Goal: Entertainment & Leisure: Browse casually

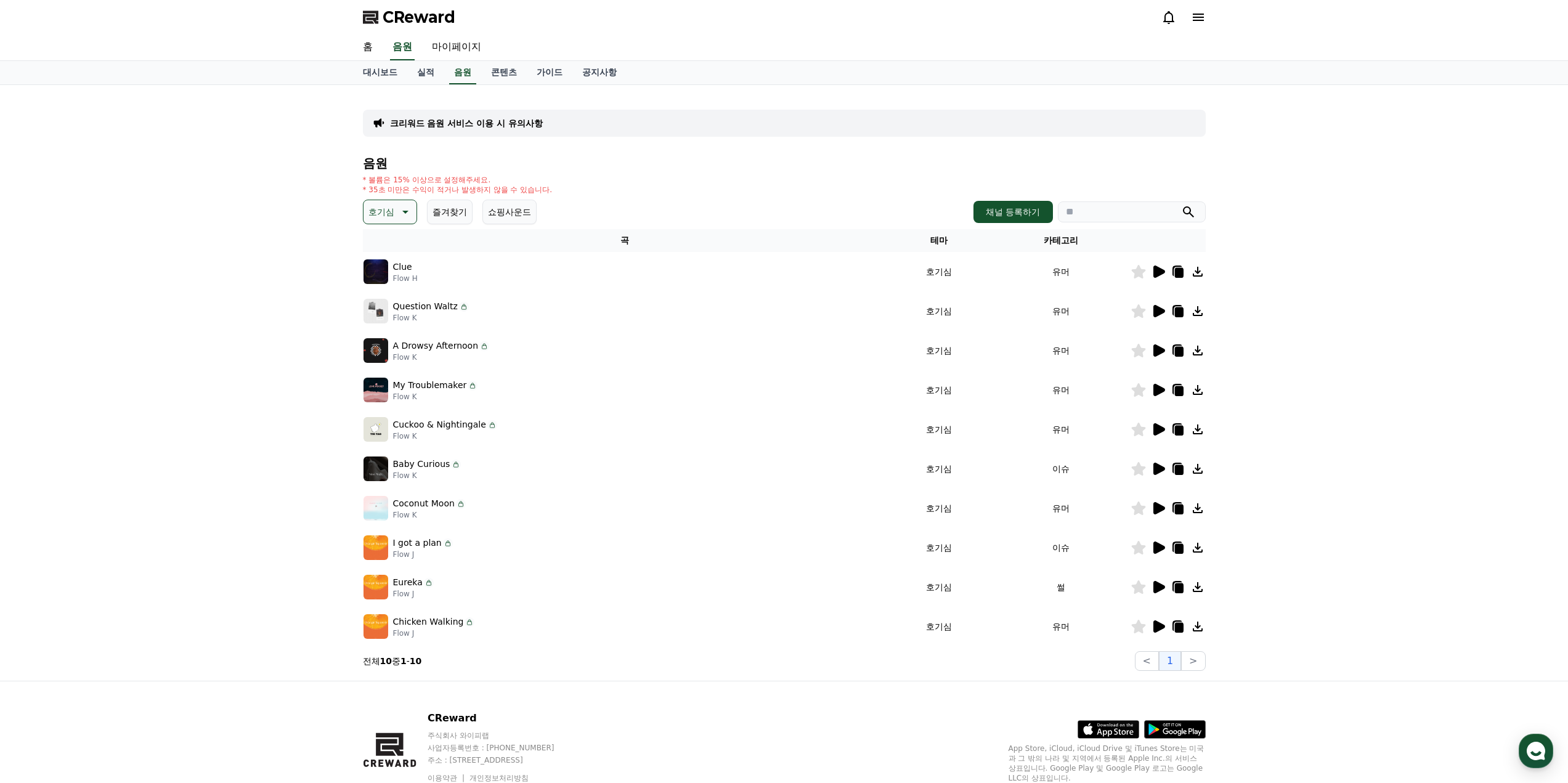
click at [380, 467] on img at bounding box center [375, 468] width 24 height 24
click at [1152, 507] on icon at bounding box center [1158, 508] width 15 height 15
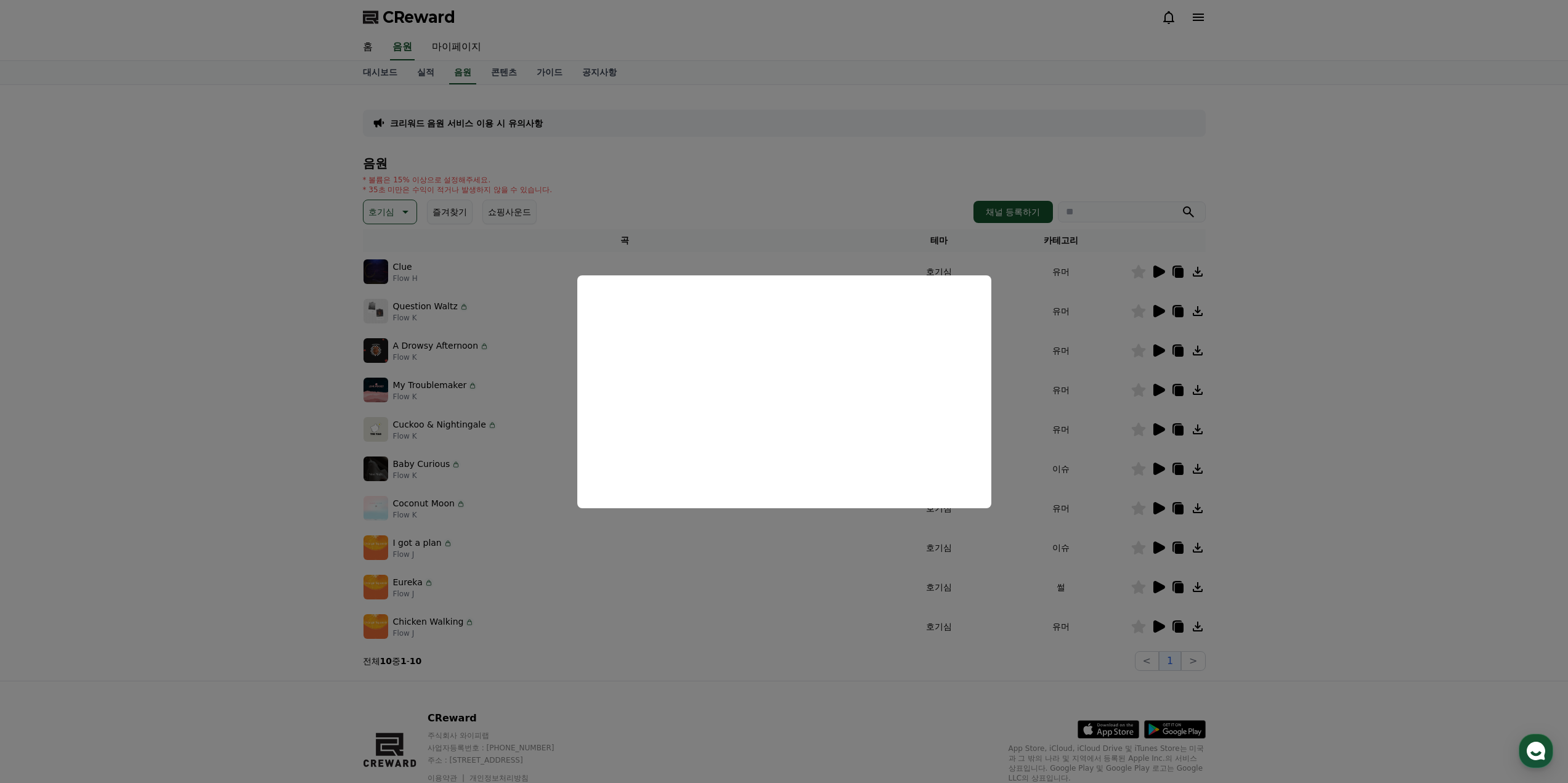
click at [808, 574] on button "close modal" at bounding box center [784, 391] width 1568 height 783
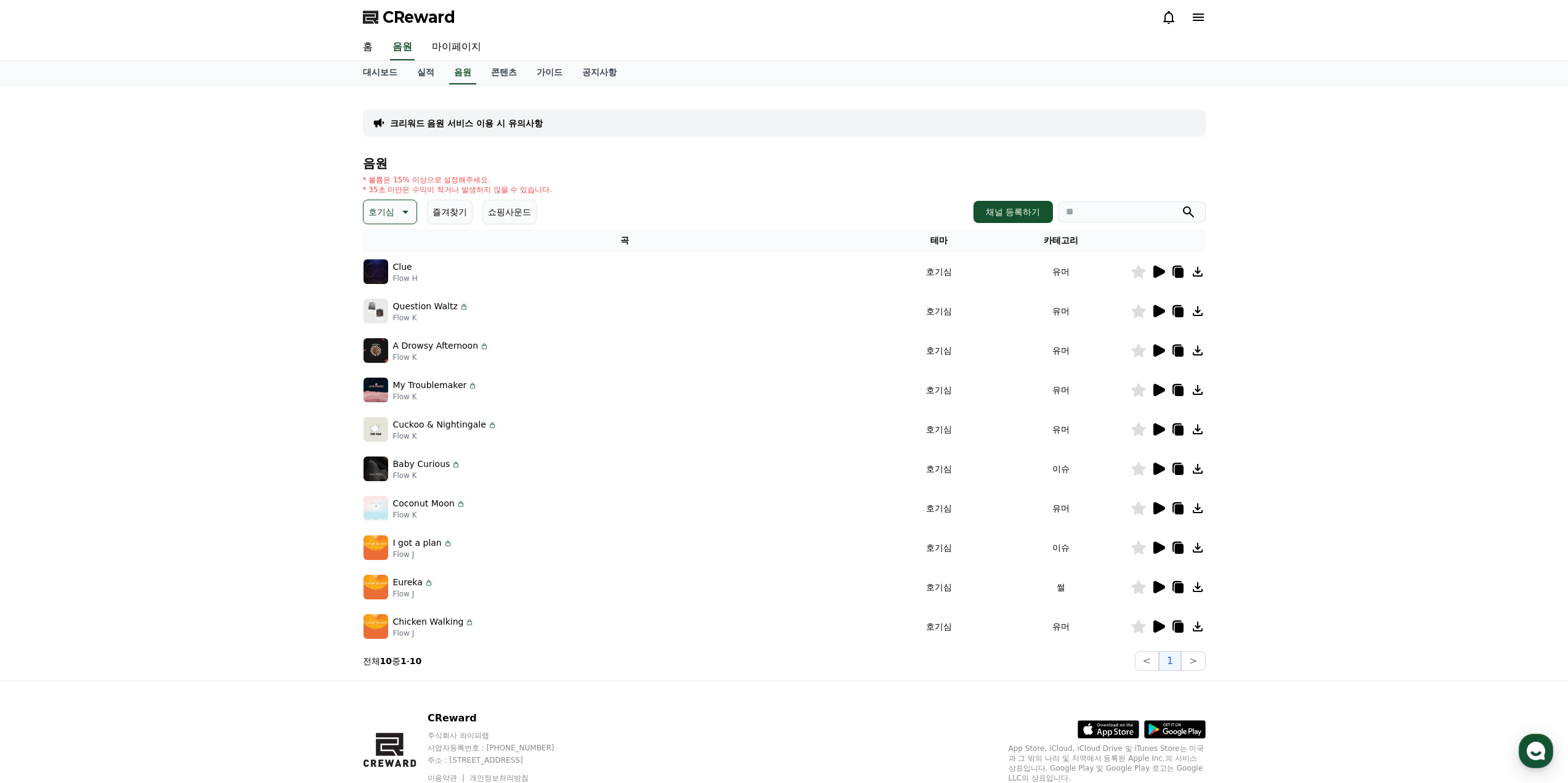
click at [1159, 547] on icon at bounding box center [1160, 548] width 12 height 13
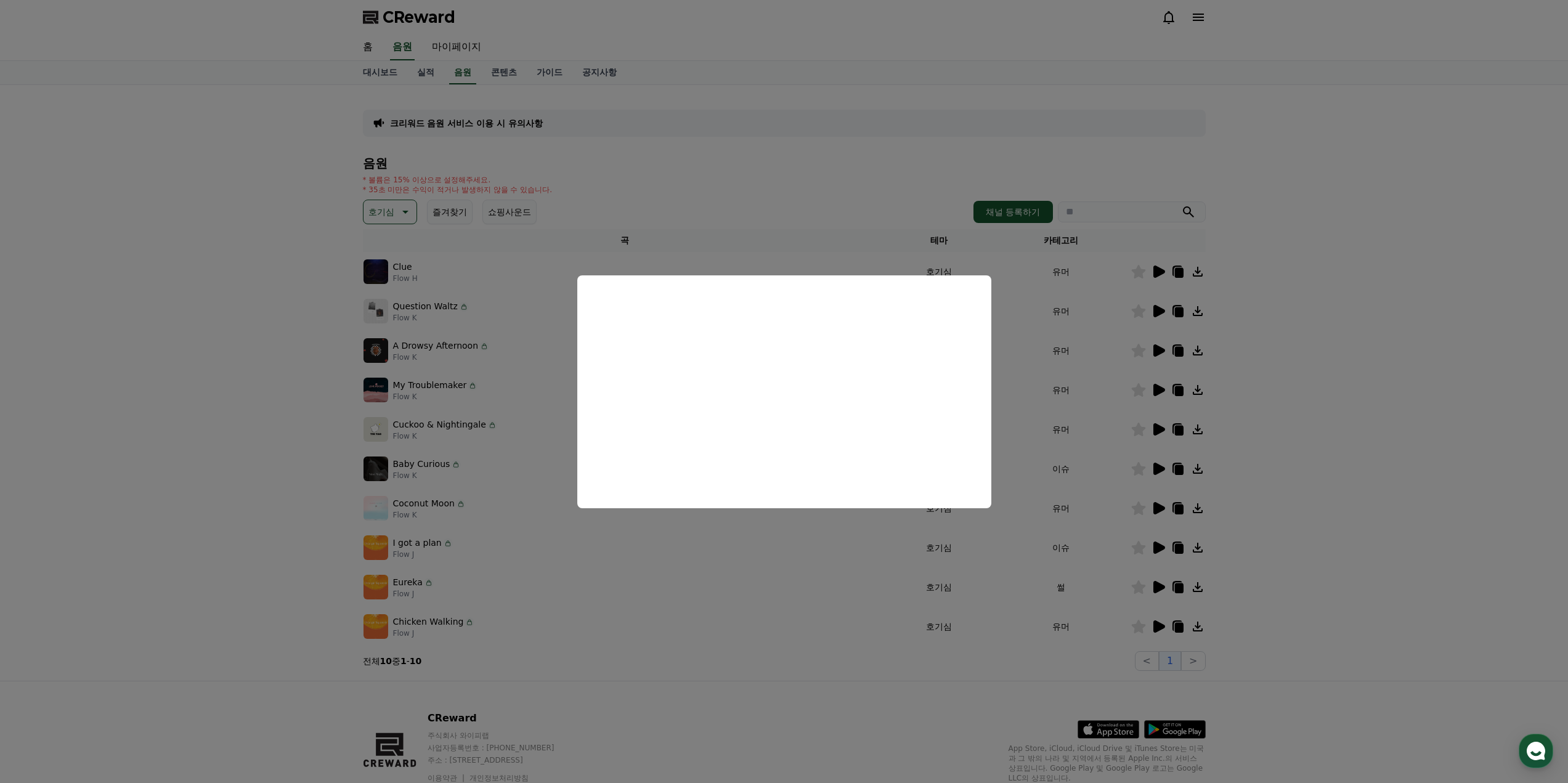
click at [1175, 605] on button "close modal" at bounding box center [784, 391] width 1568 height 783
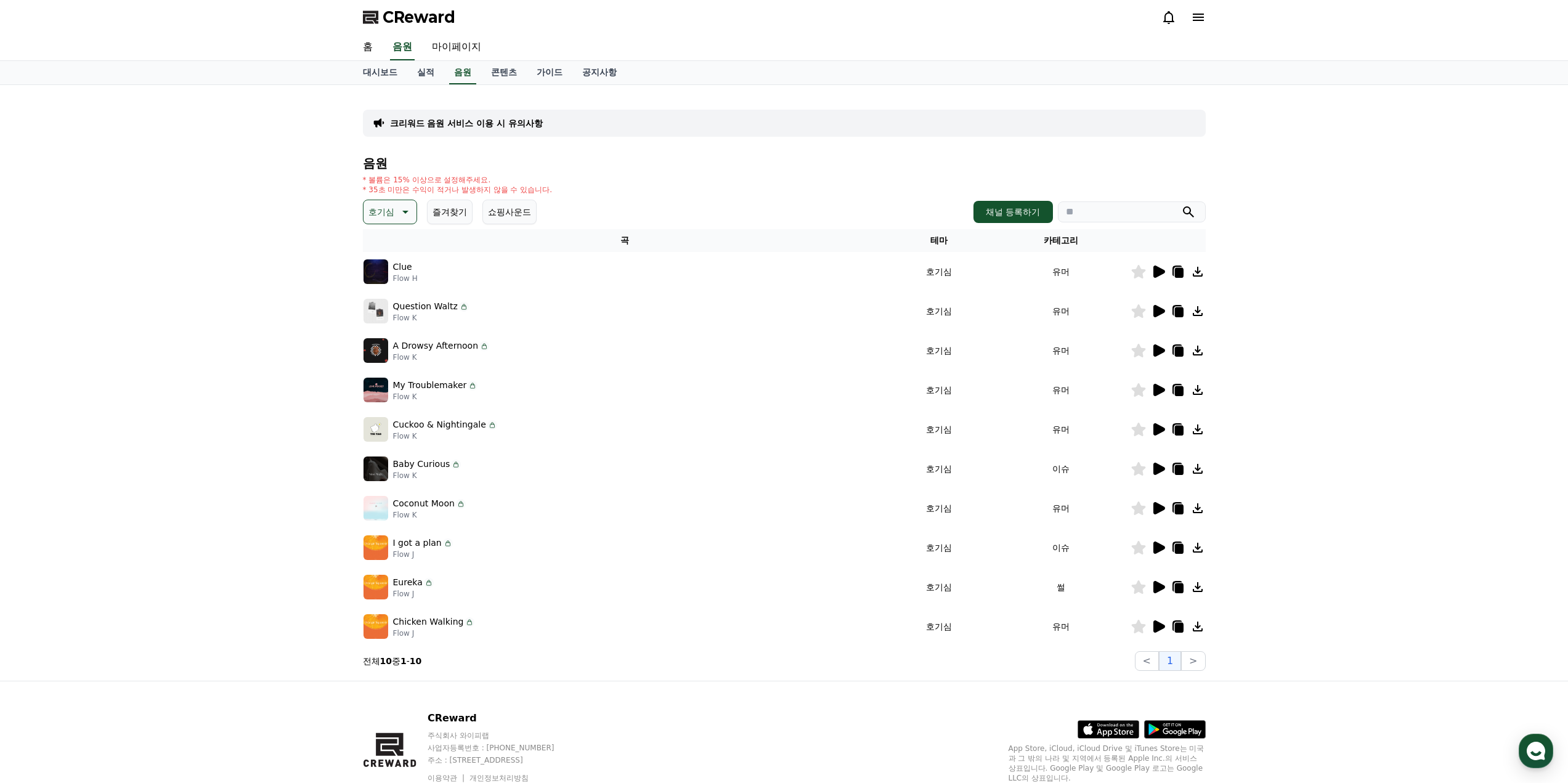
click at [1161, 591] on icon at bounding box center [1158, 587] width 15 height 15
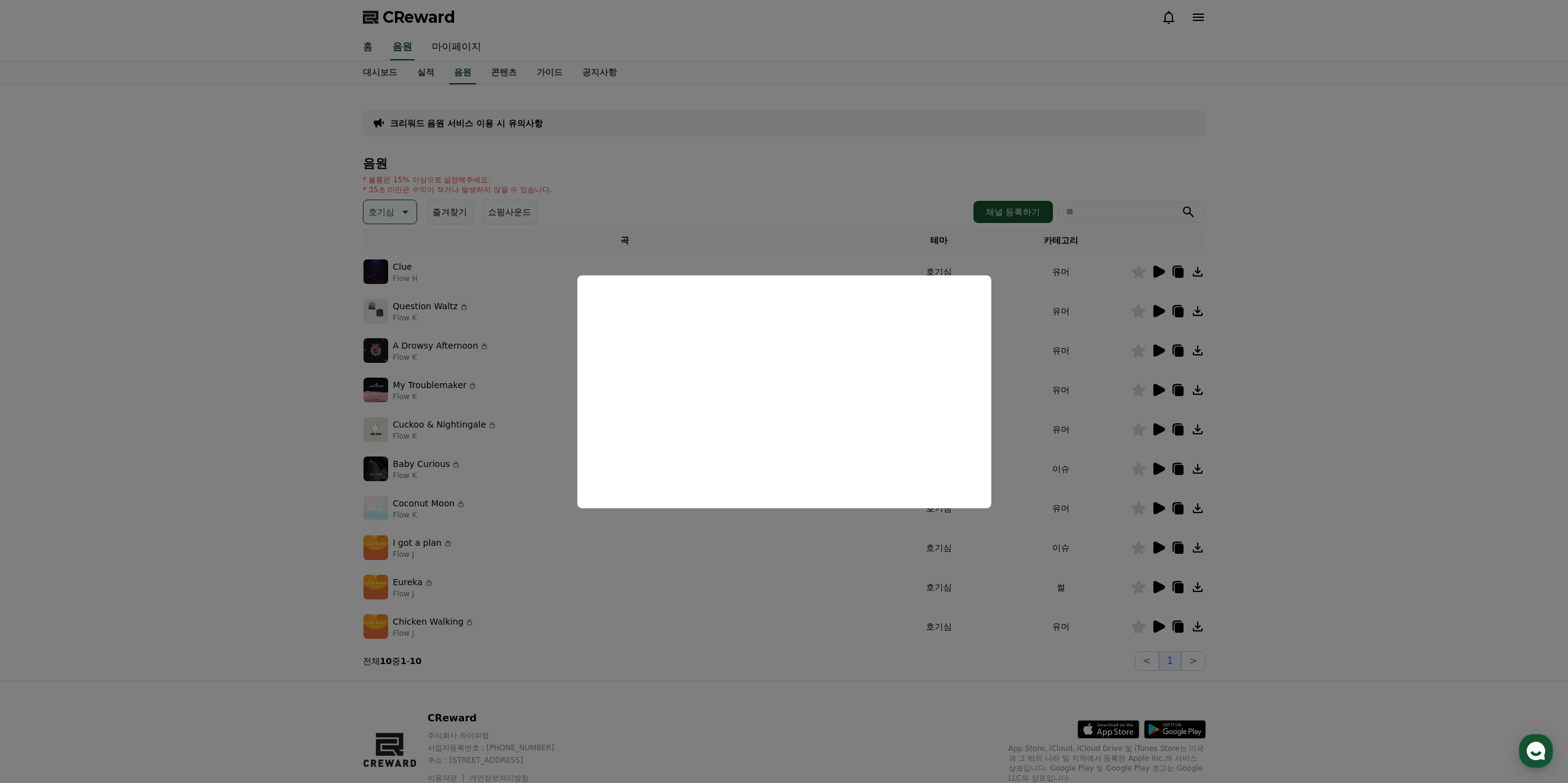
click at [1122, 612] on button "close modal" at bounding box center [784, 391] width 1568 height 783
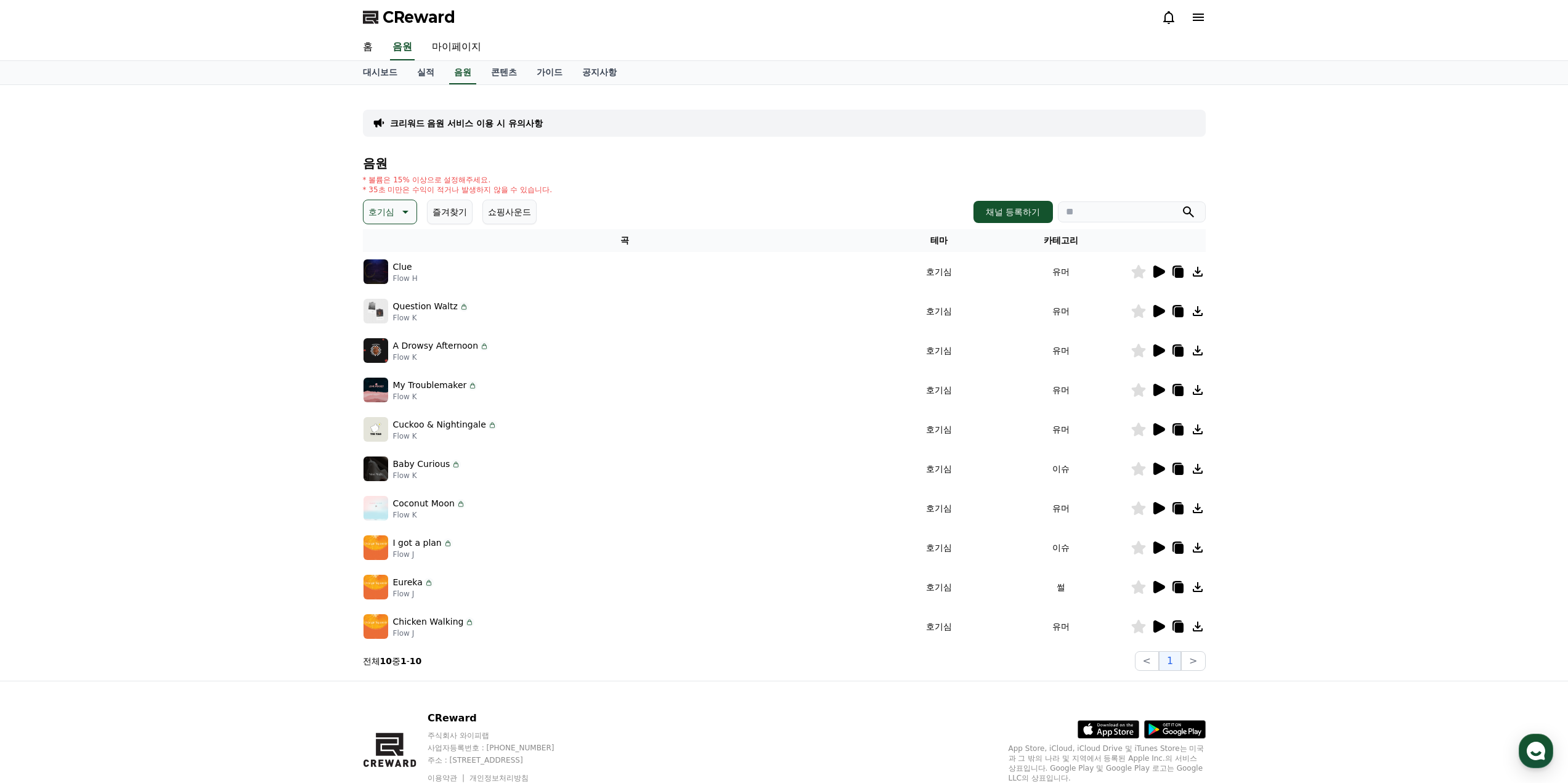
click at [1168, 626] on div at bounding box center [1169, 627] width 74 height 15
click at [1161, 626] on icon at bounding box center [1160, 626] width 12 height 13
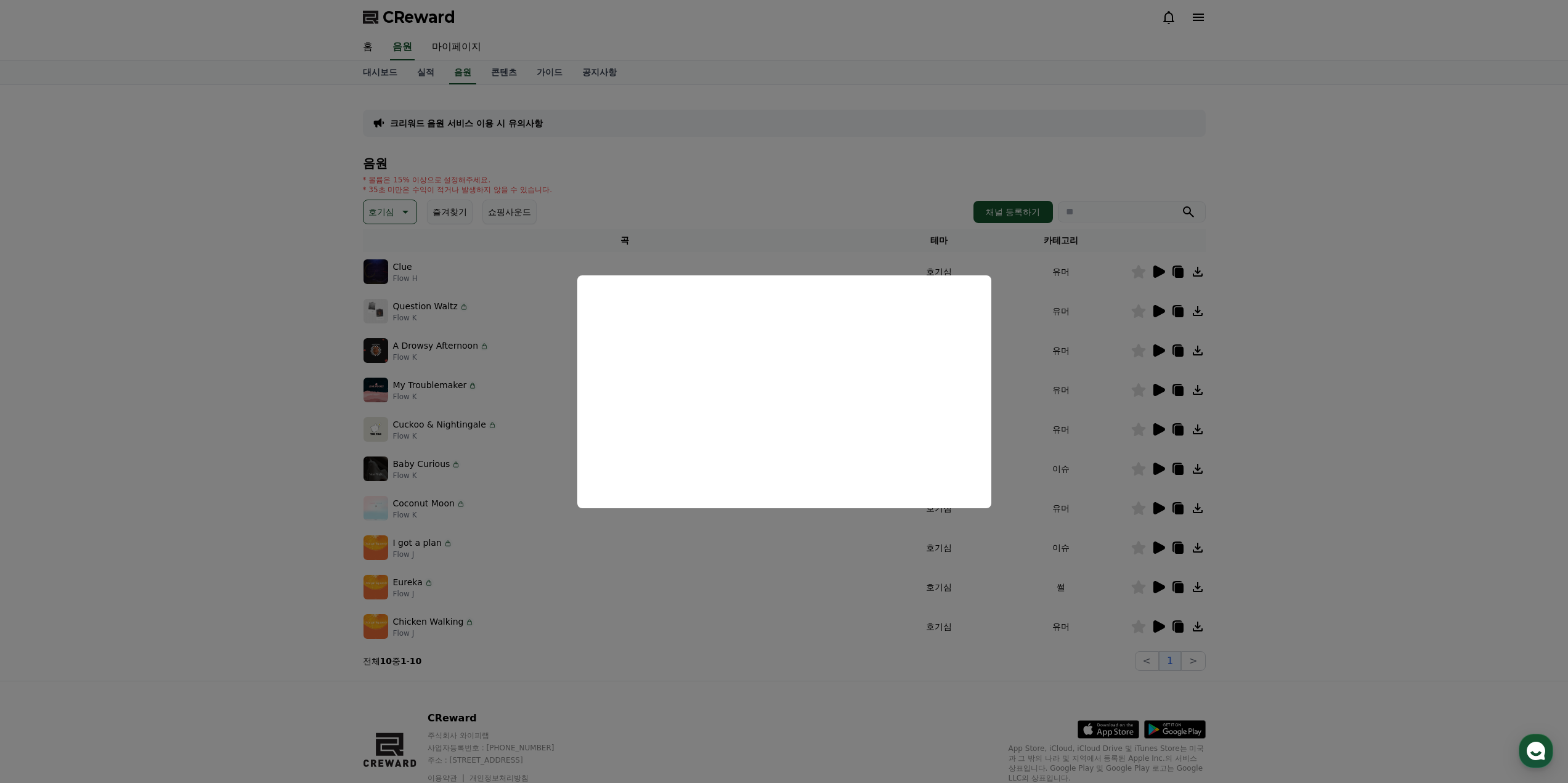
click at [846, 580] on button "close modal" at bounding box center [784, 391] width 1568 height 783
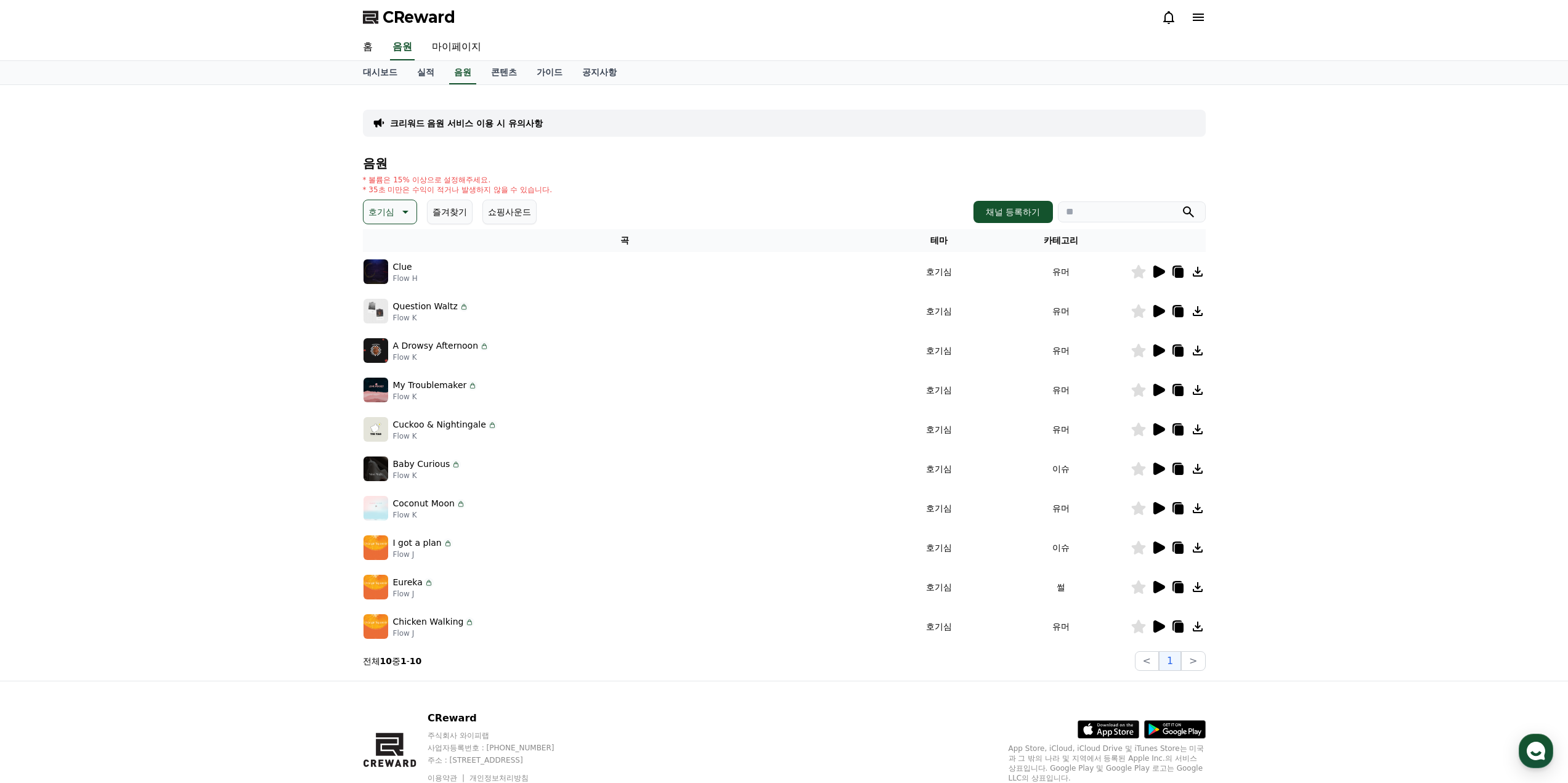
click at [1158, 311] on icon at bounding box center [1160, 311] width 12 height 13
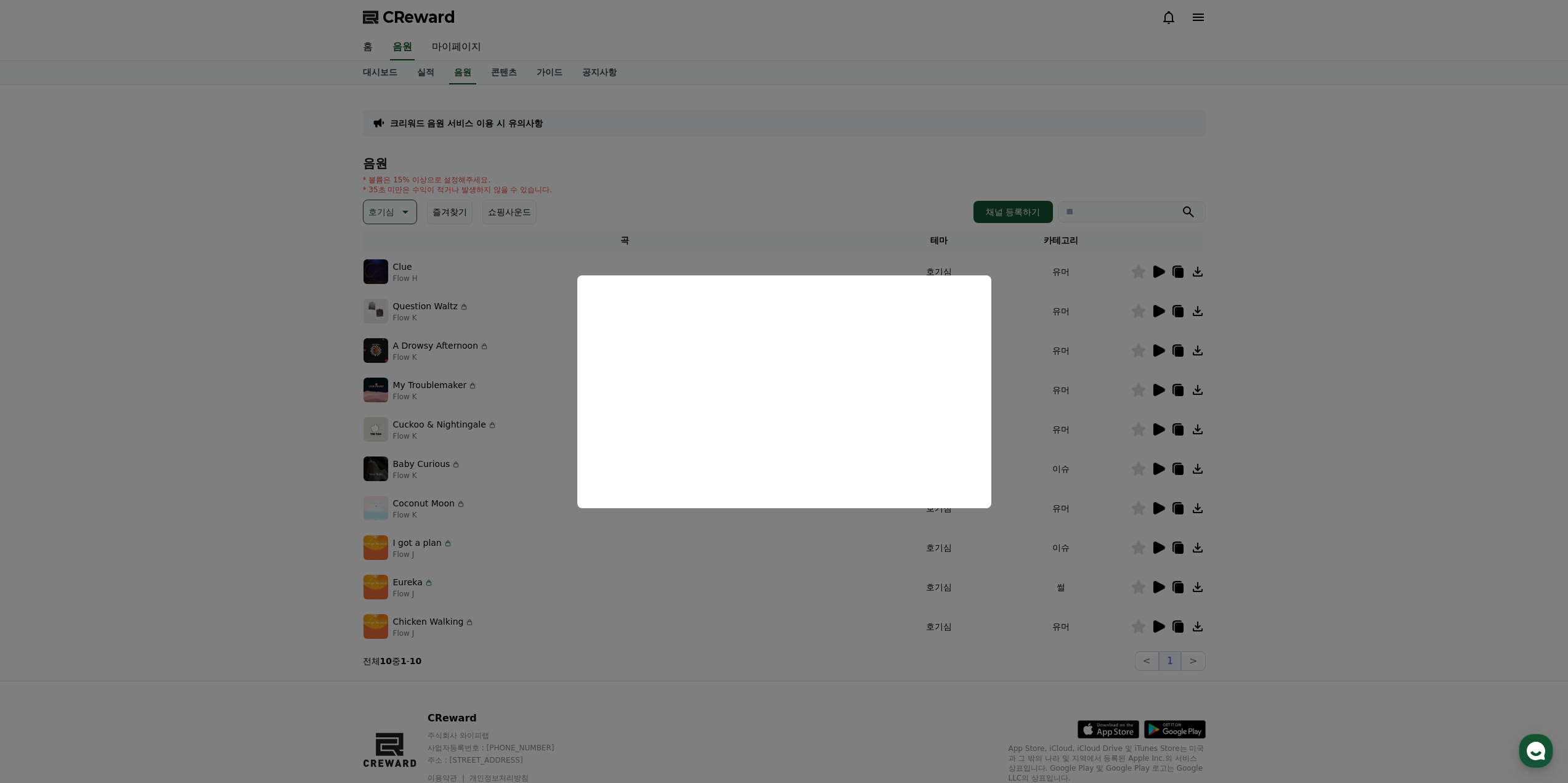
click at [1164, 439] on button "close modal" at bounding box center [784, 391] width 1568 height 783
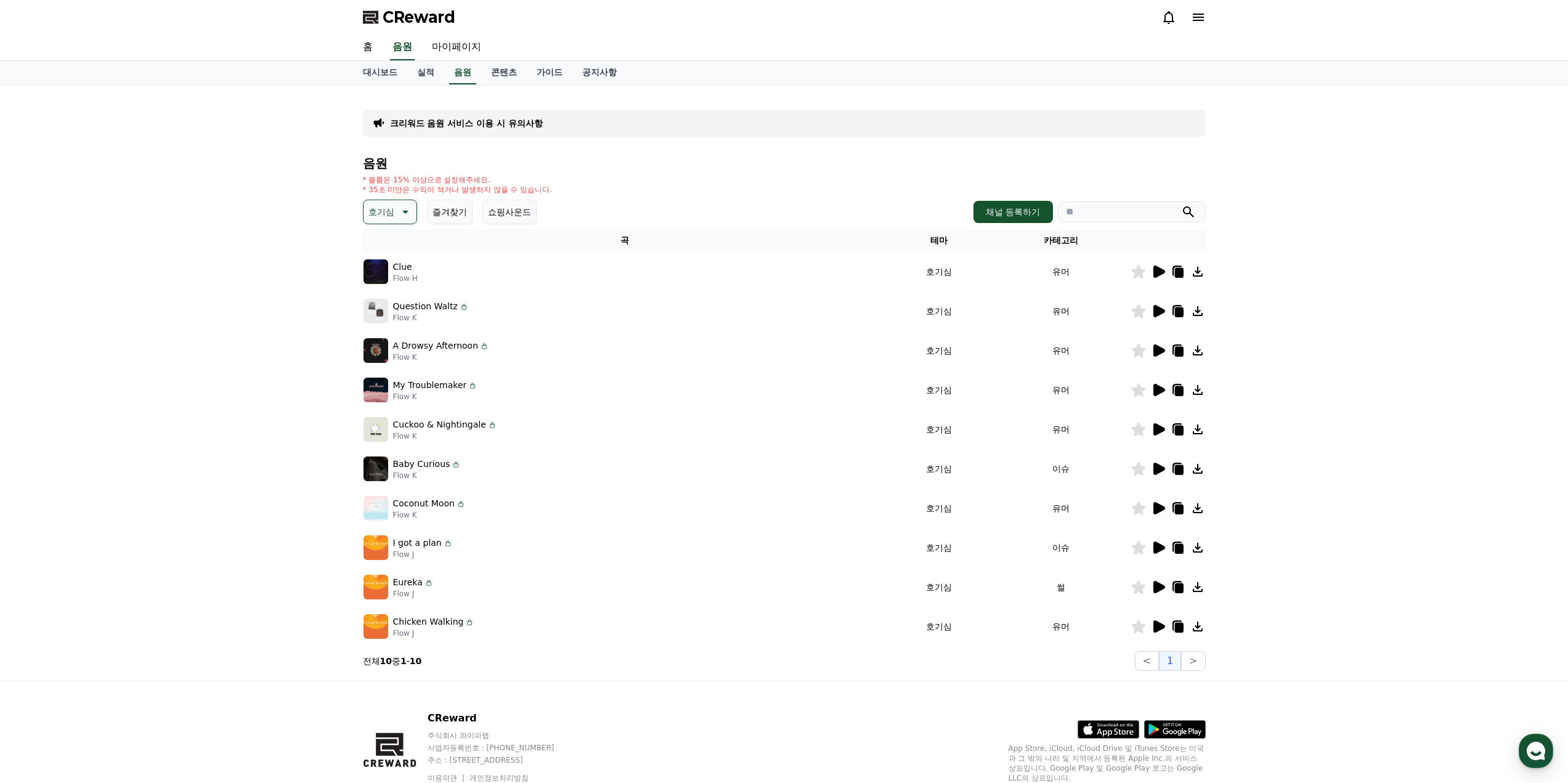
click at [1161, 354] on icon at bounding box center [1158, 351] width 15 height 15
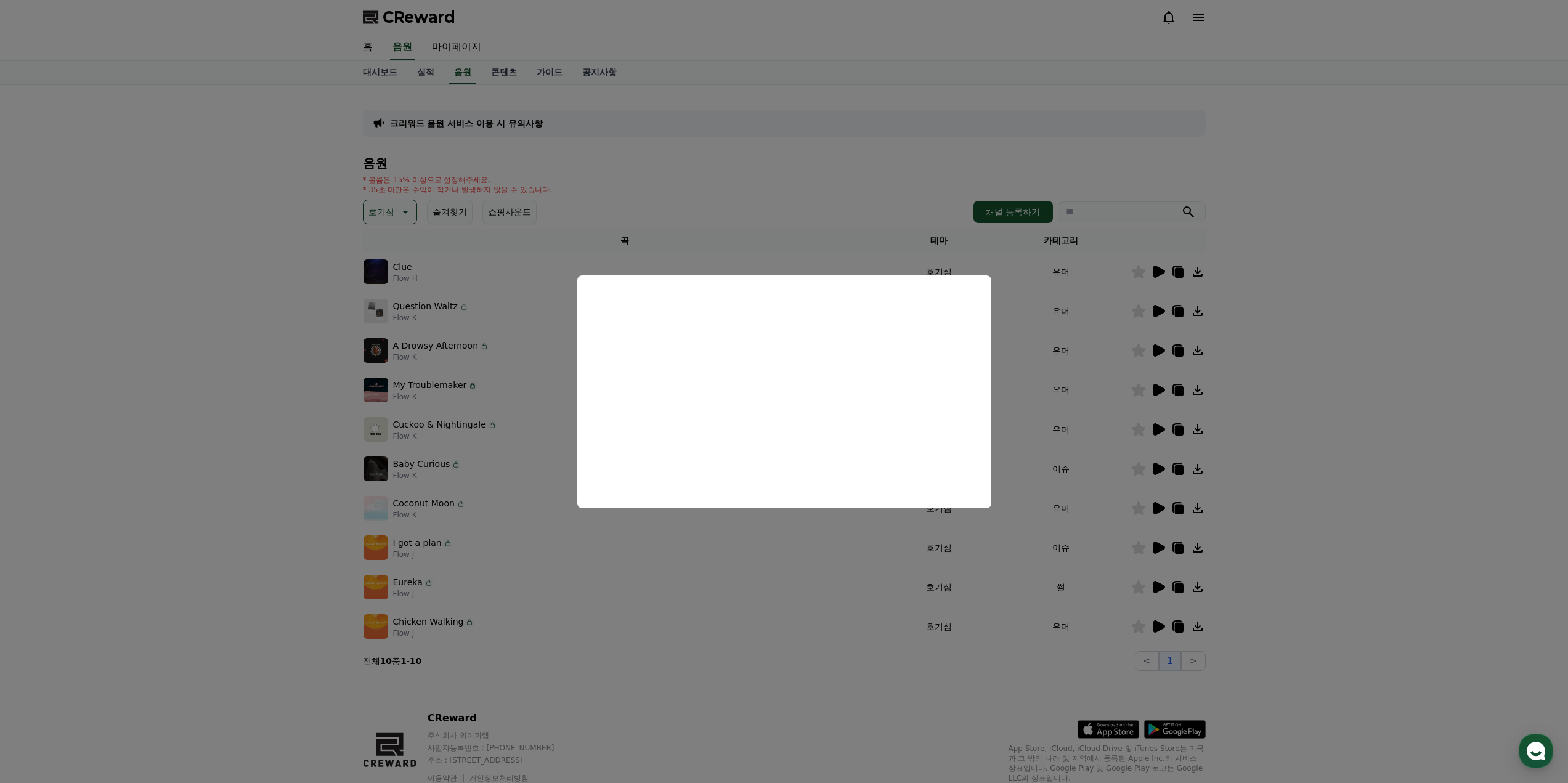
drag, startPoint x: 801, startPoint y: 537, endPoint x: 862, endPoint y: 503, distance: 69.8
click at [801, 537] on button "close modal" at bounding box center [784, 391] width 1568 height 783
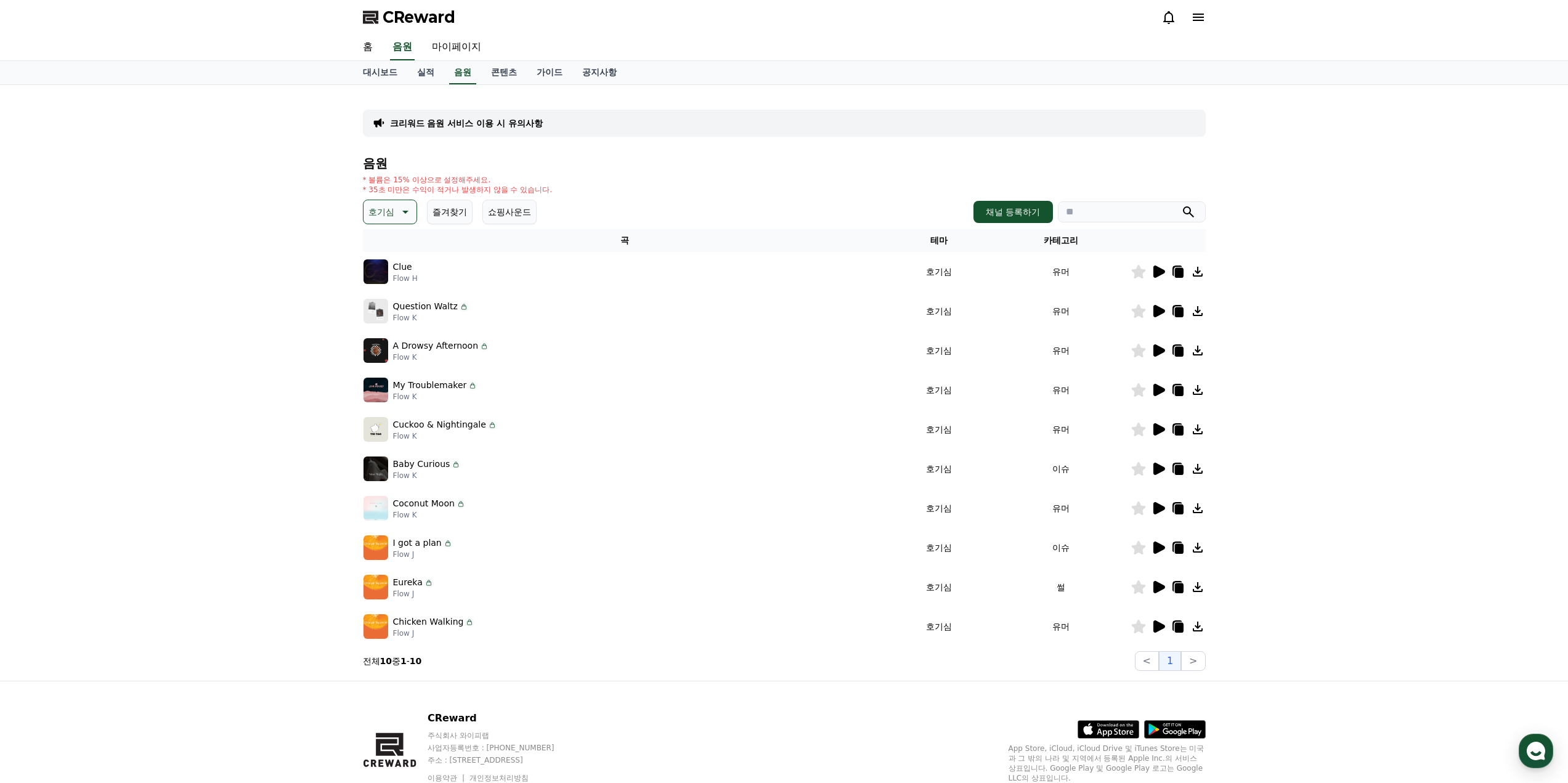
click at [1159, 389] on icon at bounding box center [1160, 390] width 12 height 13
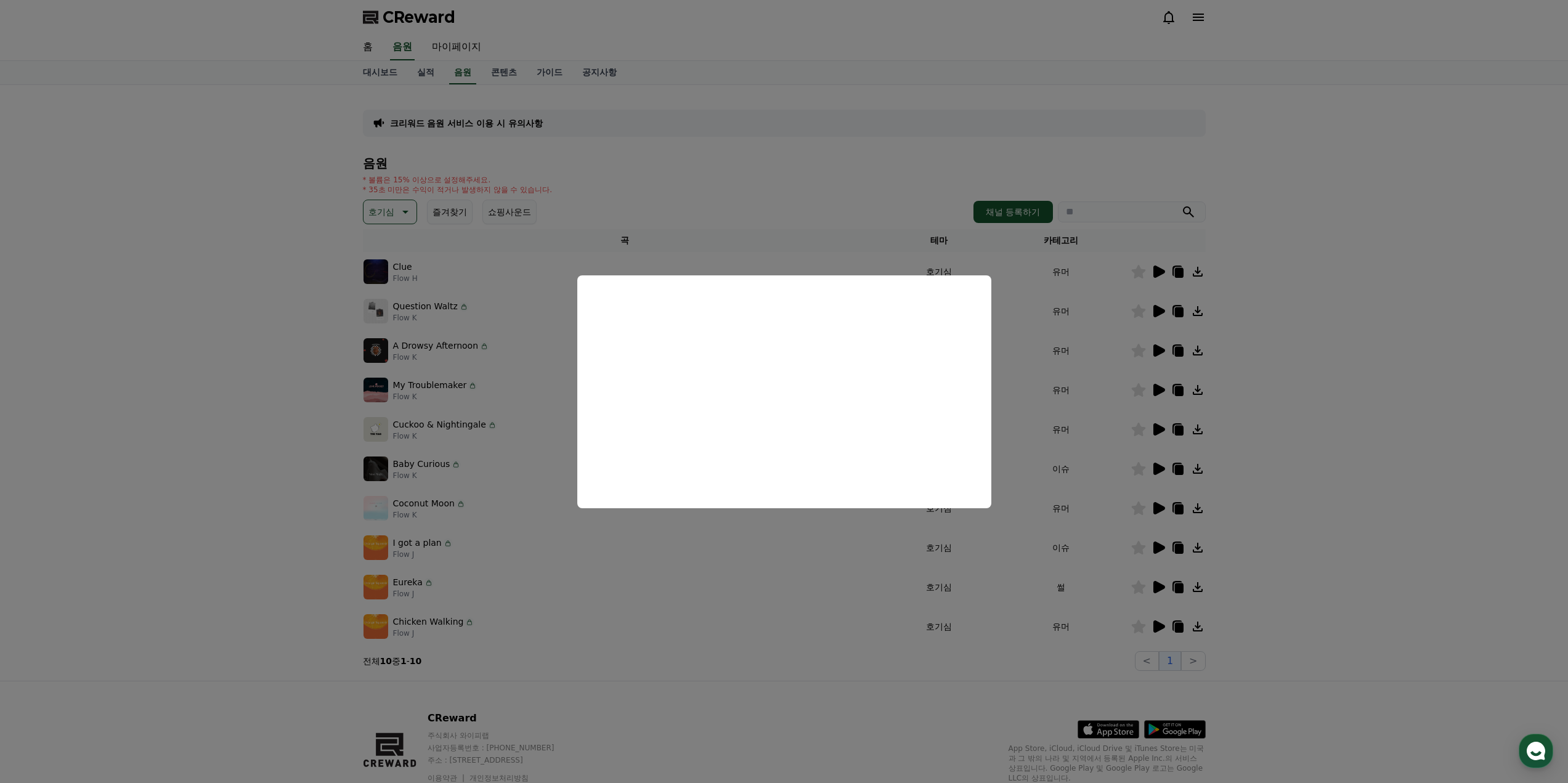
click at [670, 568] on button "close modal" at bounding box center [784, 391] width 1568 height 783
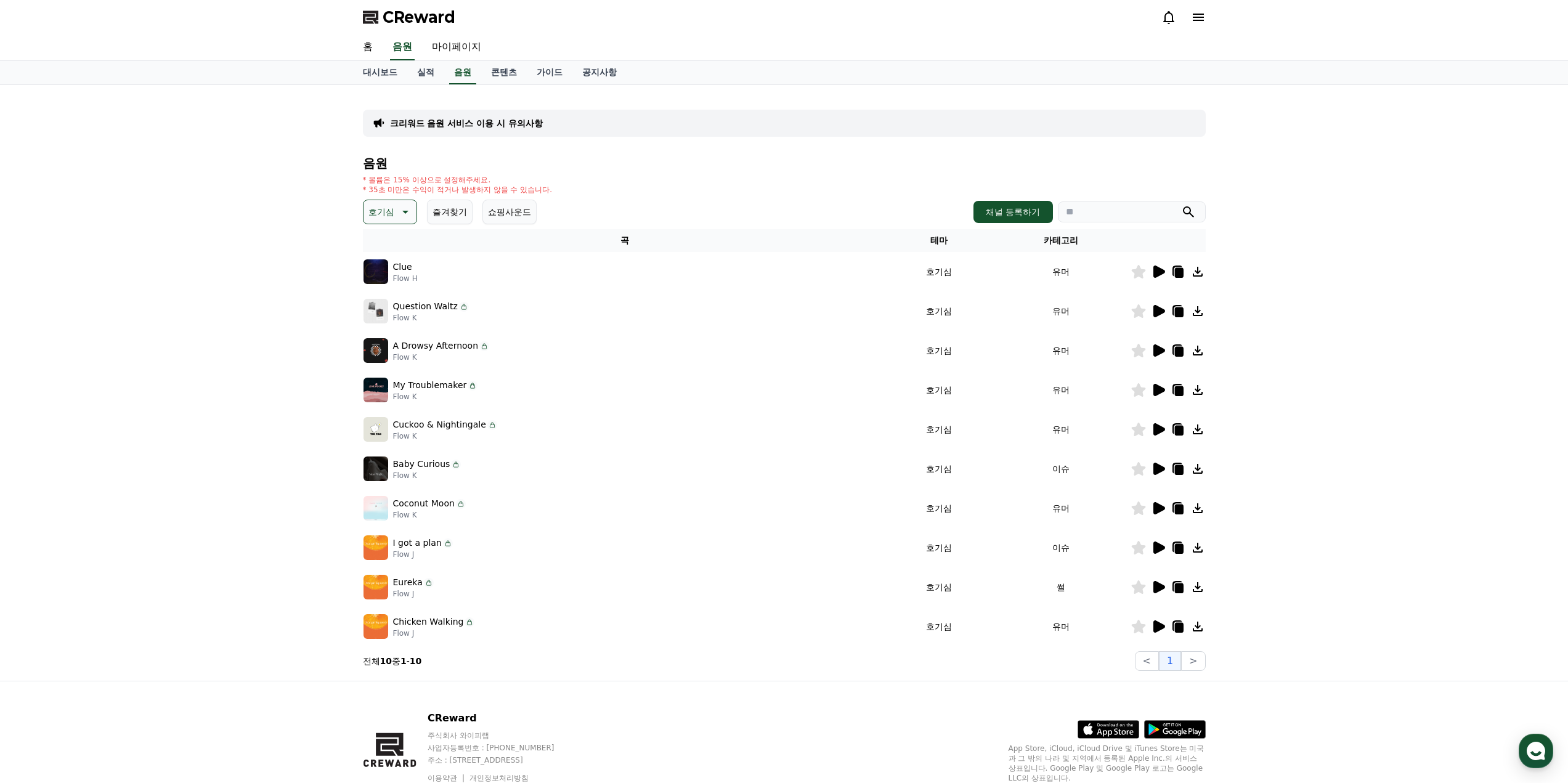
drag, startPoint x: 1144, startPoint y: 473, endPoint x: 1152, endPoint y: 472, distance: 8.1
click at [1145, 474] on icon at bounding box center [1139, 469] width 15 height 13
click at [1143, 469] on icon at bounding box center [1138, 469] width 14 height 13
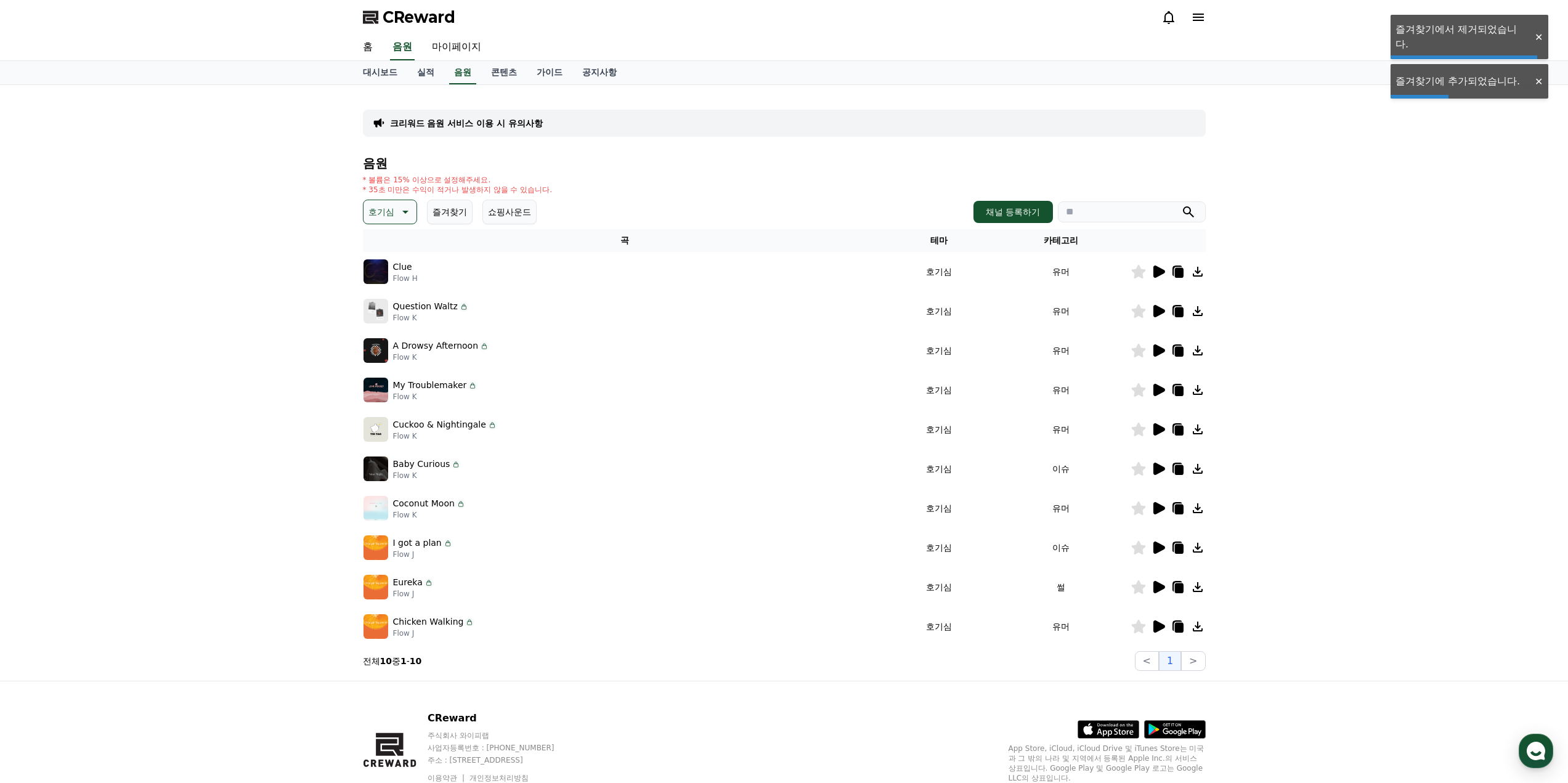
click at [1156, 465] on icon at bounding box center [1160, 469] width 12 height 13
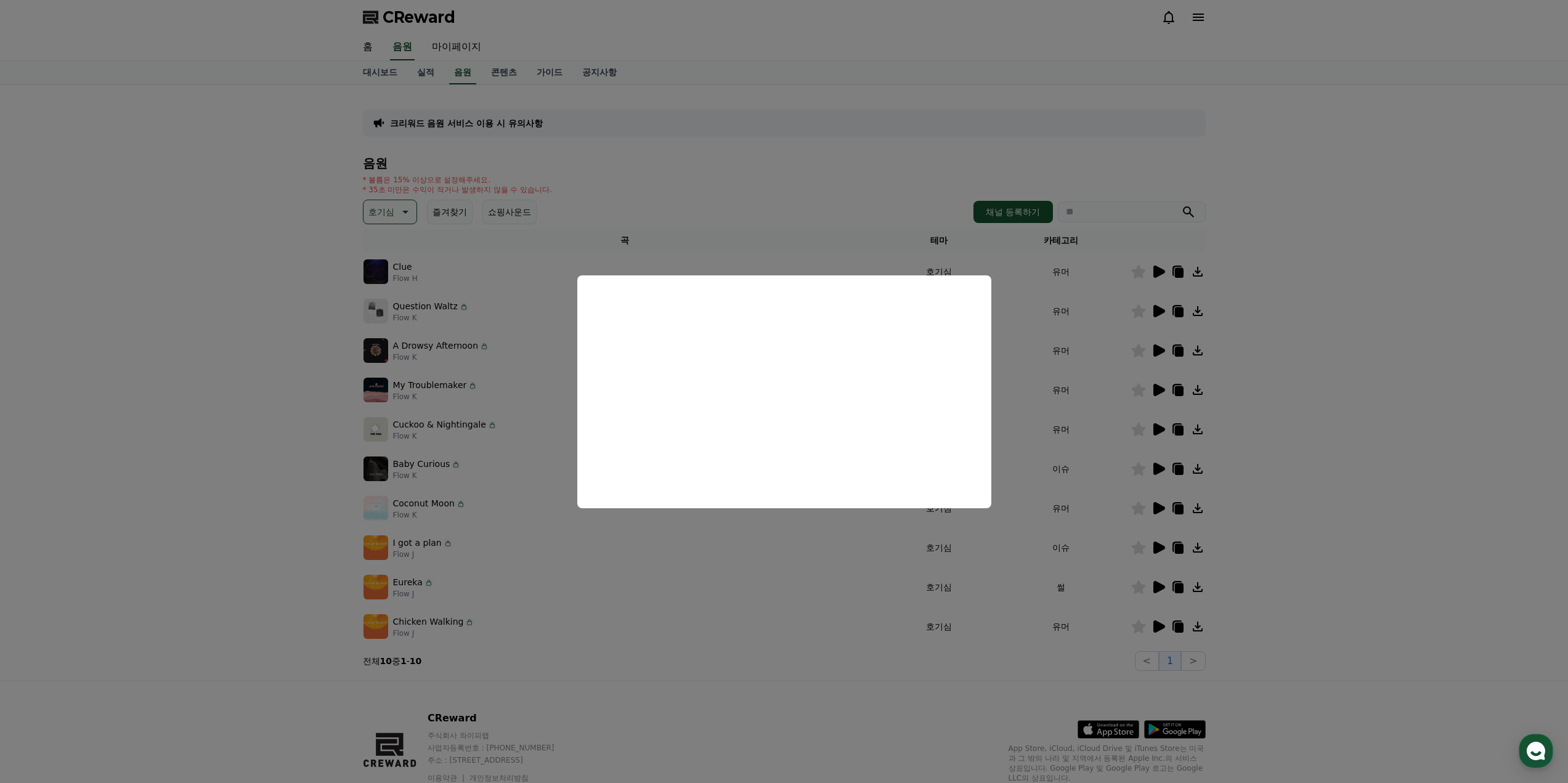
click at [686, 552] on button "close modal" at bounding box center [784, 391] width 1568 height 783
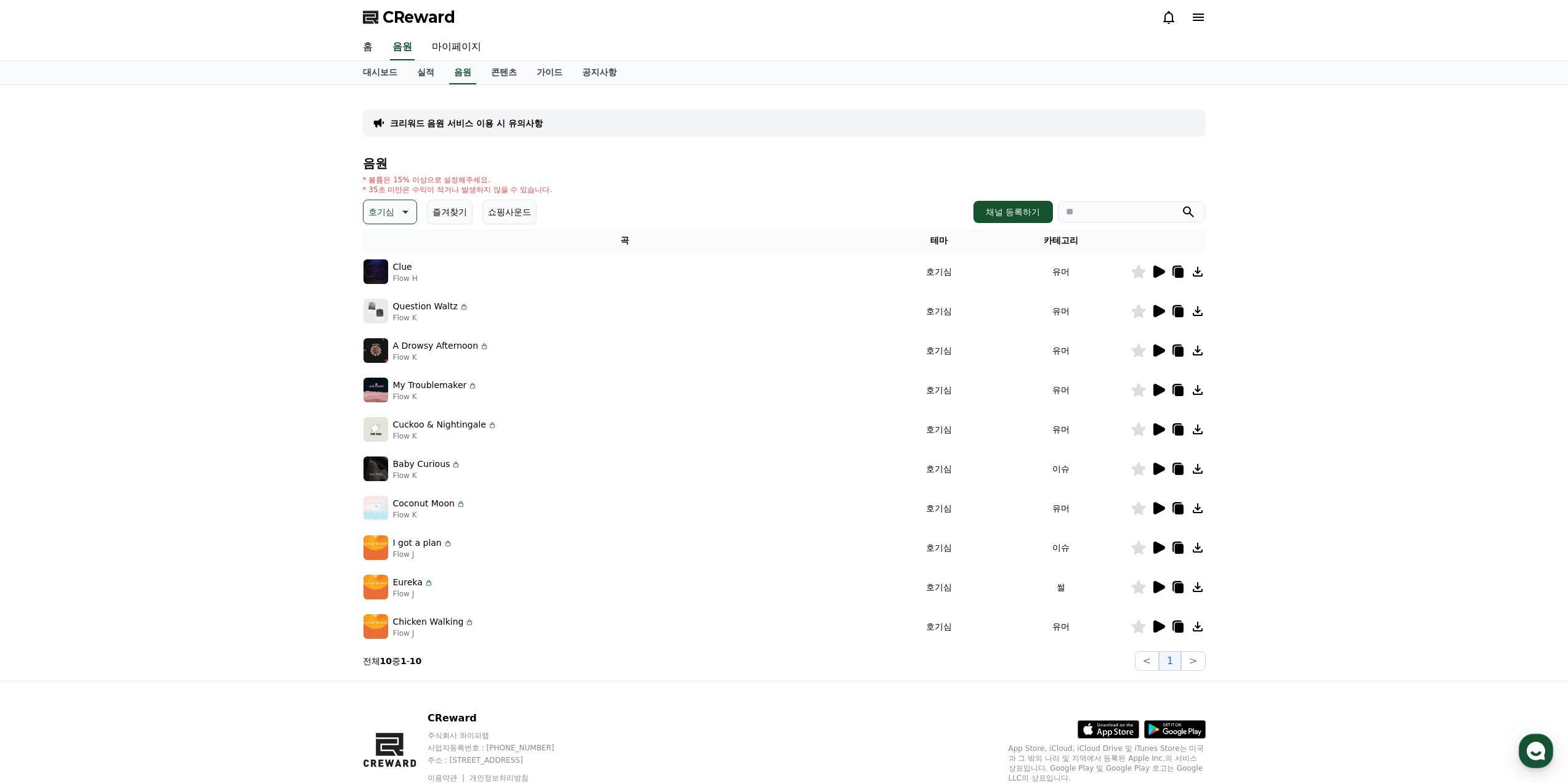
click at [1178, 467] on icon at bounding box center [1179, 470] width 9 height 10
click at [329, 558] on div "크리워드 음원 서비스 이용 시 유의사항 음원 * 볼륨은 15% 이상으로 설정해주세요. * 35초 미만은 수익이 적거나 발생하지 않을 수 있습니…" at bounding box center [784, 383] width 1568 height 596
click at [1161, 509] on icon at bounding box center [1160, 508] width 12 height 13
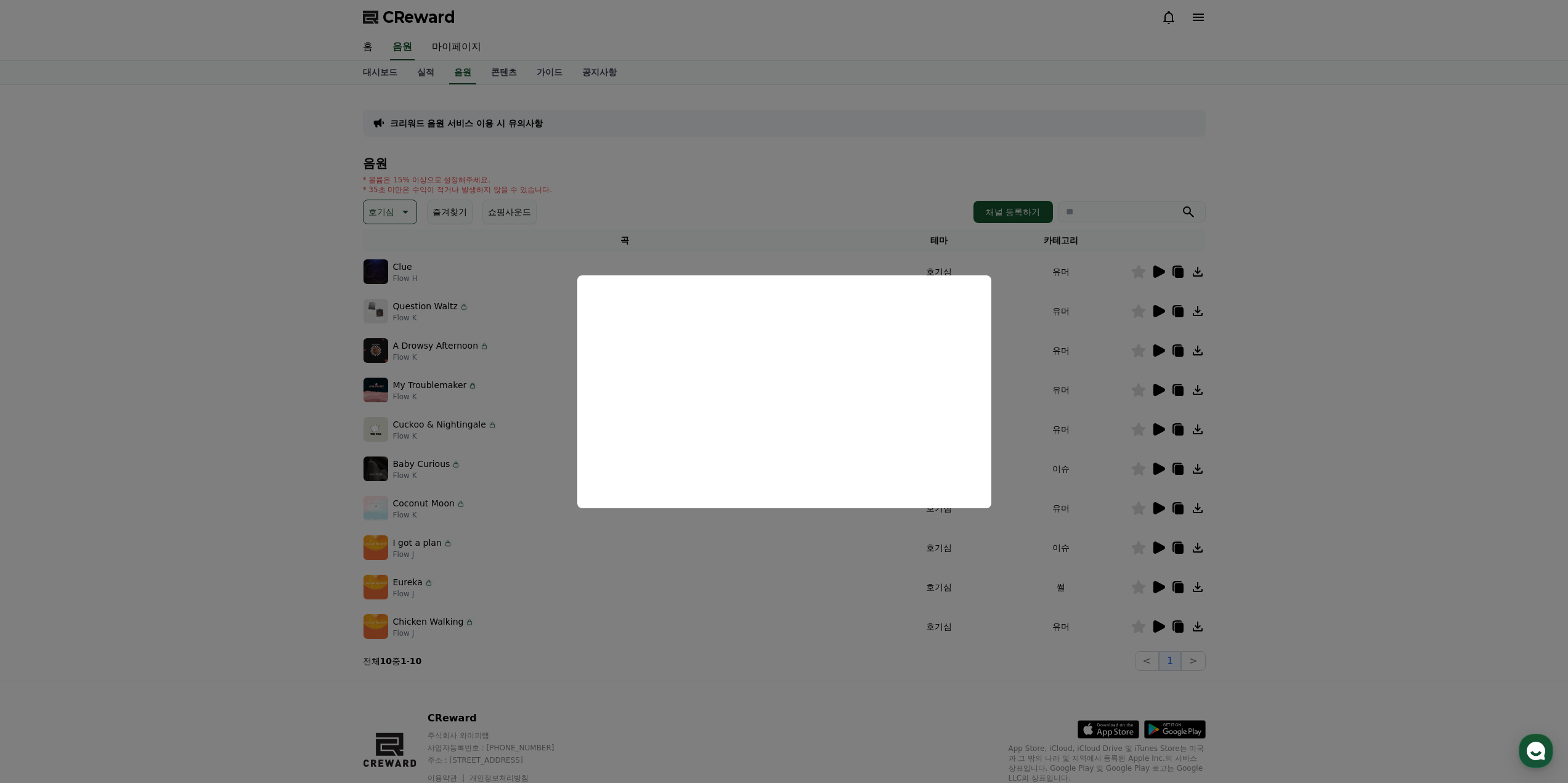
click at [1113, 565] on button "close modal" at bounding box center [784, 391] width 1568 height 783
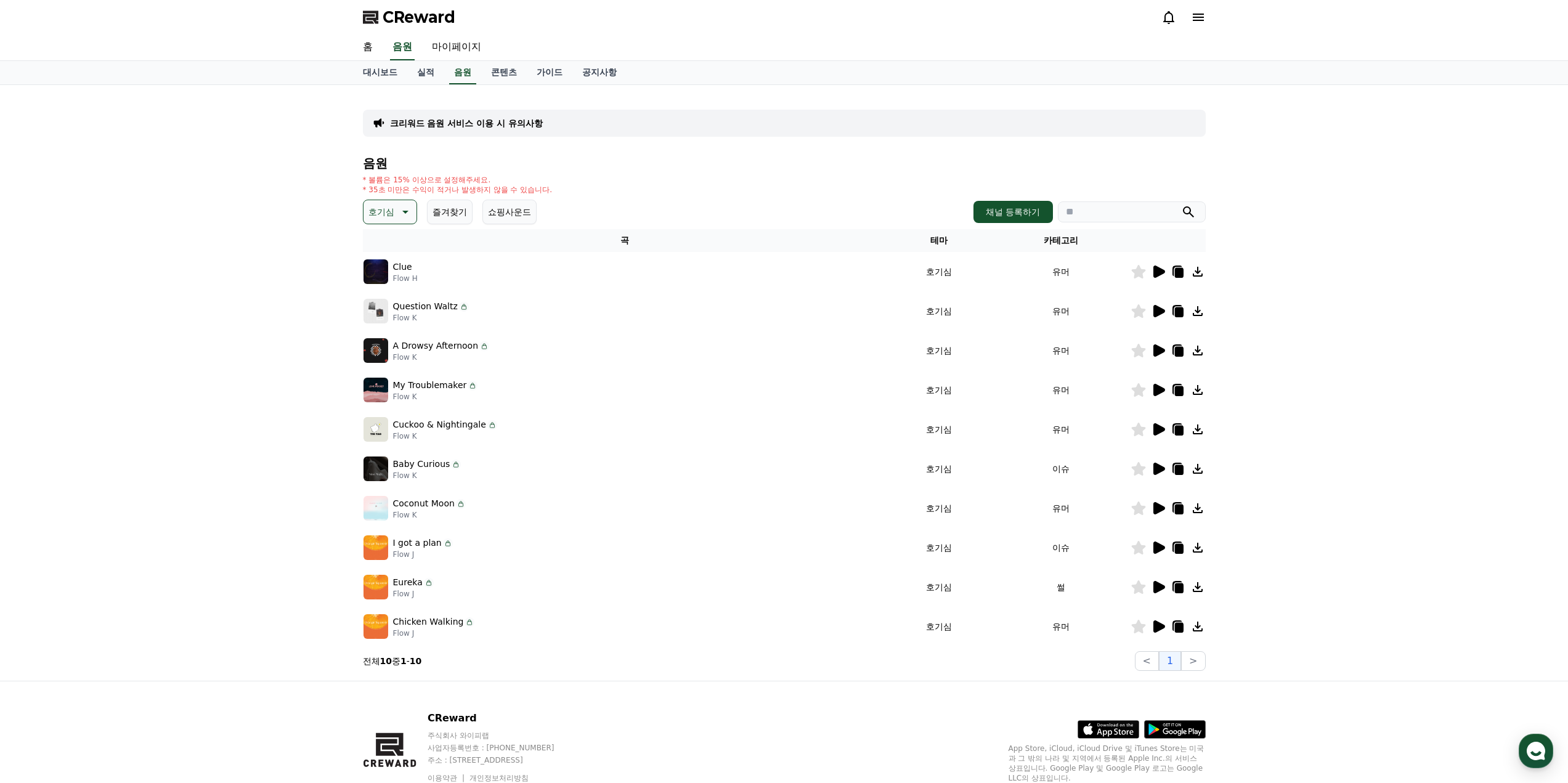
click at [1161, 390] on icon at bounding box center [1160, 390] width 12 height 13
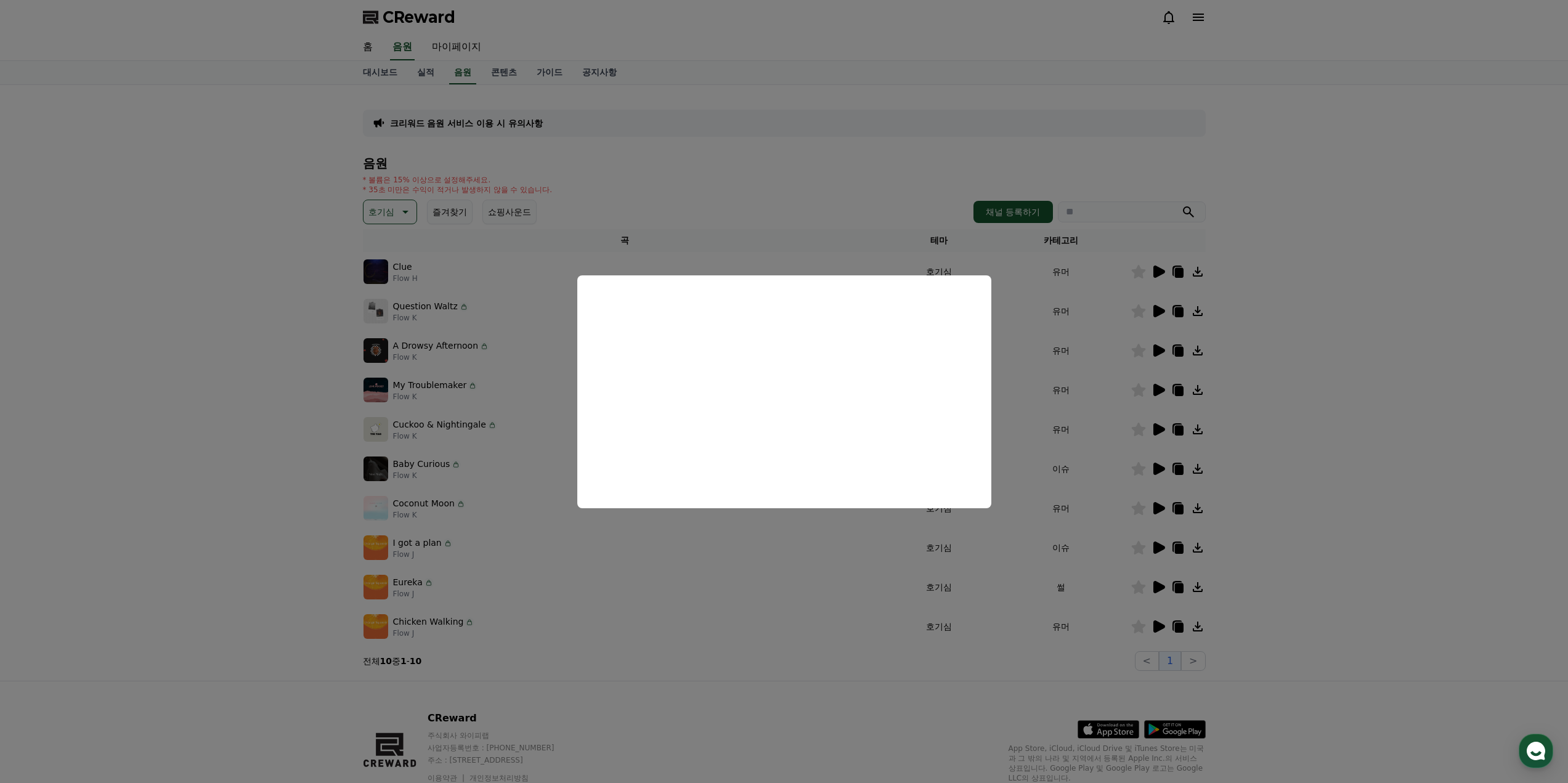
click at [442, 298] on button "close modal" at bounding box center [784, 391] width 1568 height 783
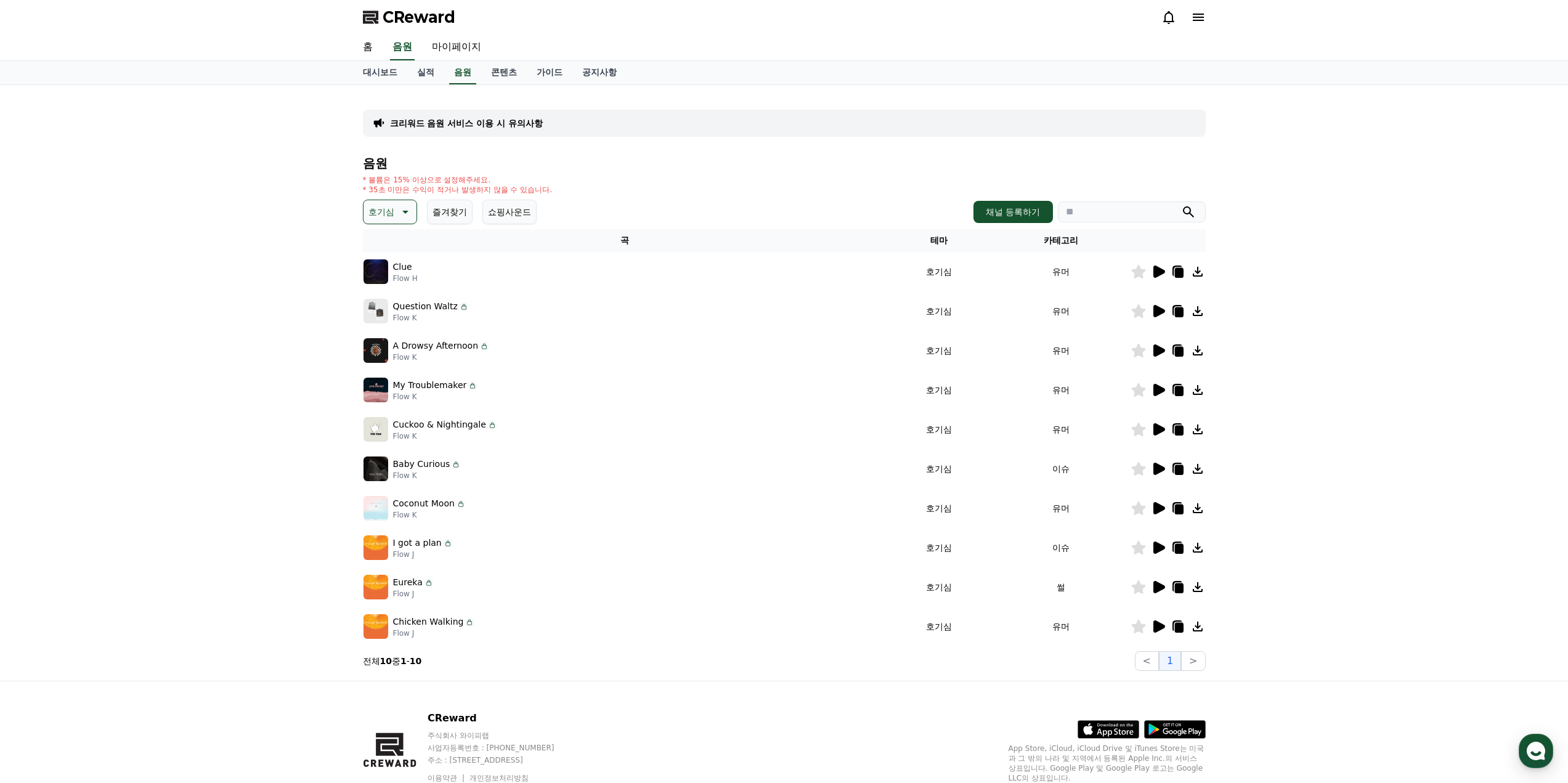
click at [411, 209] on icon at bounding box center [404, 212] width 15 height 15
click at [391, 242] on button "전체" at bounding box center [378, 244] width 27 height 27
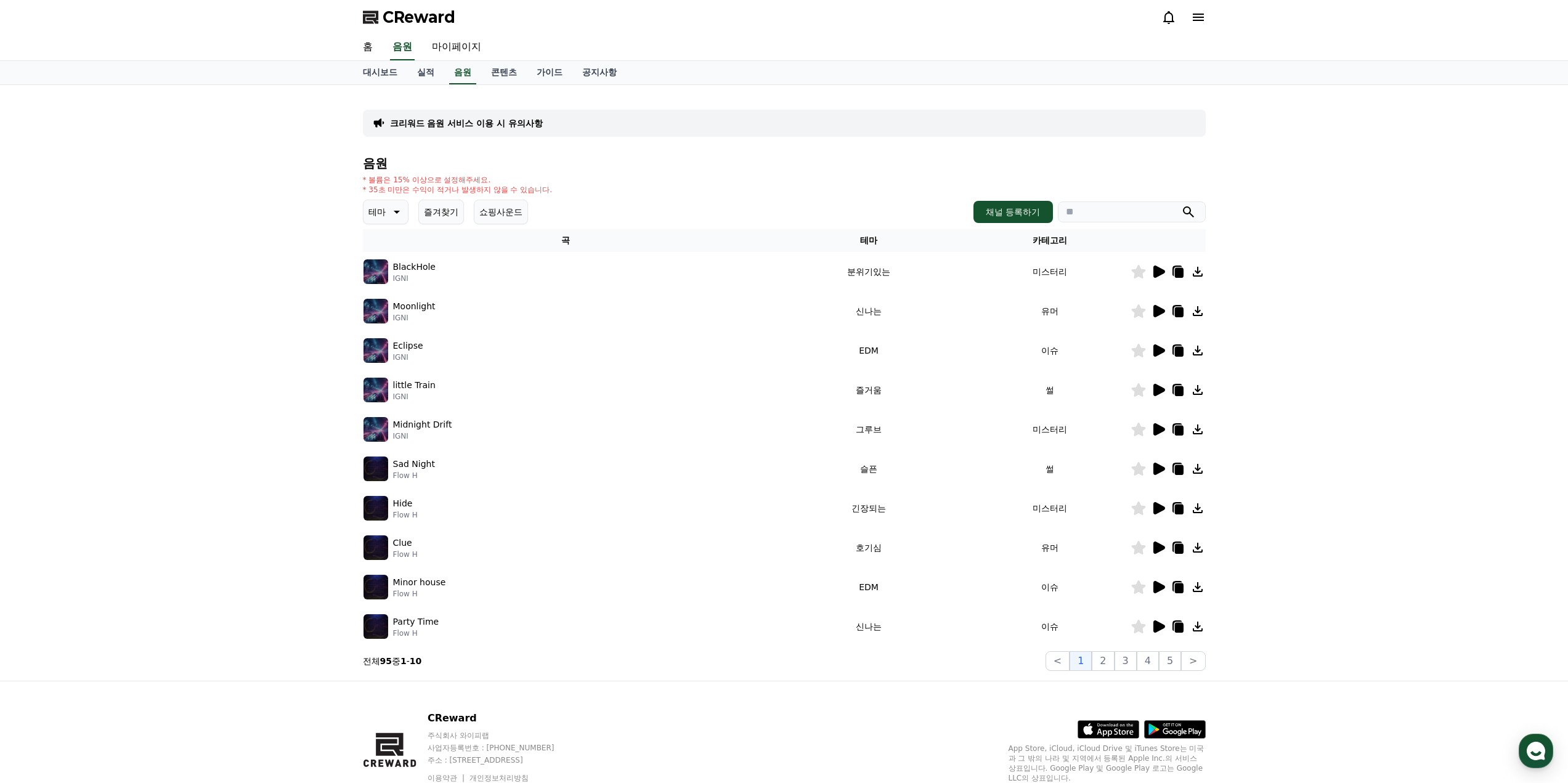
click at [388, 211] on icon at bounding box center [396, 212] width 15 height 15
click at [384, 261] on button "즐거움" at bounding box center [383, 257] width 36 height 27
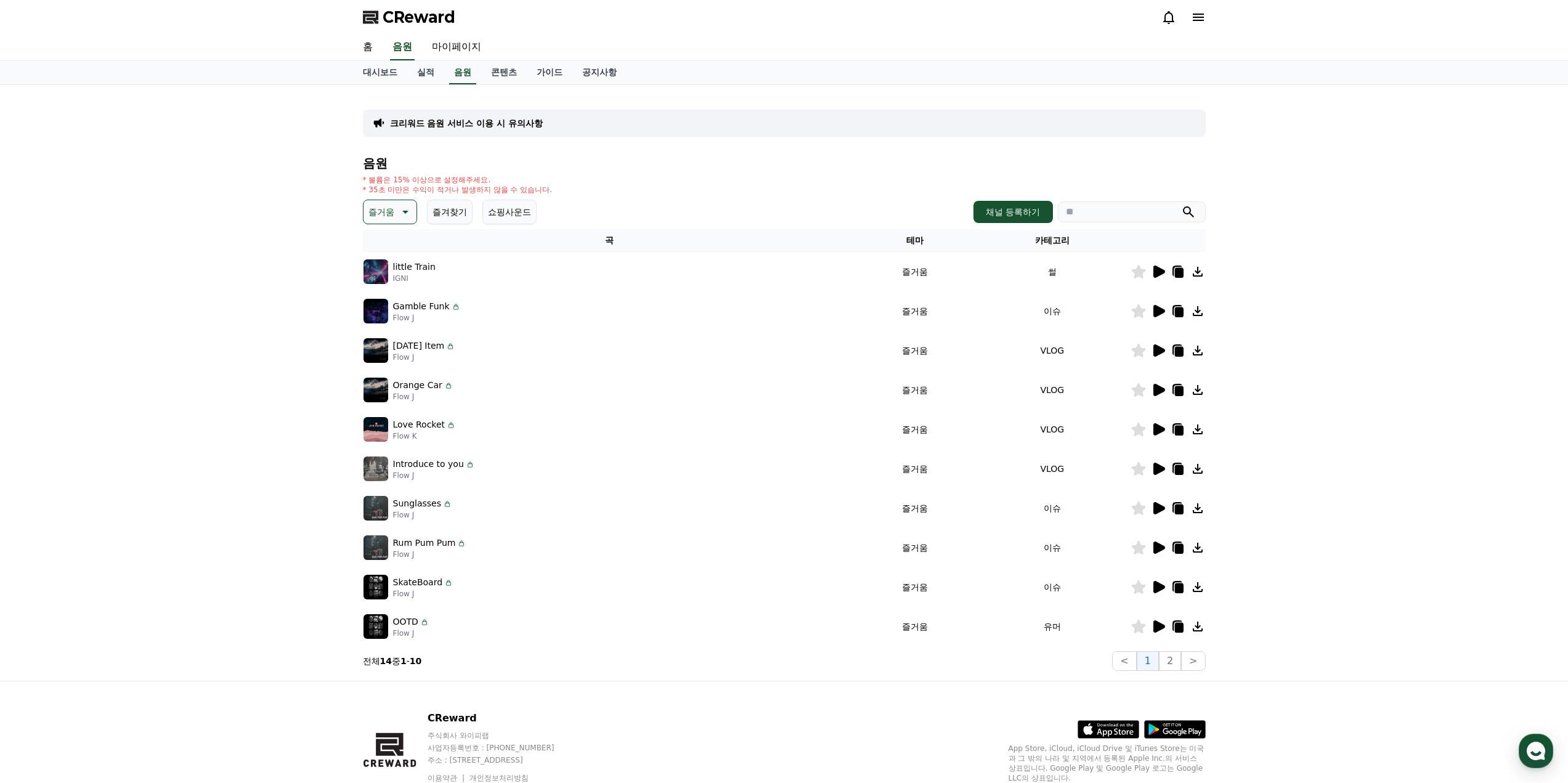
click at [1154, 267] on icon at bounding box center [1160, 272] width 12 height 13
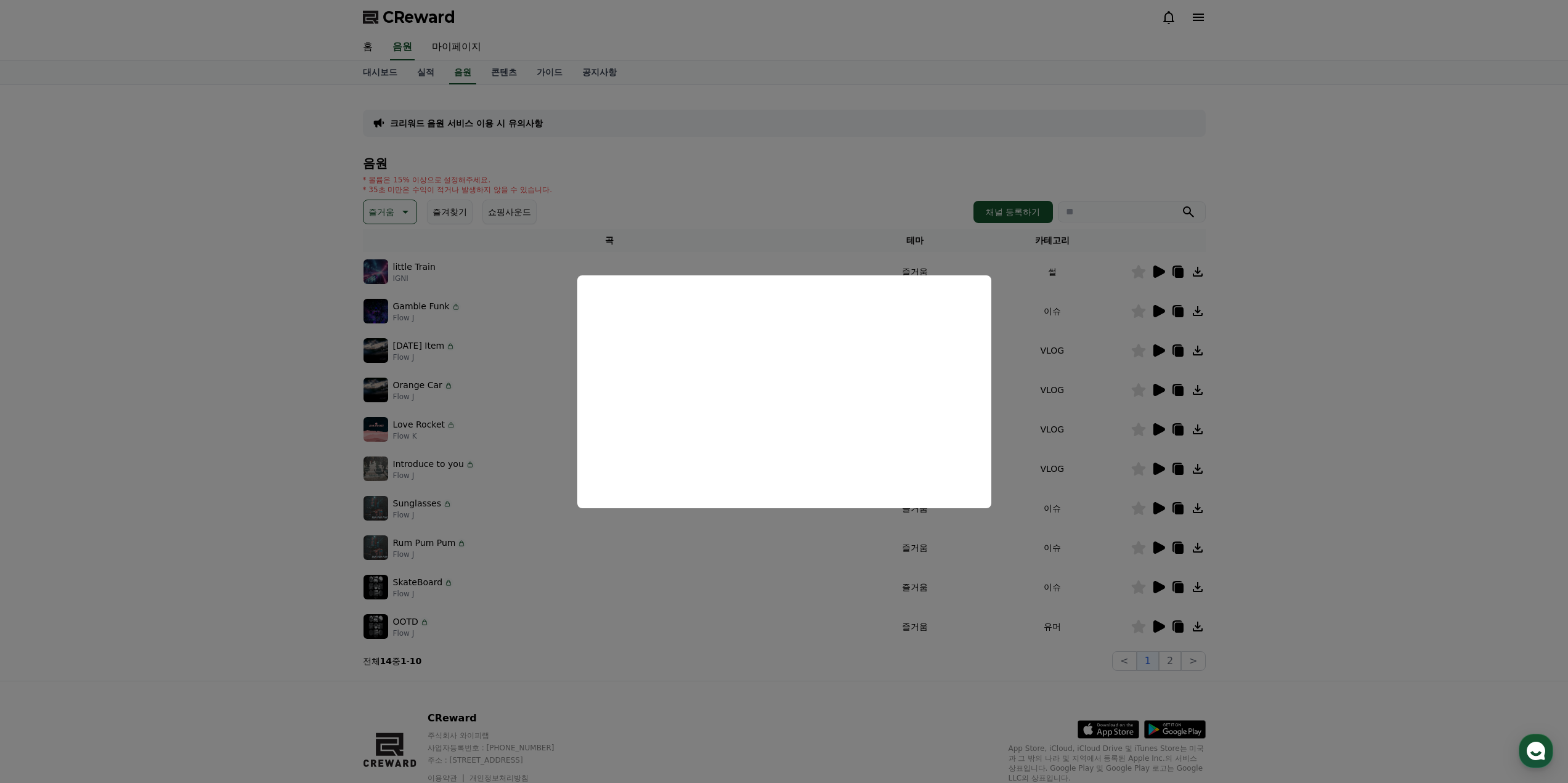
click at [1112, 408] on button "close modal" at bounding box center [784, 391] width 1568 height 783
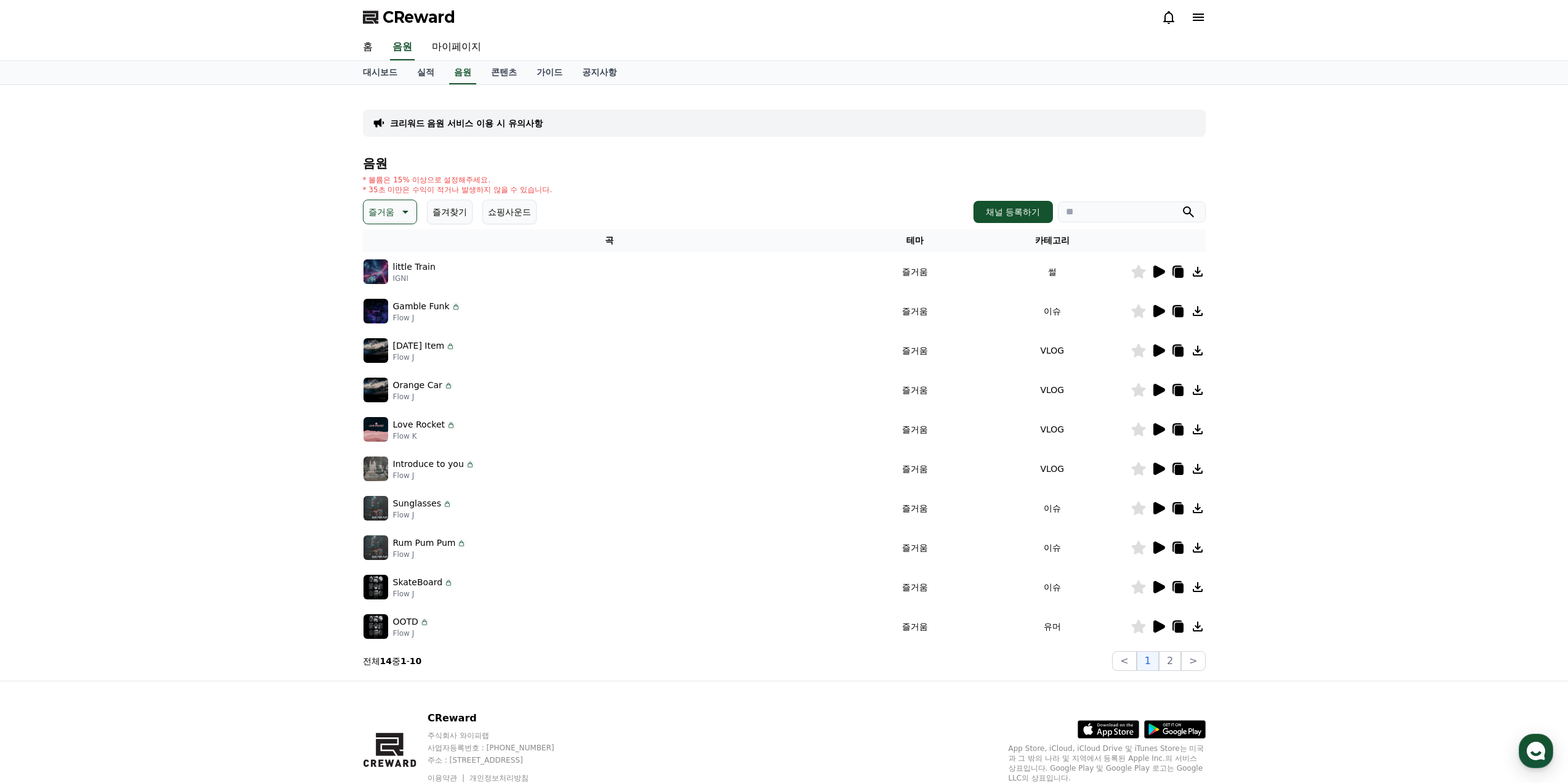
click at [1164, 313] on icon at bounding box center [1158, 311] width 15 height 15
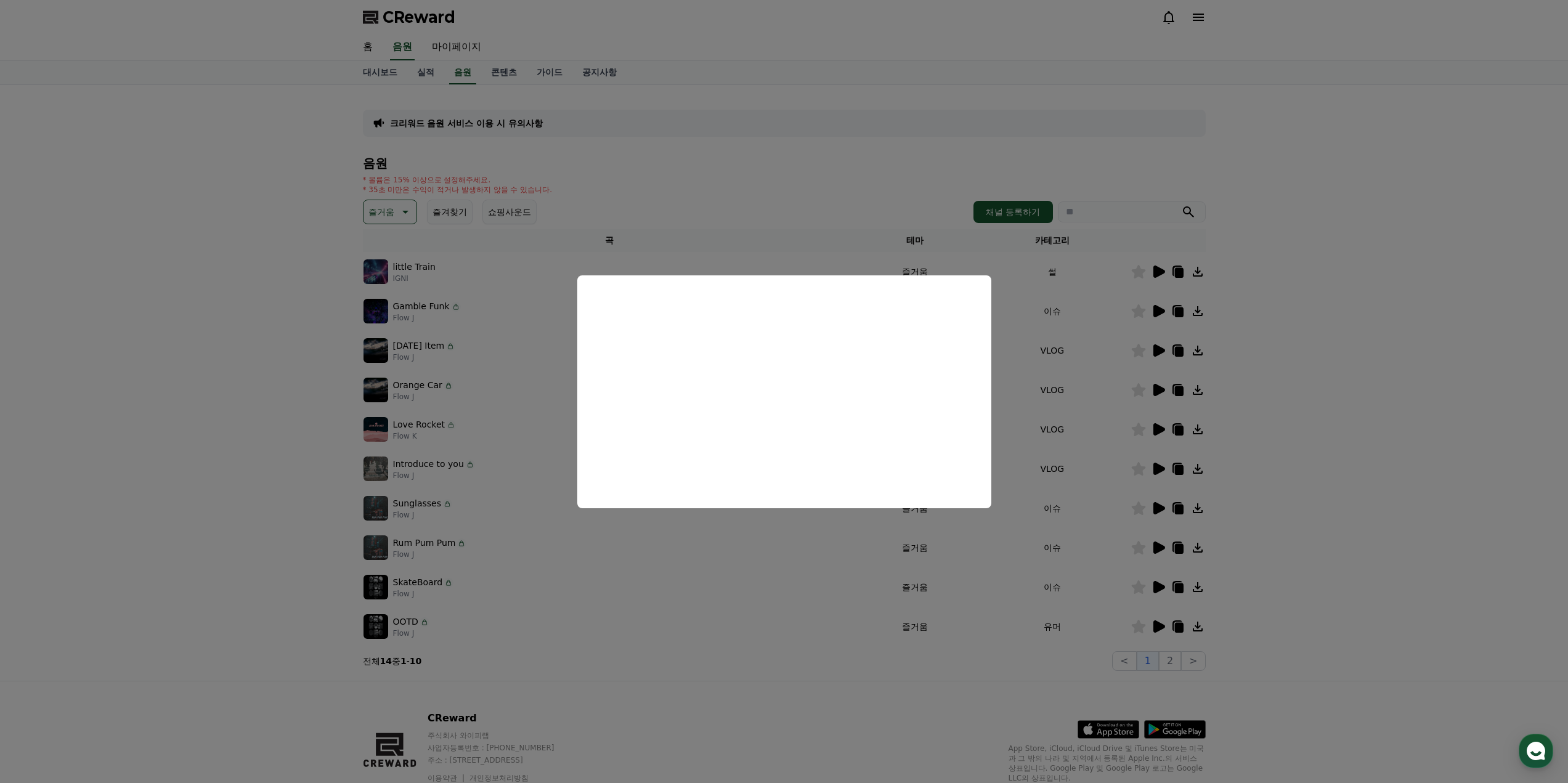
click at [1175, 368] on button "close modal" at bounding box center [784, 391] width 1568 height 783
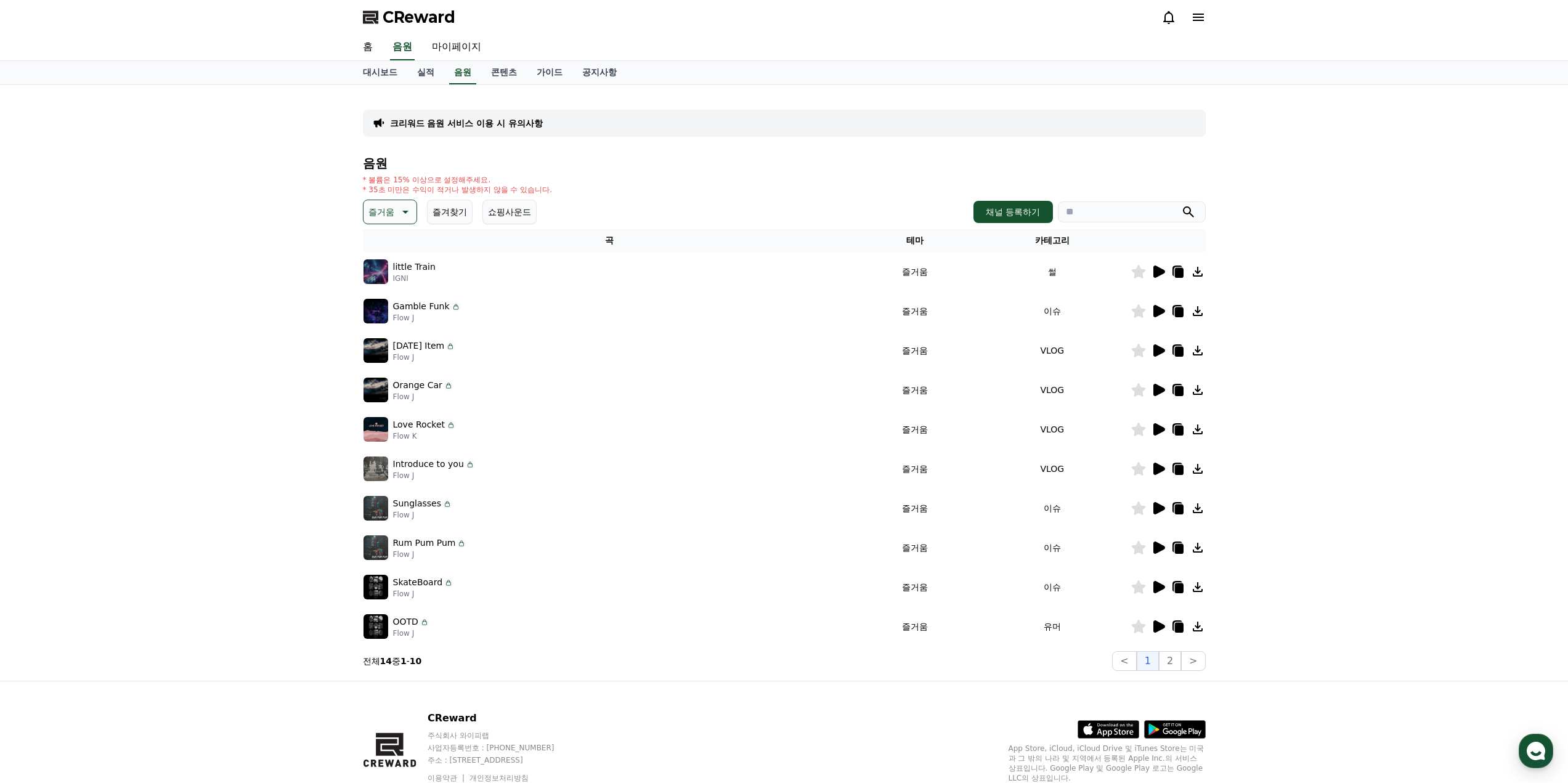
click at [1156, 348] on icon at bounding box center [1160, 350] width 12 height 13
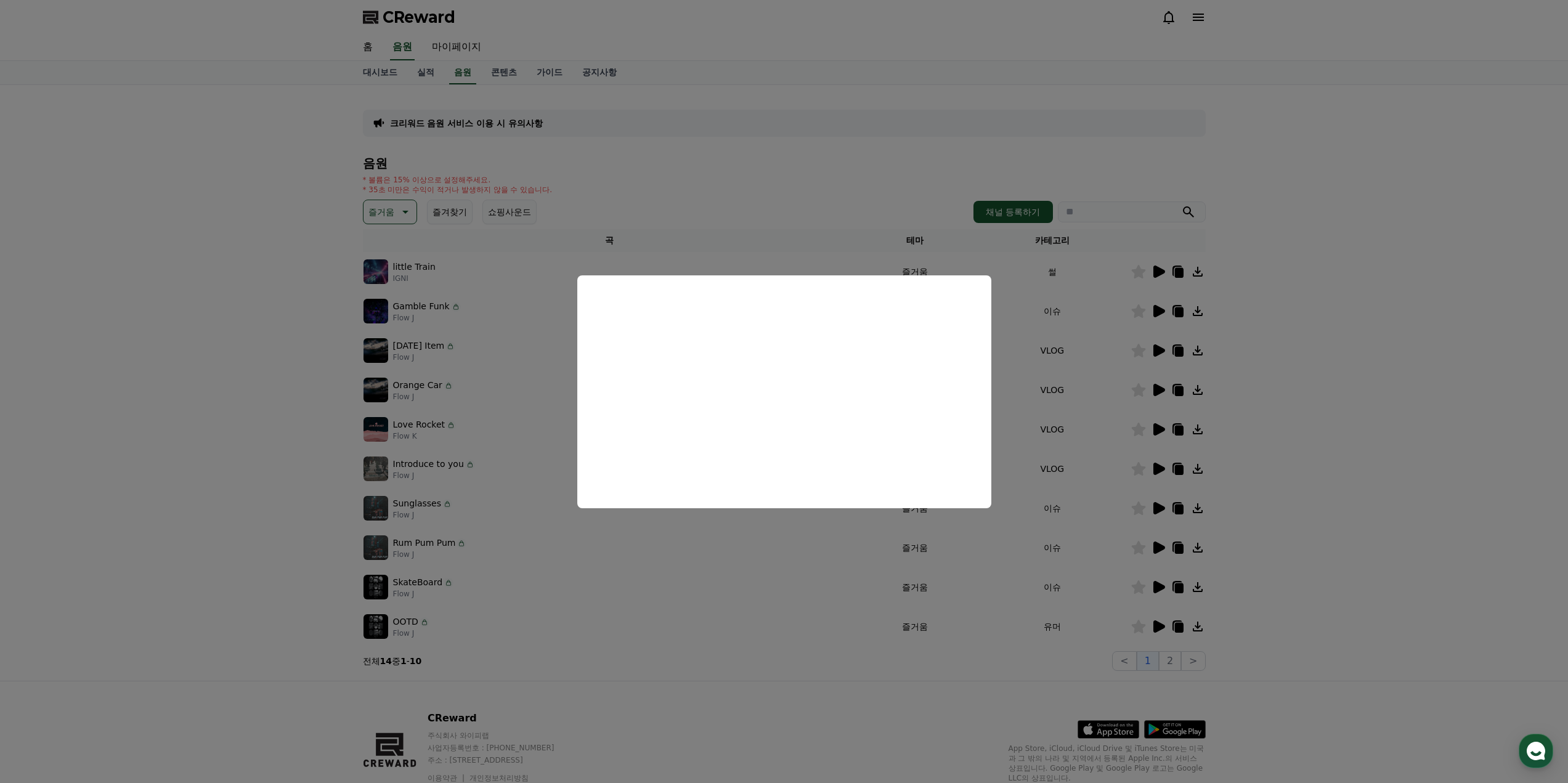
click at [1207, 415] on button "close modal" at bounding box center [784, 391] width 1568 height 783
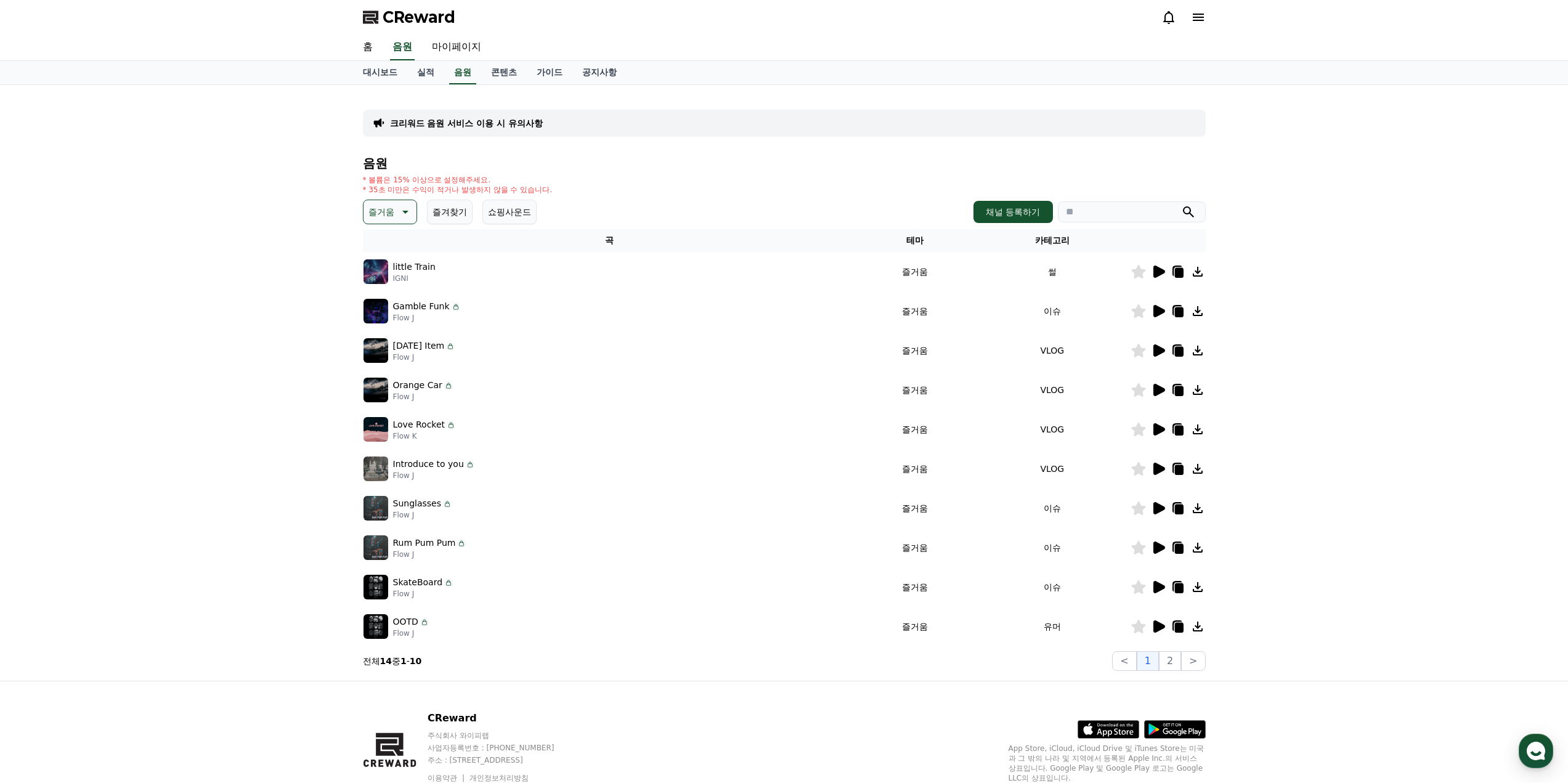
click at [1160, 390] on icon at bounding box center [1160, 390] width 12 height 13
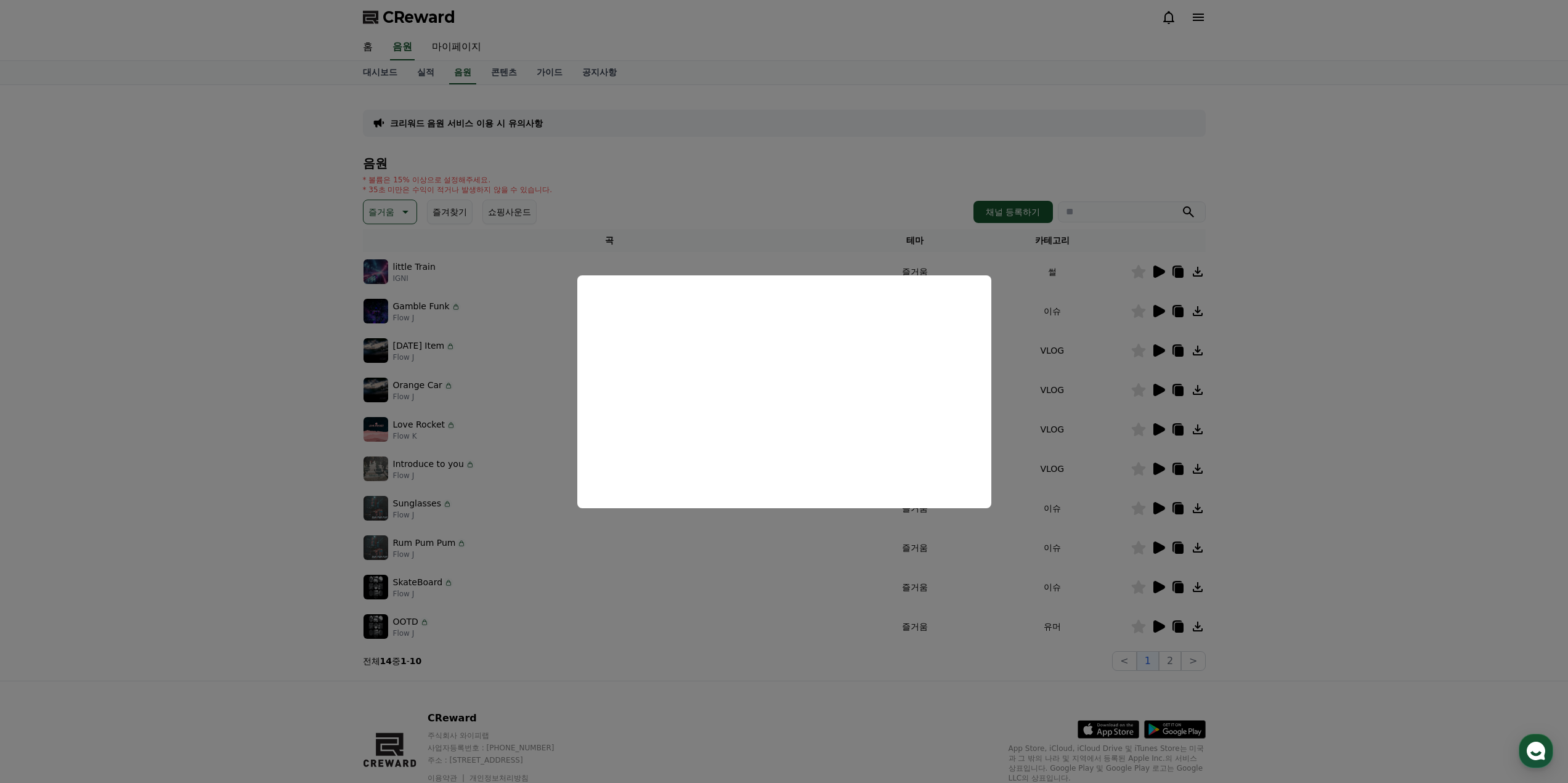
click at [1282, 475] on button "close modal" at bounding box center [784, 391] width 1568 height 783
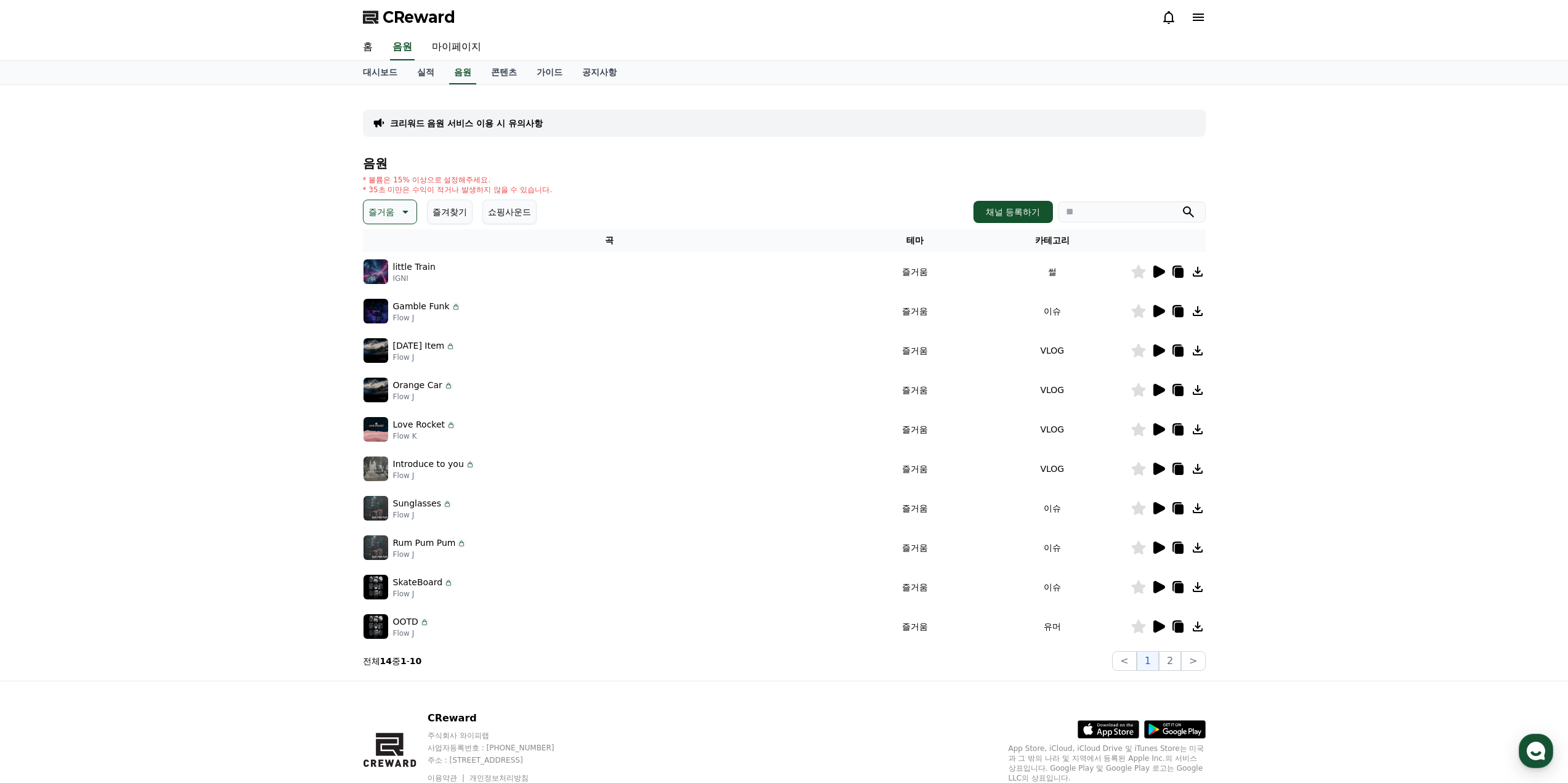
click at [1160, 395] on icon at bounding box center [1158, 390] width 15 height 15
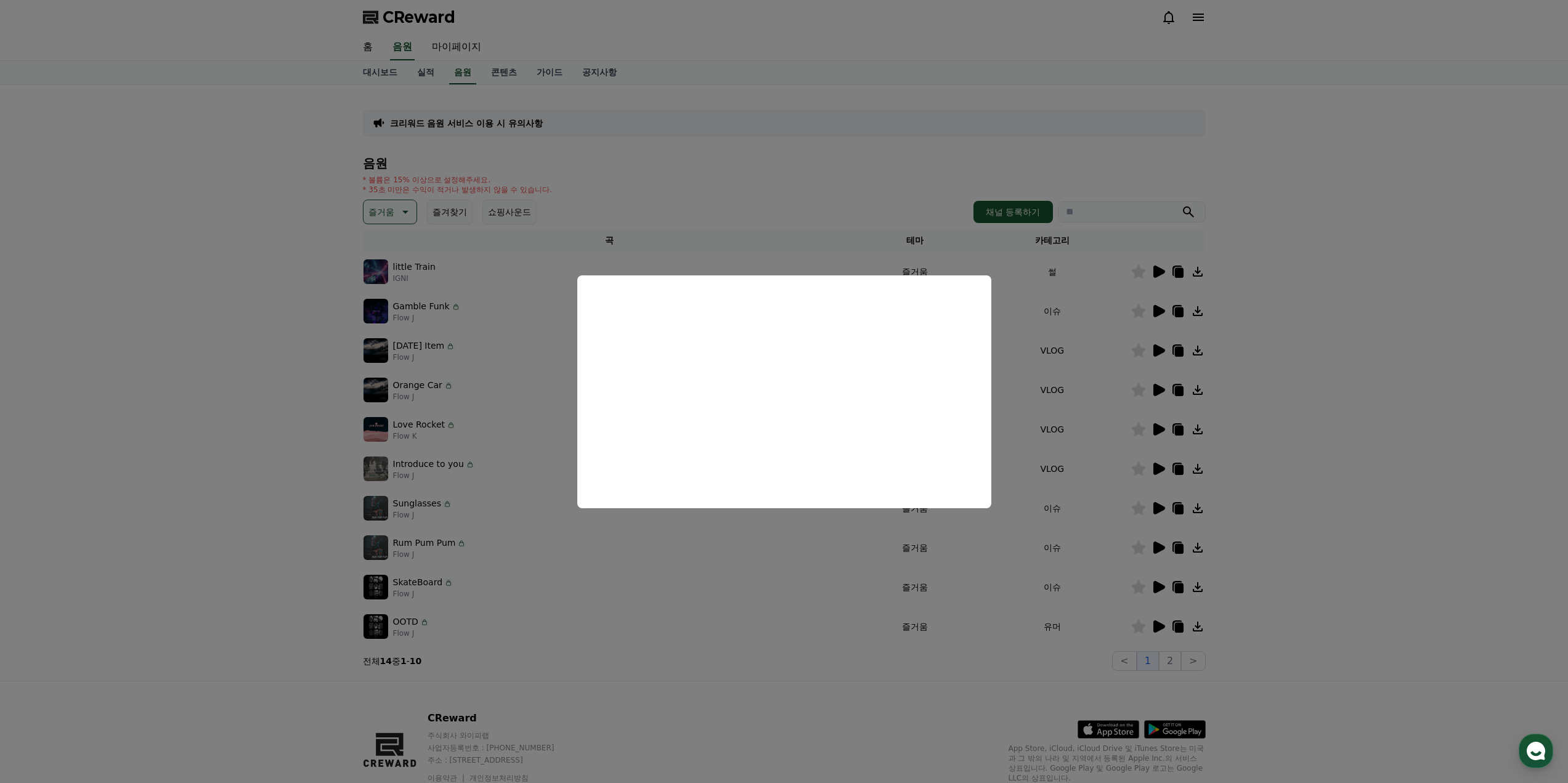
click at [1135, 485] on button "close modal" at bounding box center [784, 391] width 1568 height 783
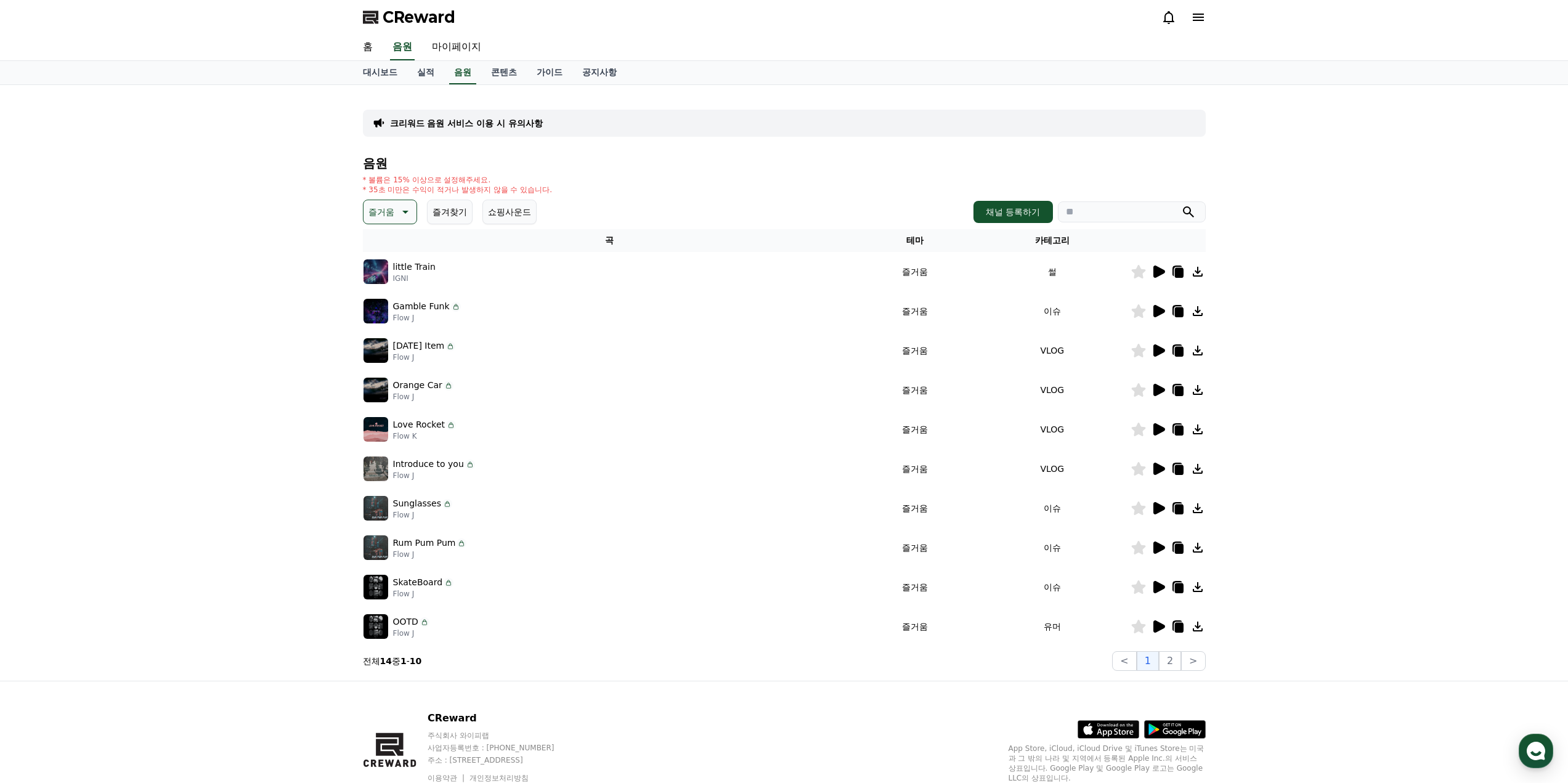
click at [1164, 428] on icon at bounding box center [1160, 429] width 12 height 13
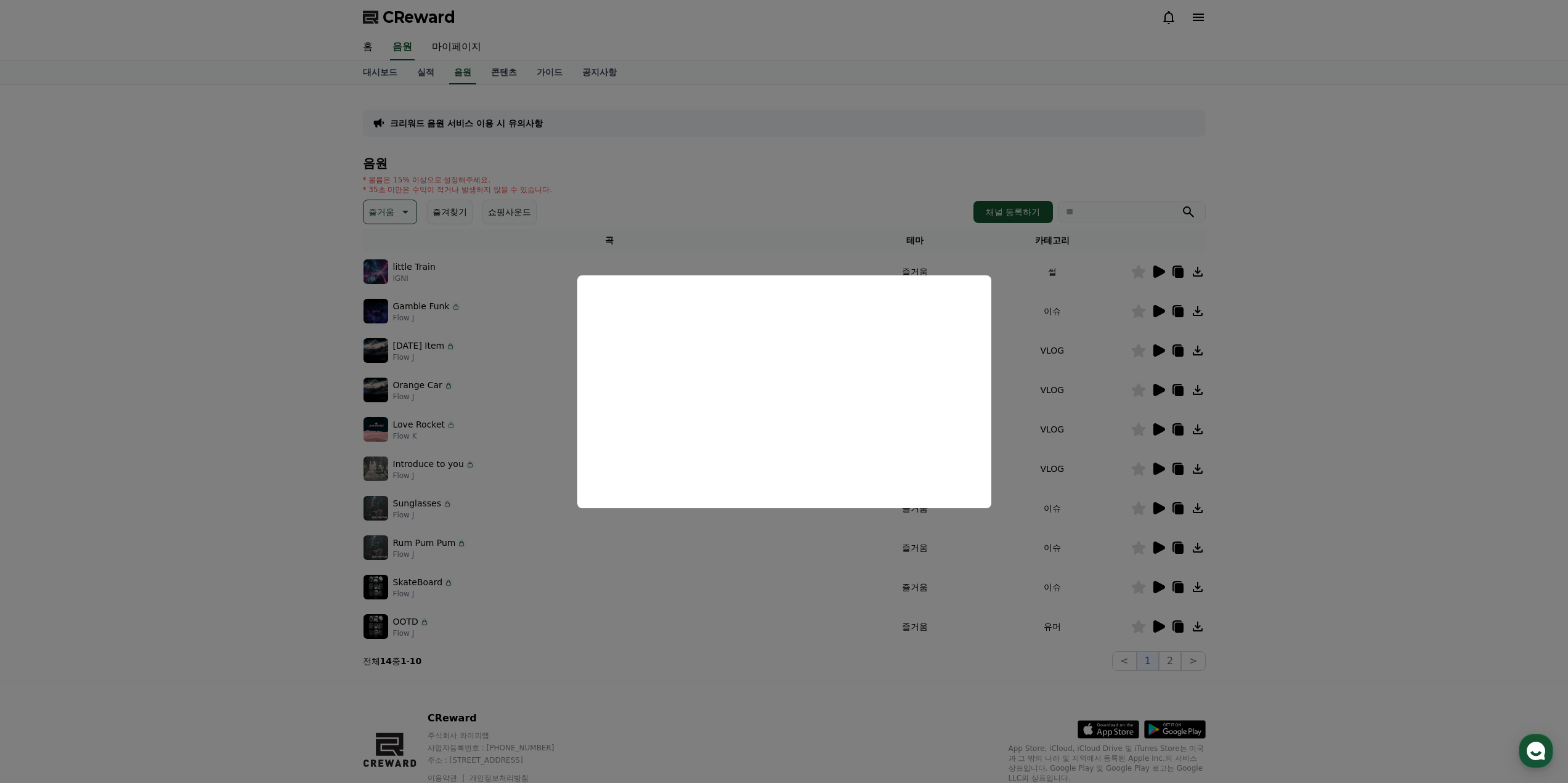
click at [1233, 482] on button "close modal" at bounding box center [784, 391] width 1568 height 783
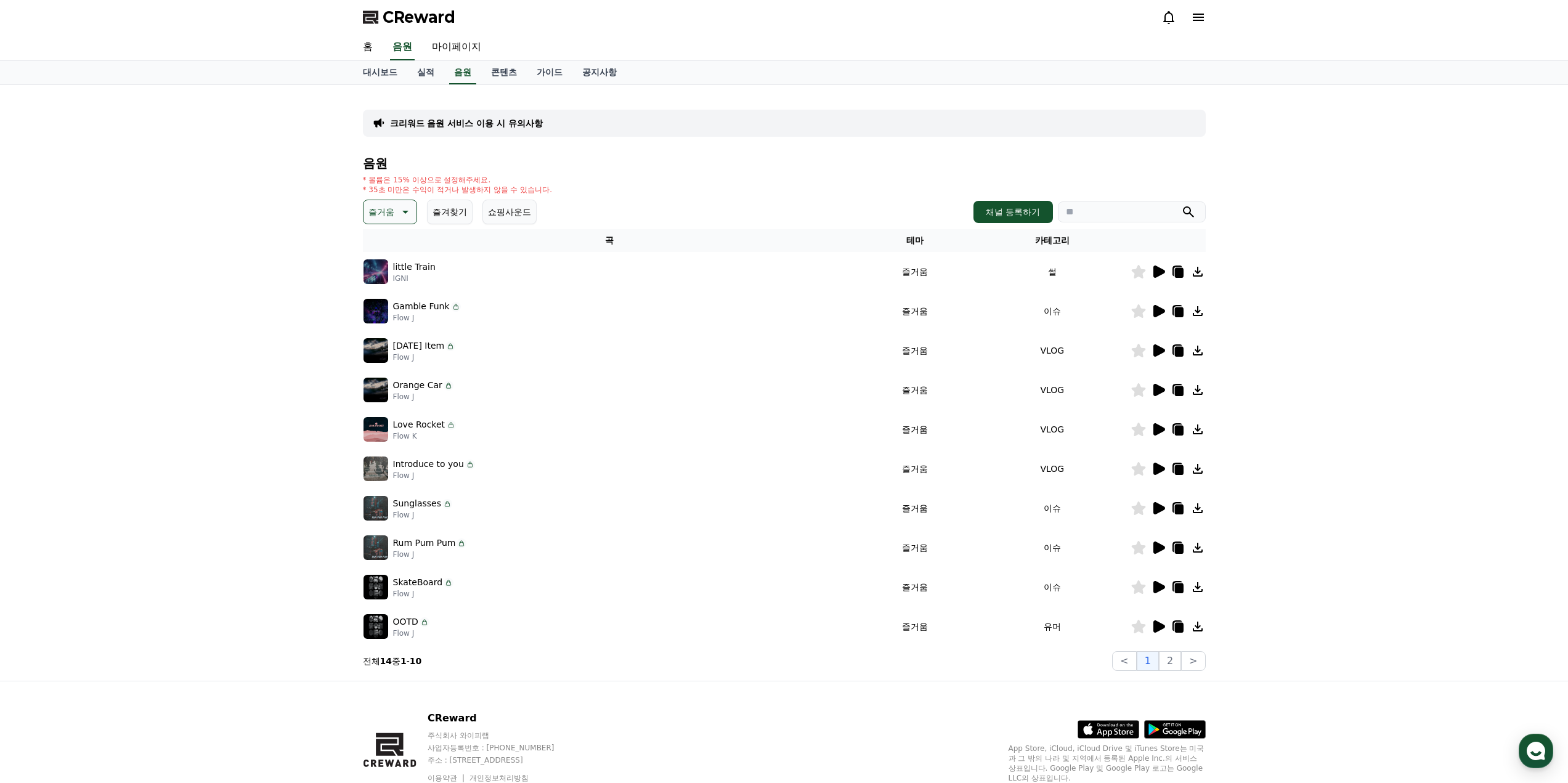
click at [1161, 629] on icon at bounding box center [1160, 626] width 12 height 13
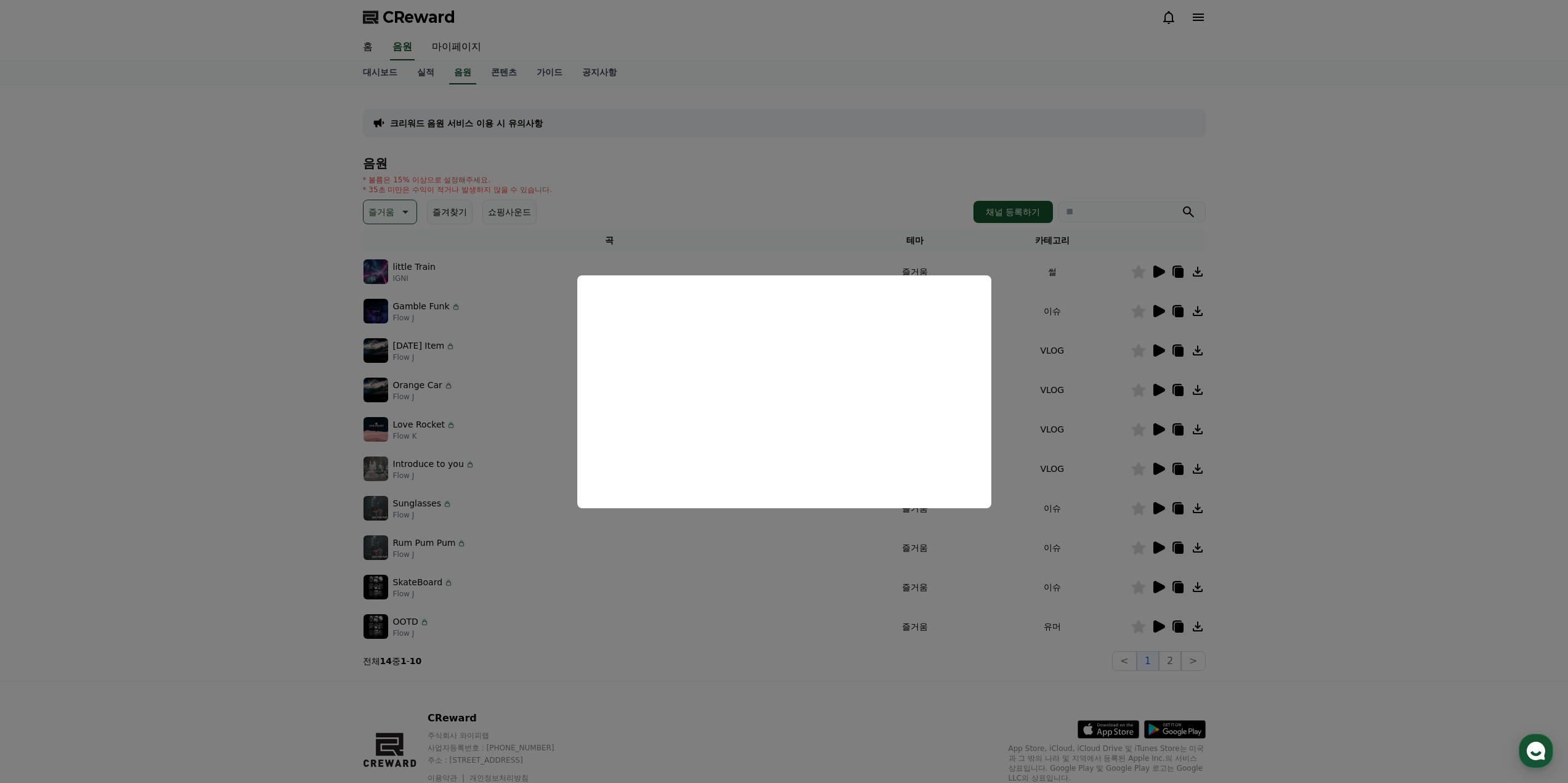
drag, startPoint x: 950, startPoint y: 650, endPoint x: 1107, endPoint y: 633, distance: 157.9
click at [951, 649] on button "close modal" at bounding box center [784, 391] width 1568 height 783
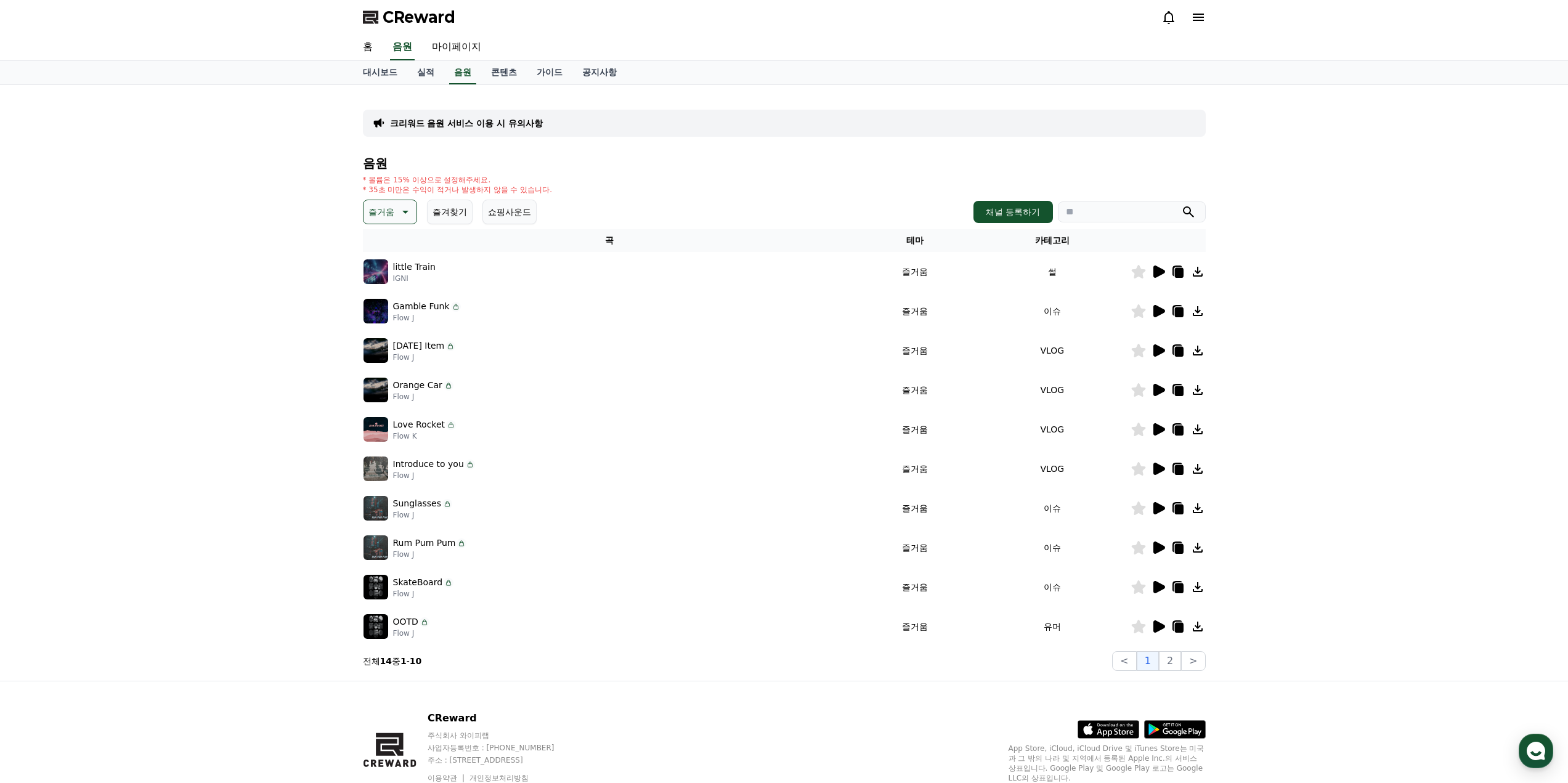
click at [1152, 589] on icon at bounding box center [1158, 587] width 15 height 15
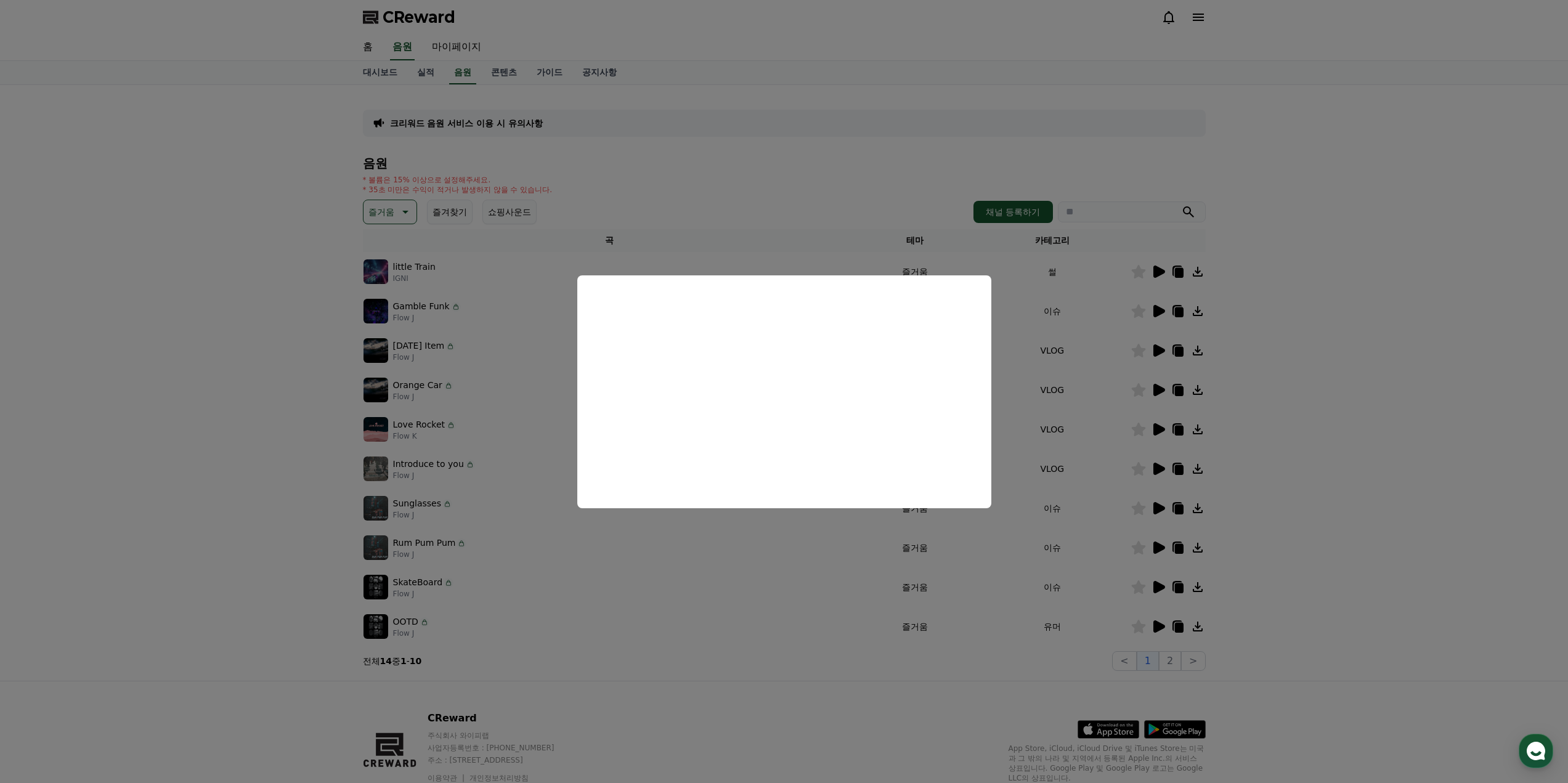
click at [877, 586] on button "close modal" at bounding box center [784, 391] width 1568 height 783
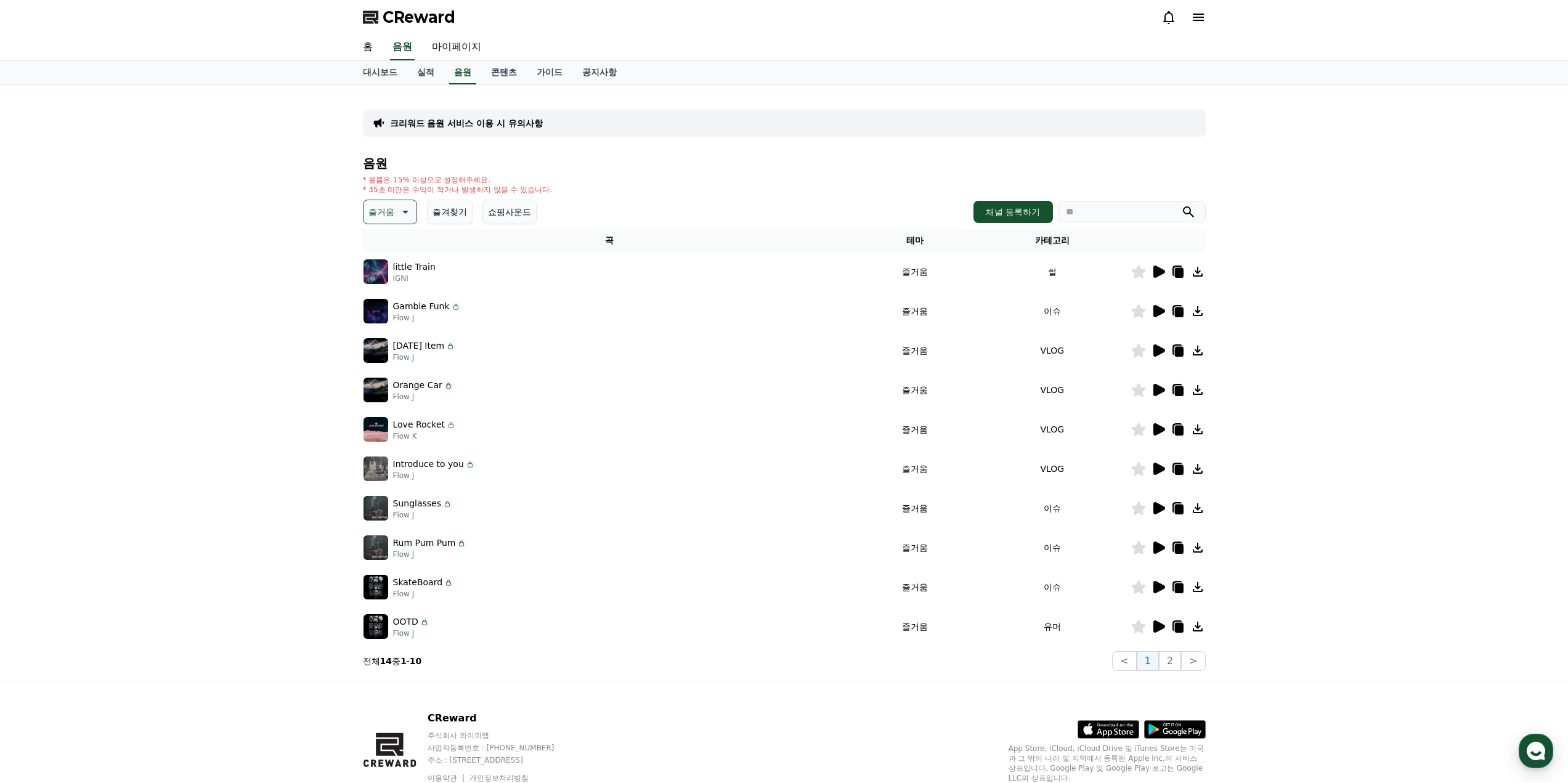
click at [1164, 548] on icon at bounding box center [1160, 548] width 12 height 13
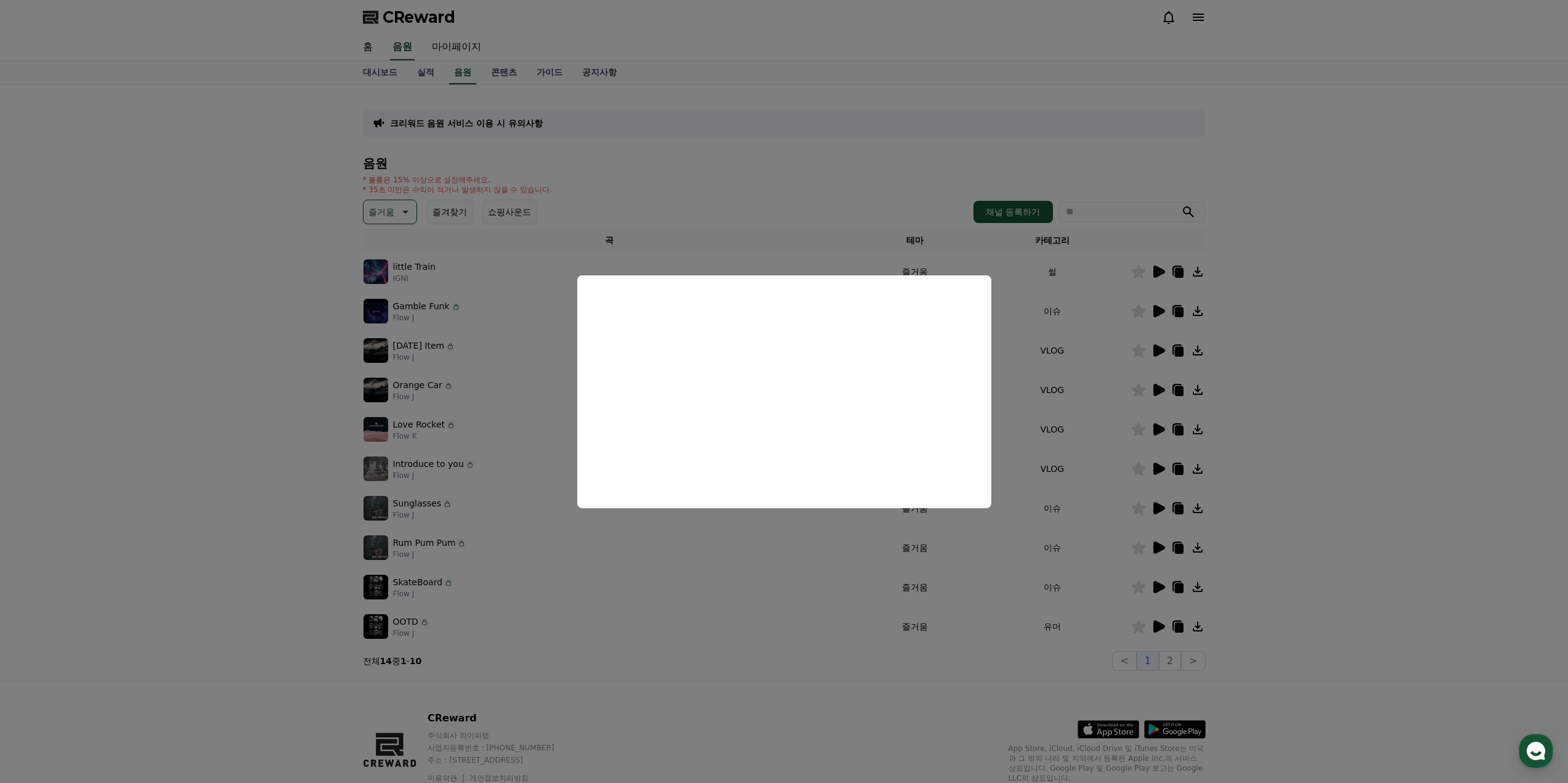
click at [1163, 525] on button "close modal" at bounding box center [784, 391] width 1568 height 783
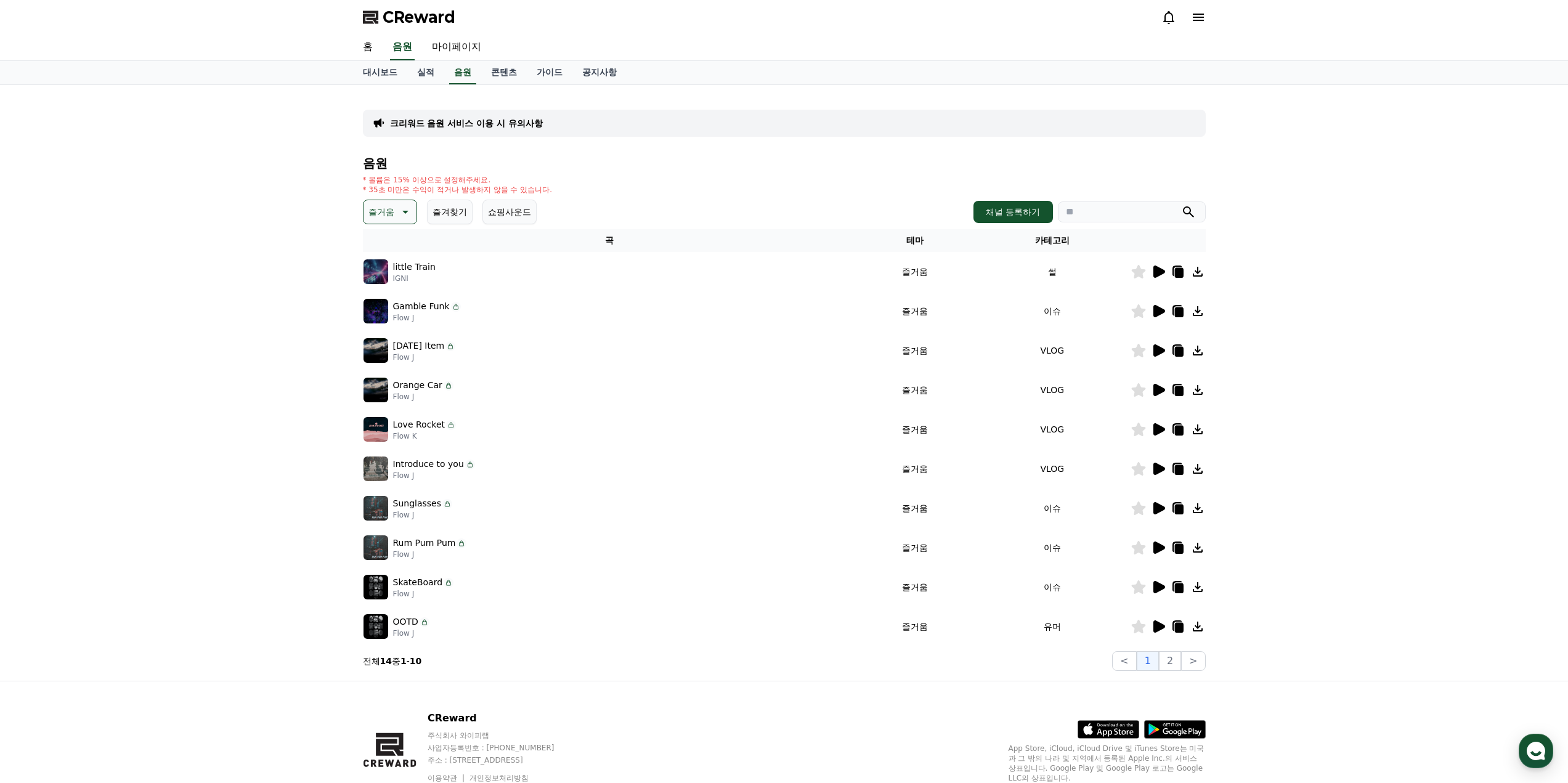
click at [1158, 506] on icon at bounding box center [1160, 508] width 12 height 13
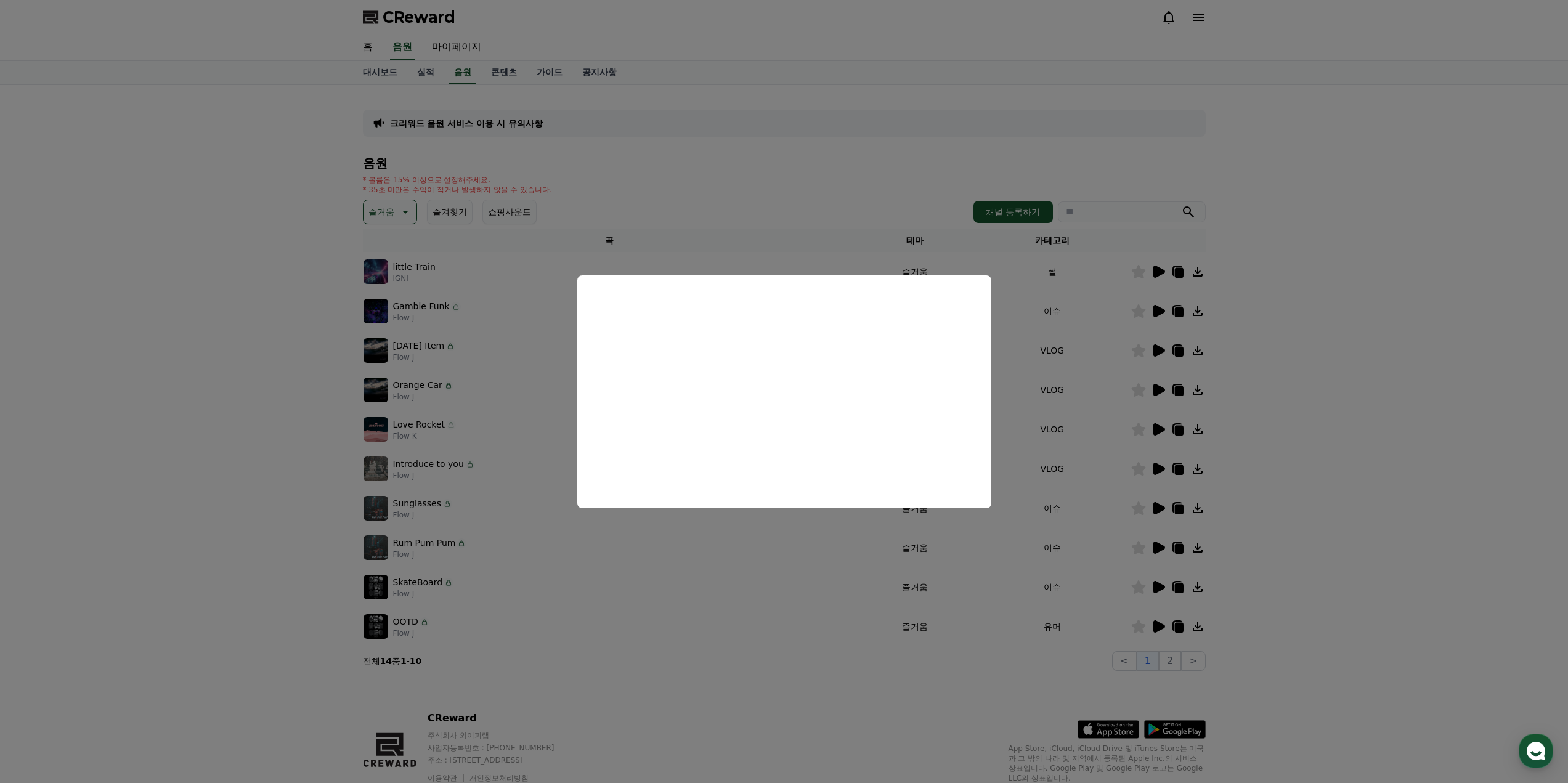
click at [928, 589] on button "close modal" at bounding box center [784, 391] width 1568 height 783
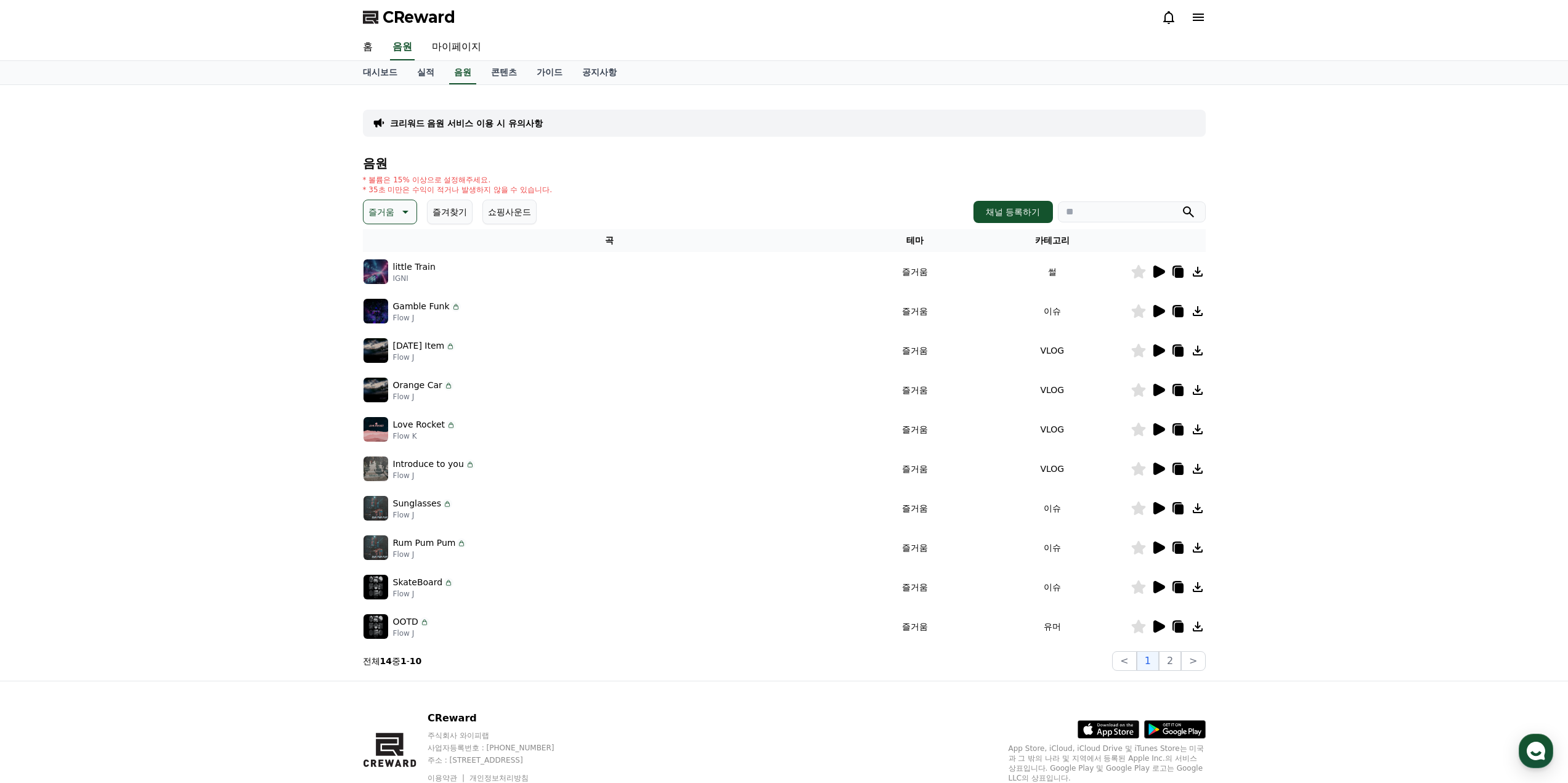
click at [1164, 471] on icon at bounding box center [1158, 469] width 15 height 15
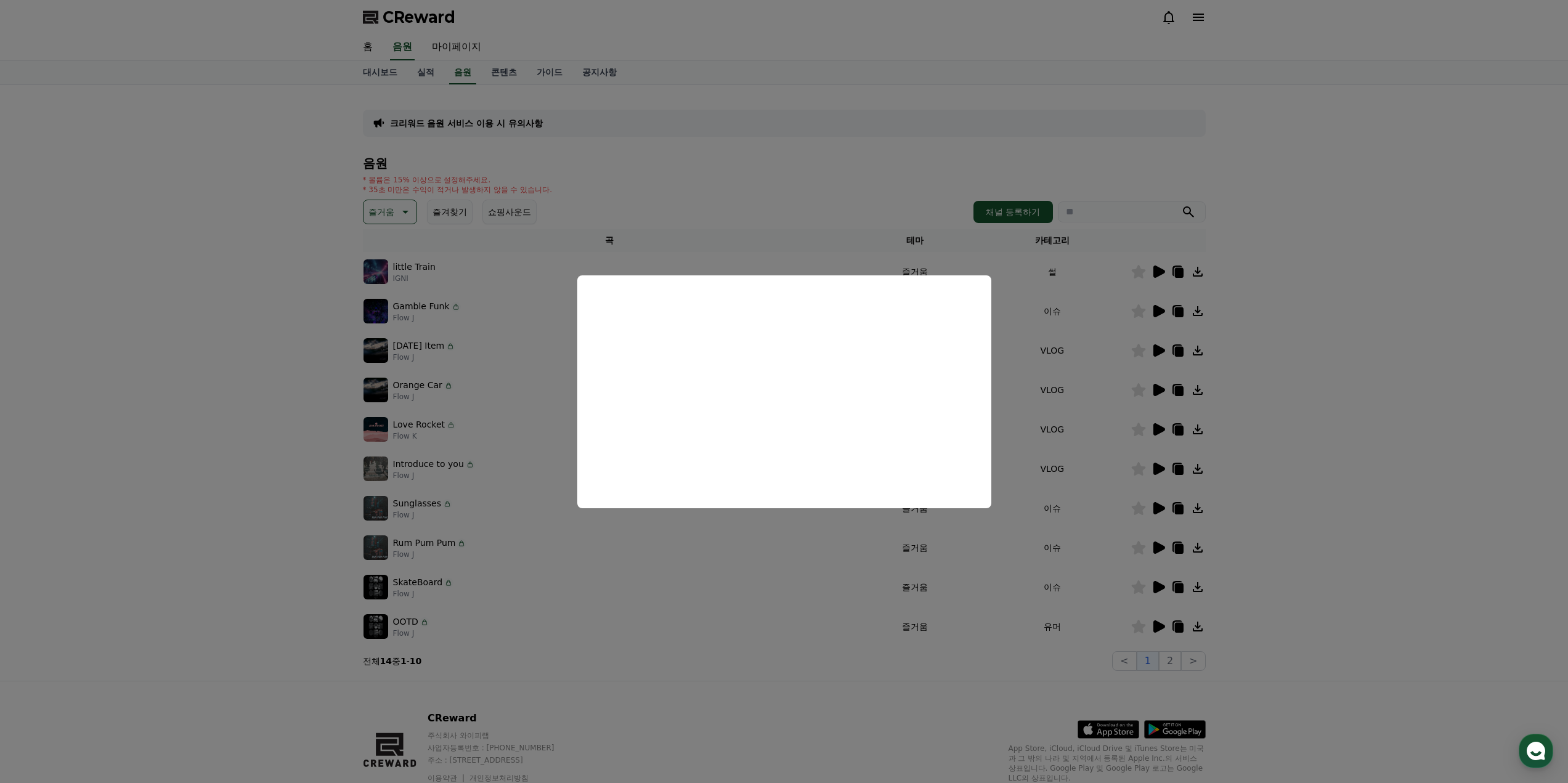
click at [1007, 587] on button "close modal" at bounding box center [784, 391] width 1568 height 783
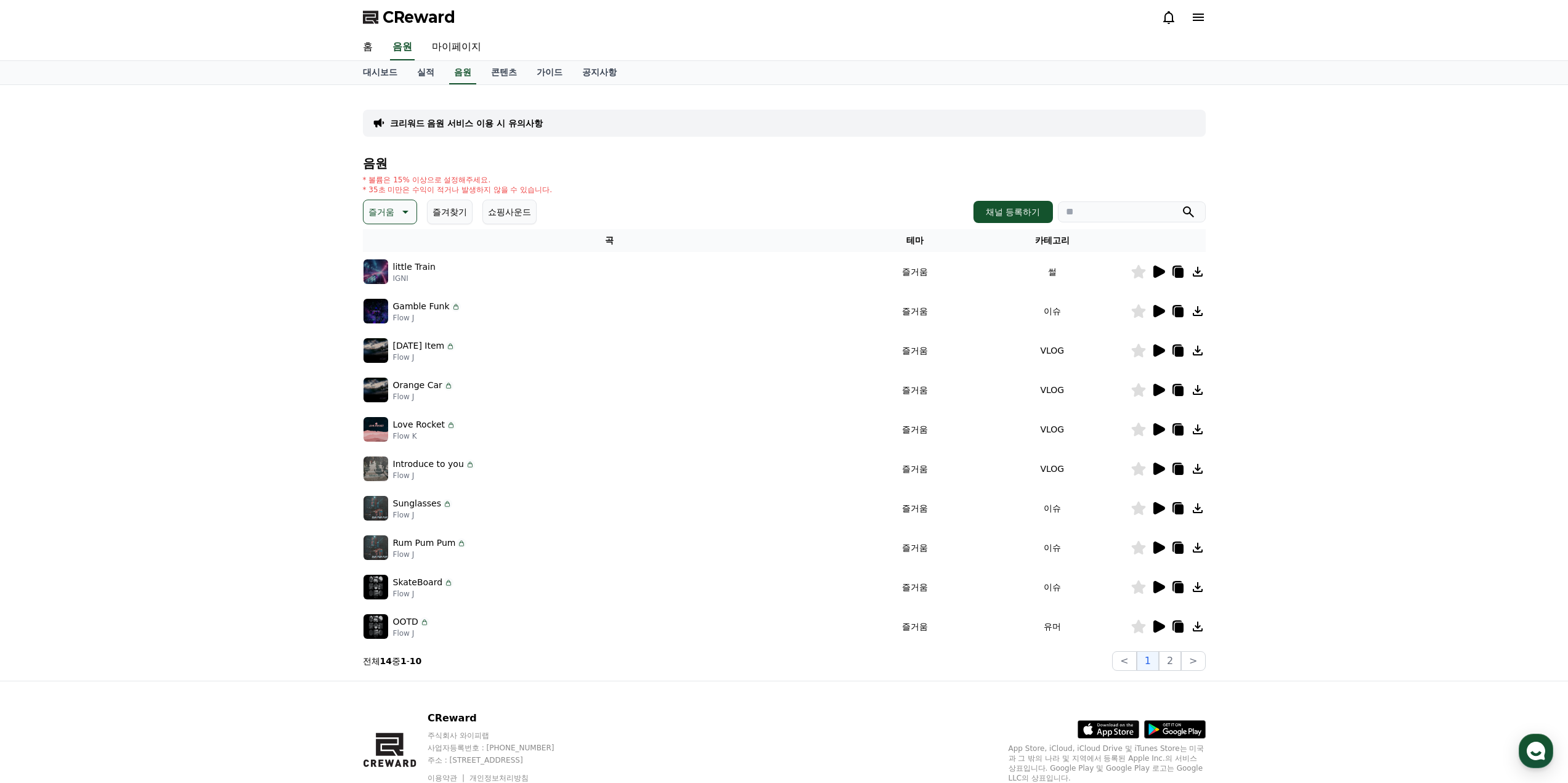
click at [1160, 468] on icon at bounding box center [1160, 469] width 12 height 13
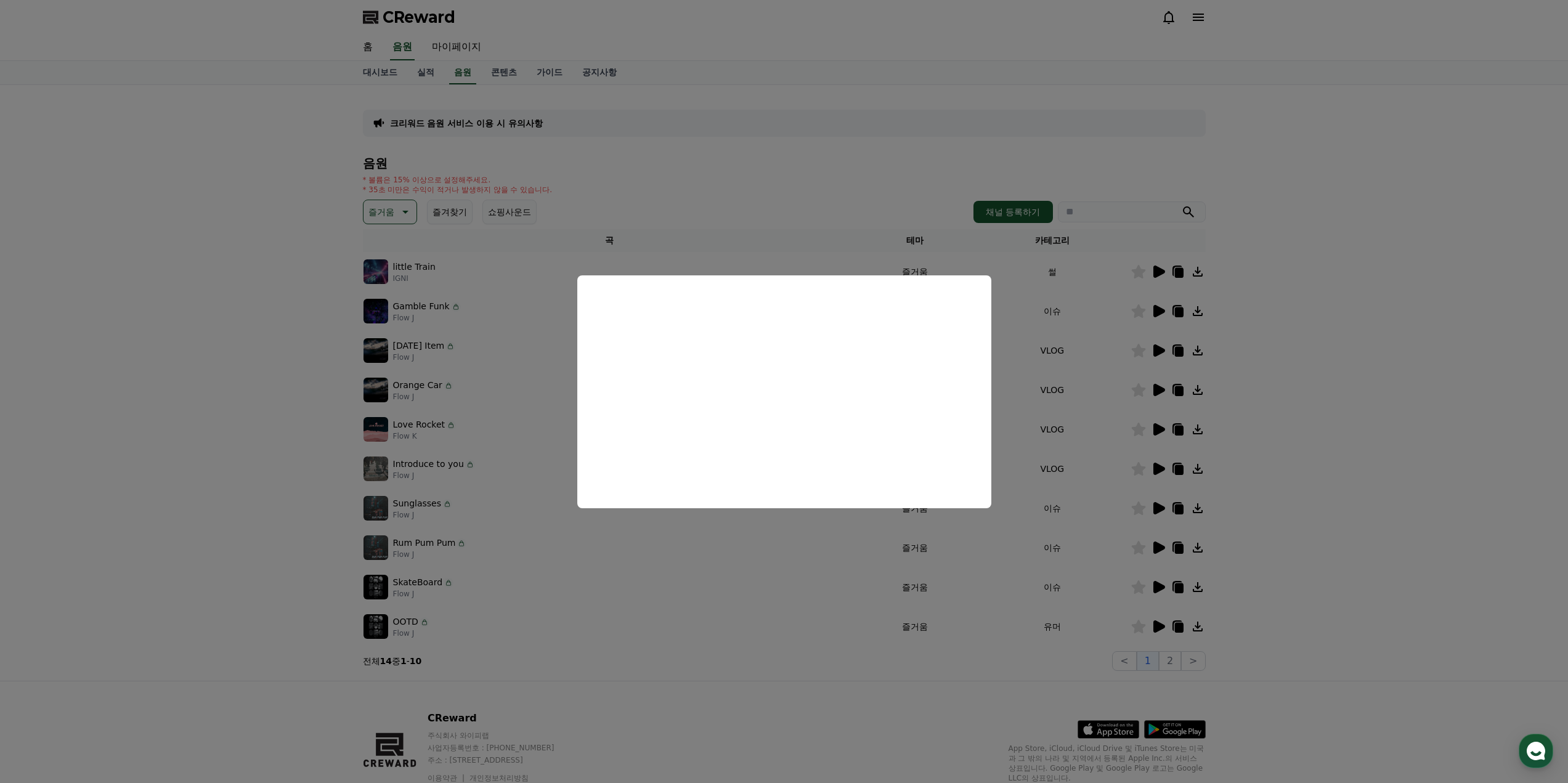
click at [974, 612] on button "close modal" at bounding box center [784, 391] width 1568 height 783
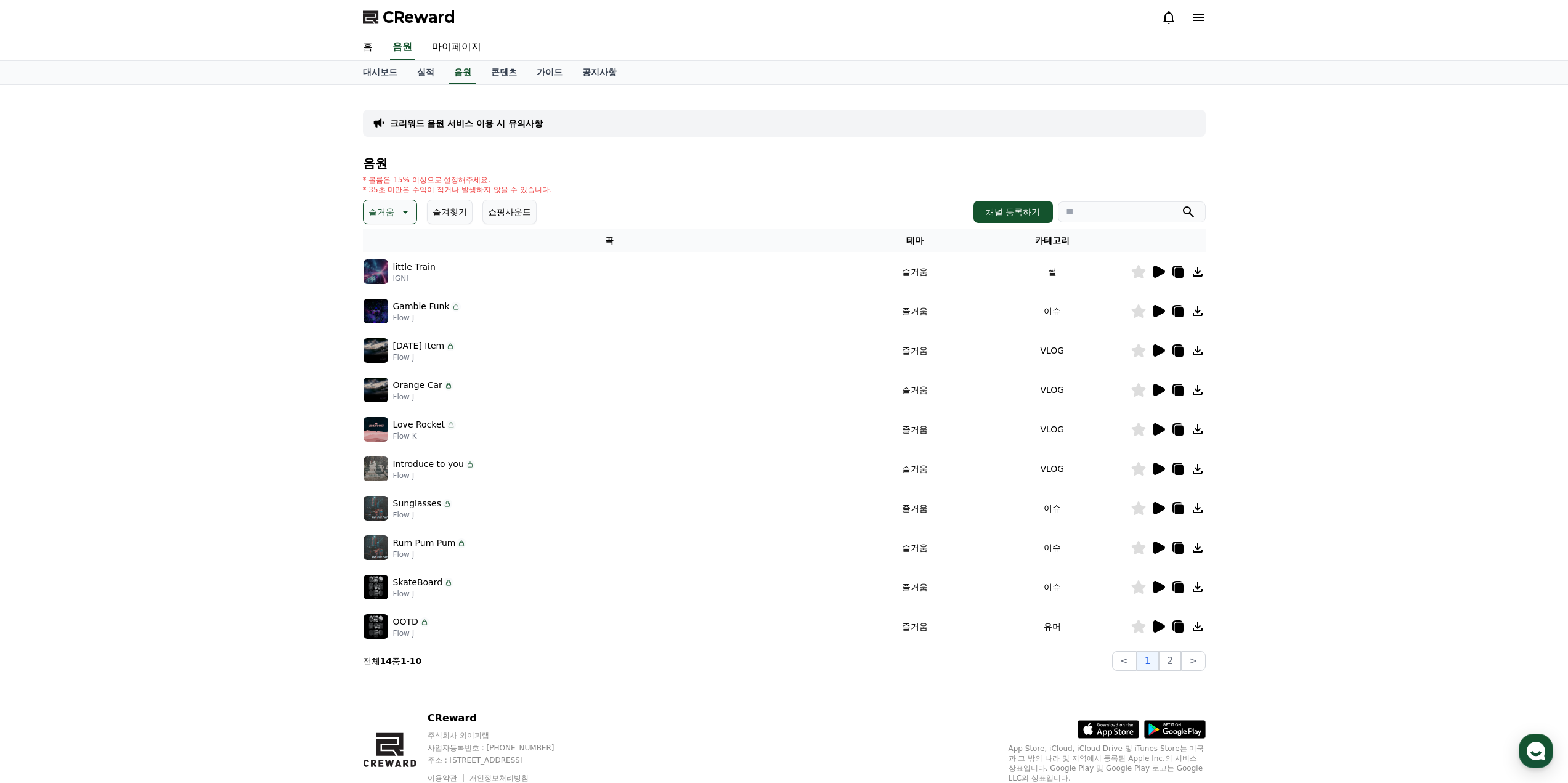
click at [1163, 548] on icon at bounding box center [1160, 548] width 12 height 13
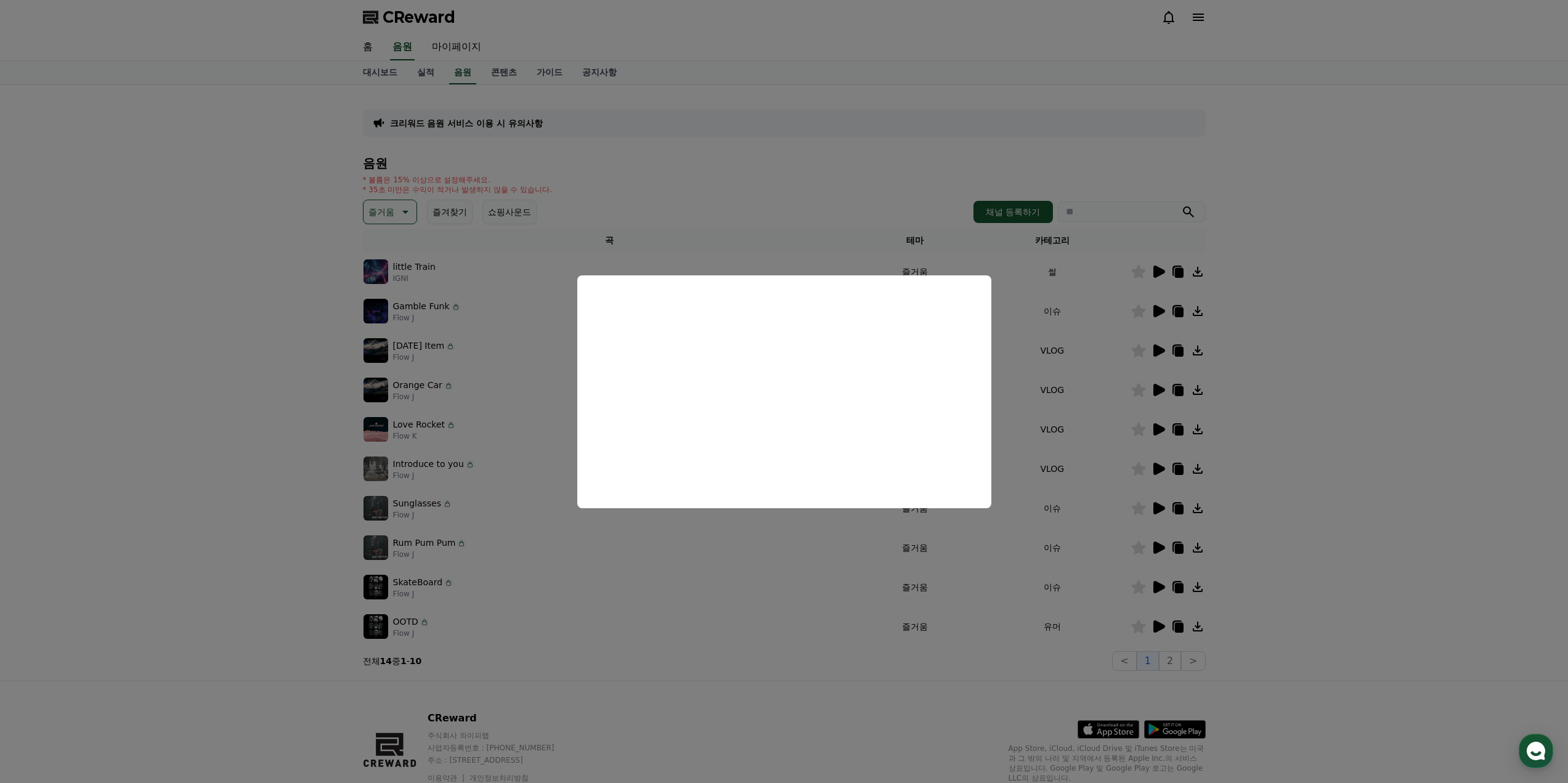
click at [921, 564] on button "close modal" at bounding box center [784, 391] width 1568 height 783
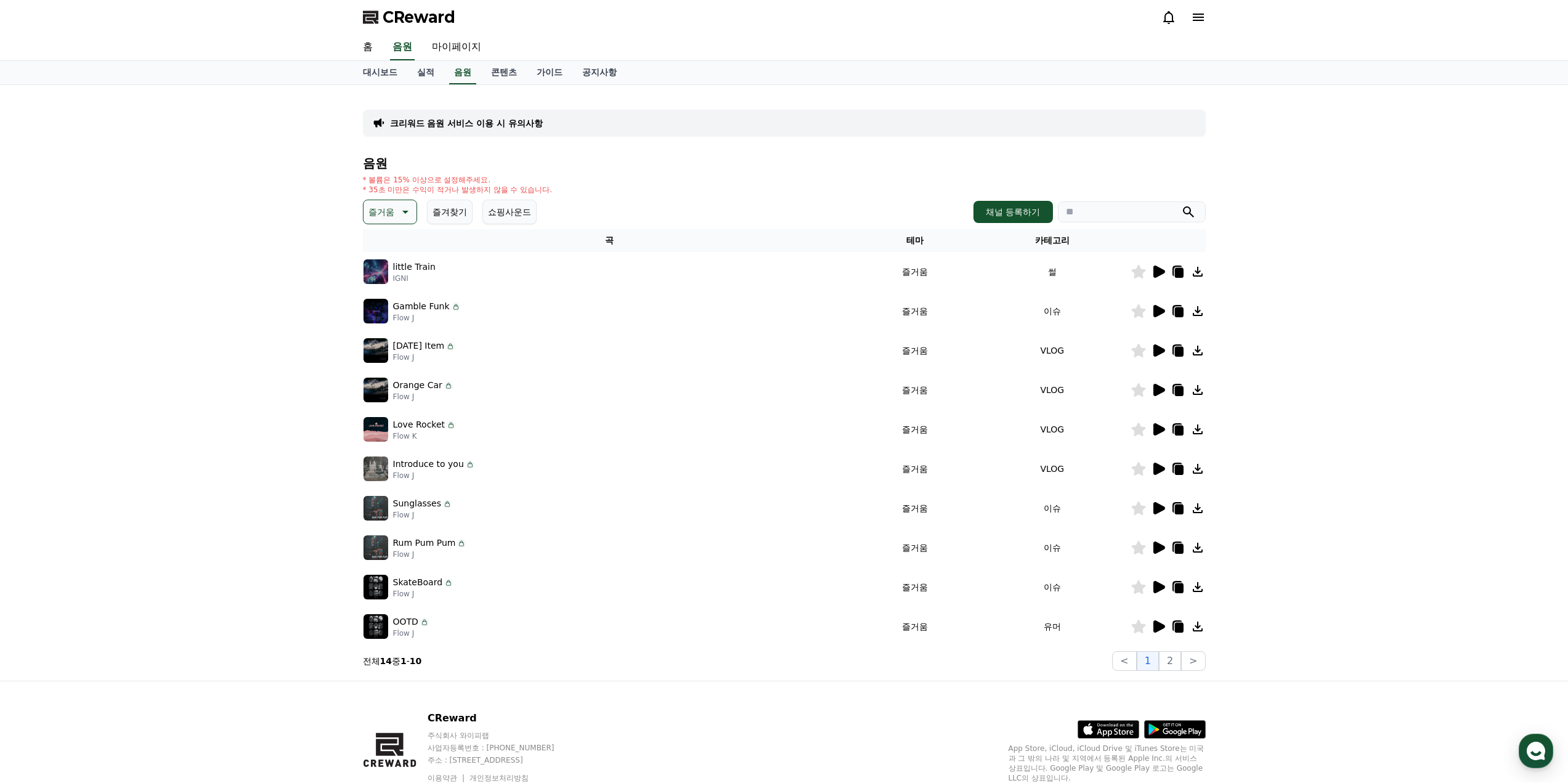
click at [1163, 396] on icon at bounding box center [1158, 390] width 15 height 15
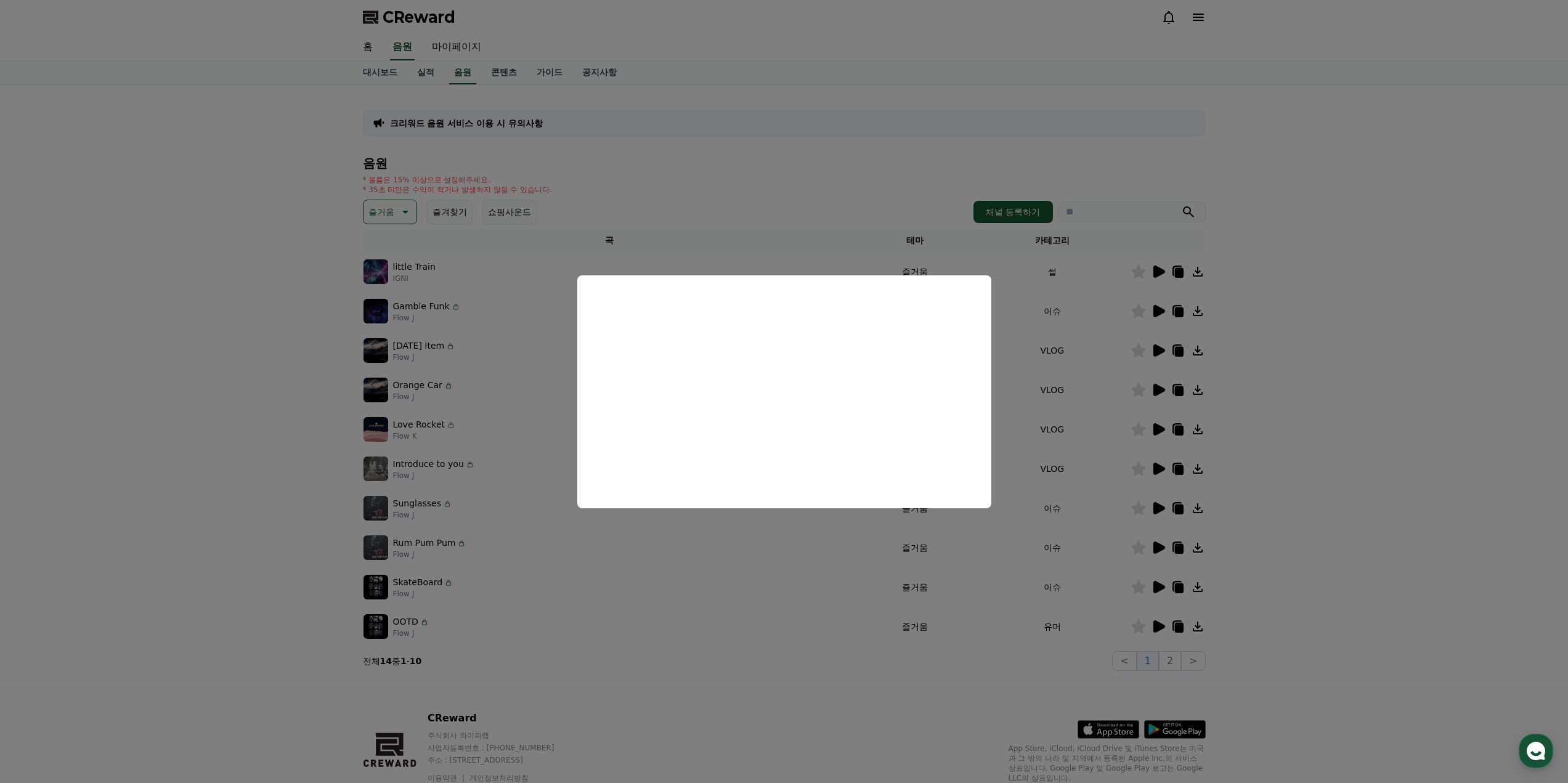
click at [869, 590] on button "close modal" at bounding box center [784, 391] width 1568 height 783
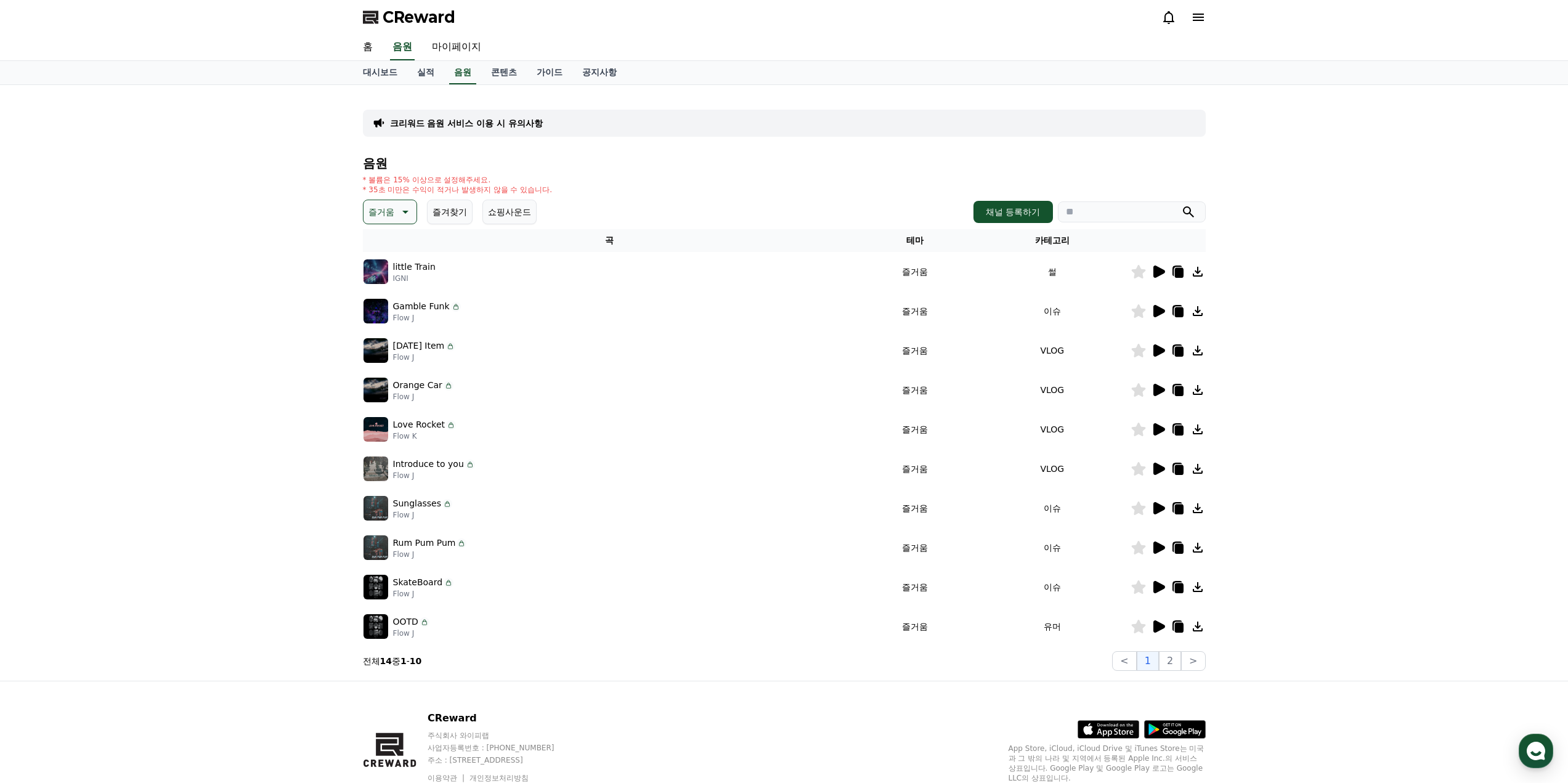
click at [1159, 353] on icon at bounding box center [1160, 350] width 12 height 13
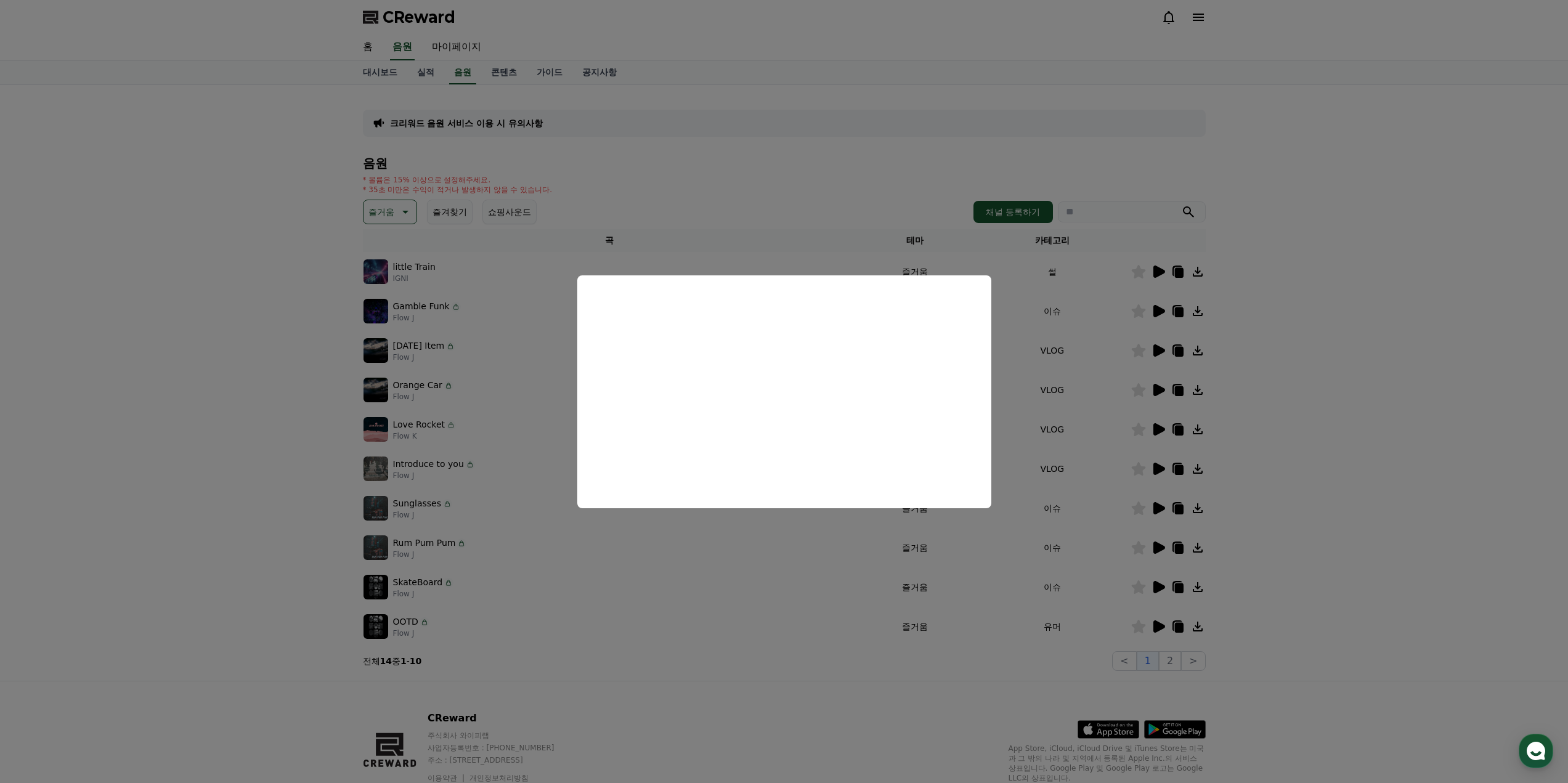
click at [913, 612] on button "close modal" at bounding box center [784, 391] width 1568 height 783
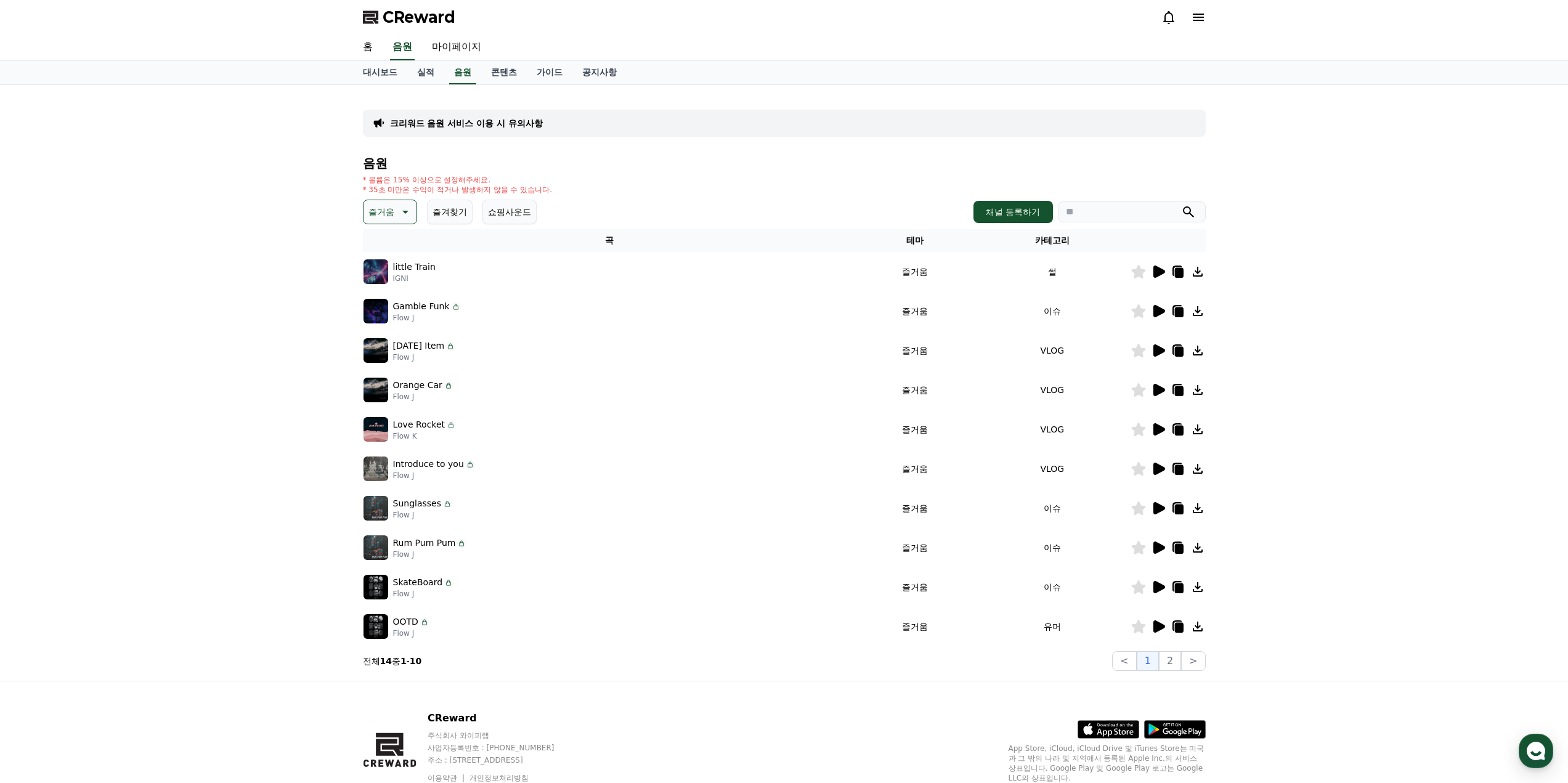
click at [1152, 311] on icon at bounding box center [1158, 311] width 15 height 15
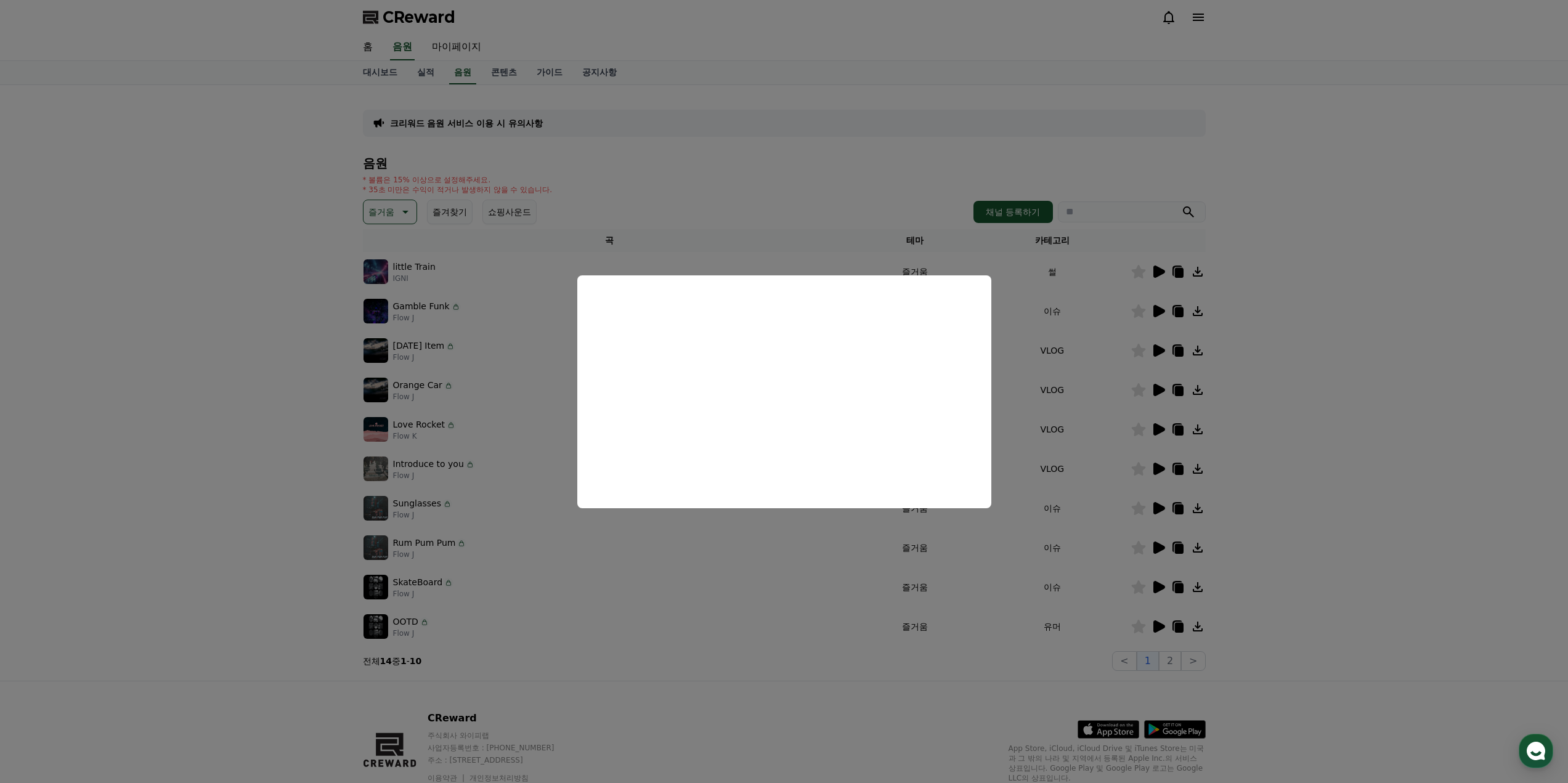
click at [456, 304] on button "close modal" at bounding box center [784, 391] width 1568 height 783
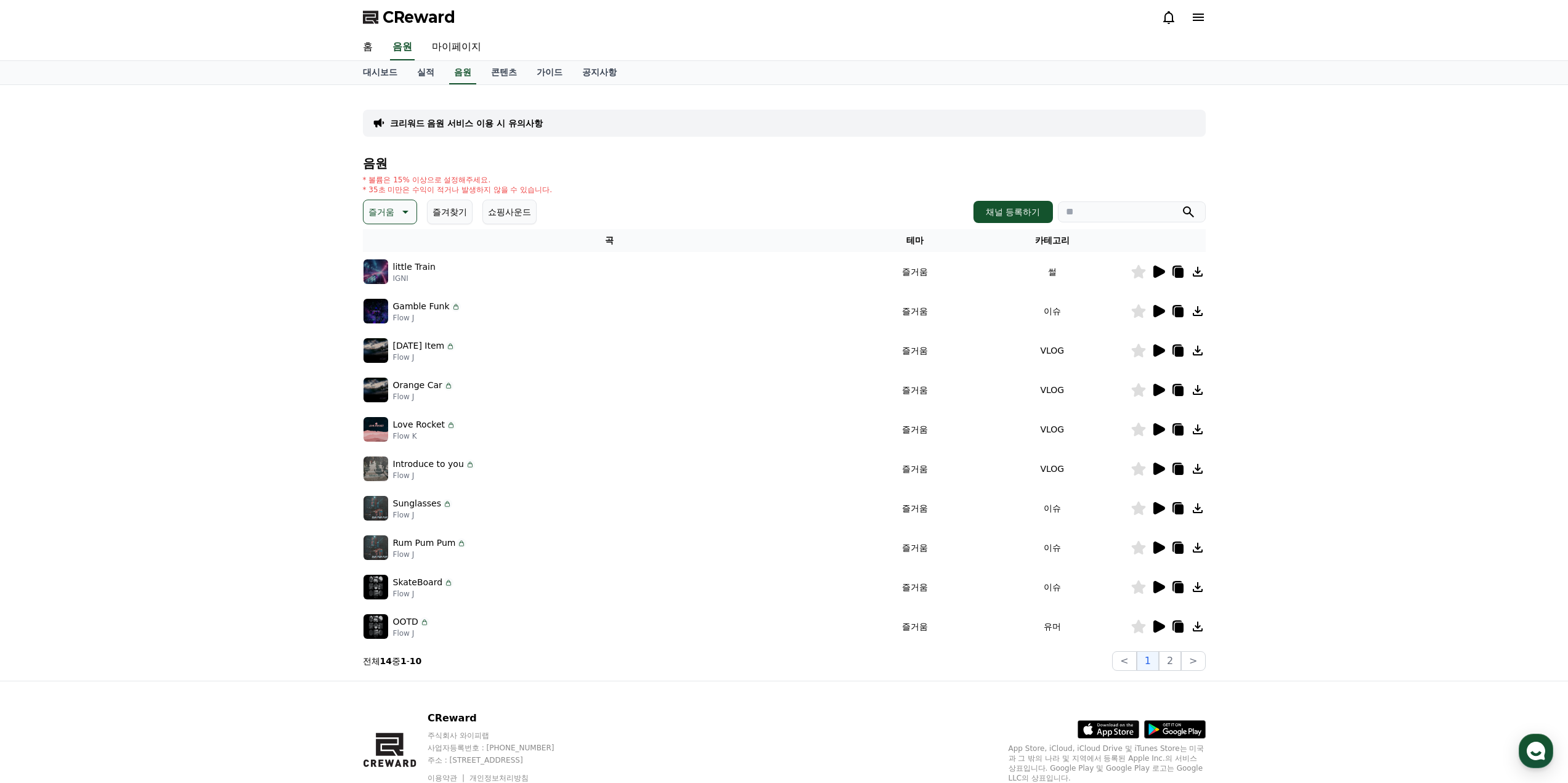
click at [397, 212] on icon at bounding box center [404, 212] width 15 height 15
click at [392, 249] on div "전체 환상적인 호기심 어두운 밝은 통통튀는 신나는 반전 웅장한 드라마틱 즐거움 분위기있는 EDM 그루브 슬픈 잔잔한 귀여운 감동적인 긴장되는 …" at bounding box center [391, 548] width 53 height 636
click at [385, 246] on button "전체" at bounding box center [378, 244] width 27 height 27
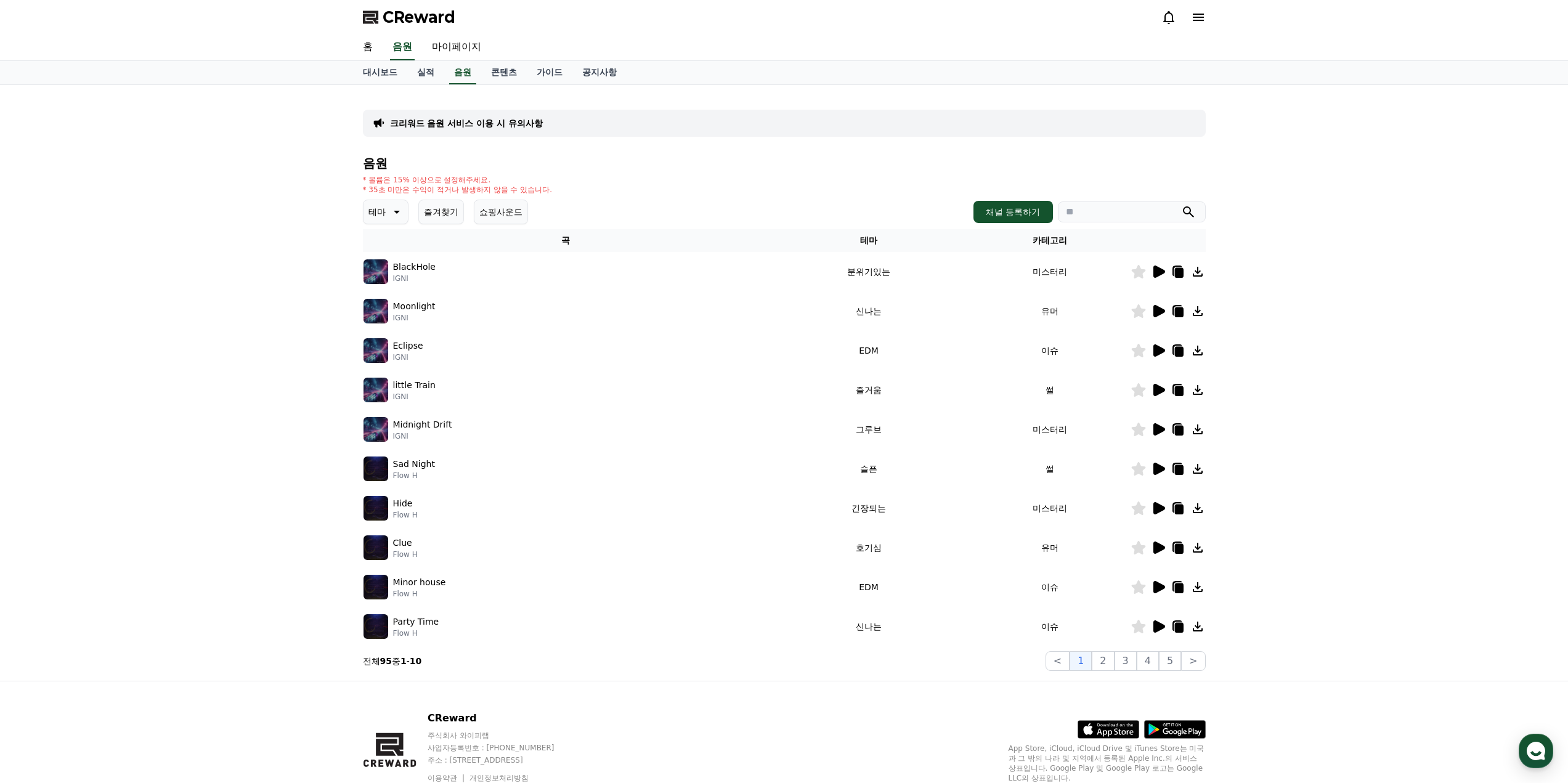
click at [376, 203] on button "테마" at bounding box center [385, 212] width 45 height 24
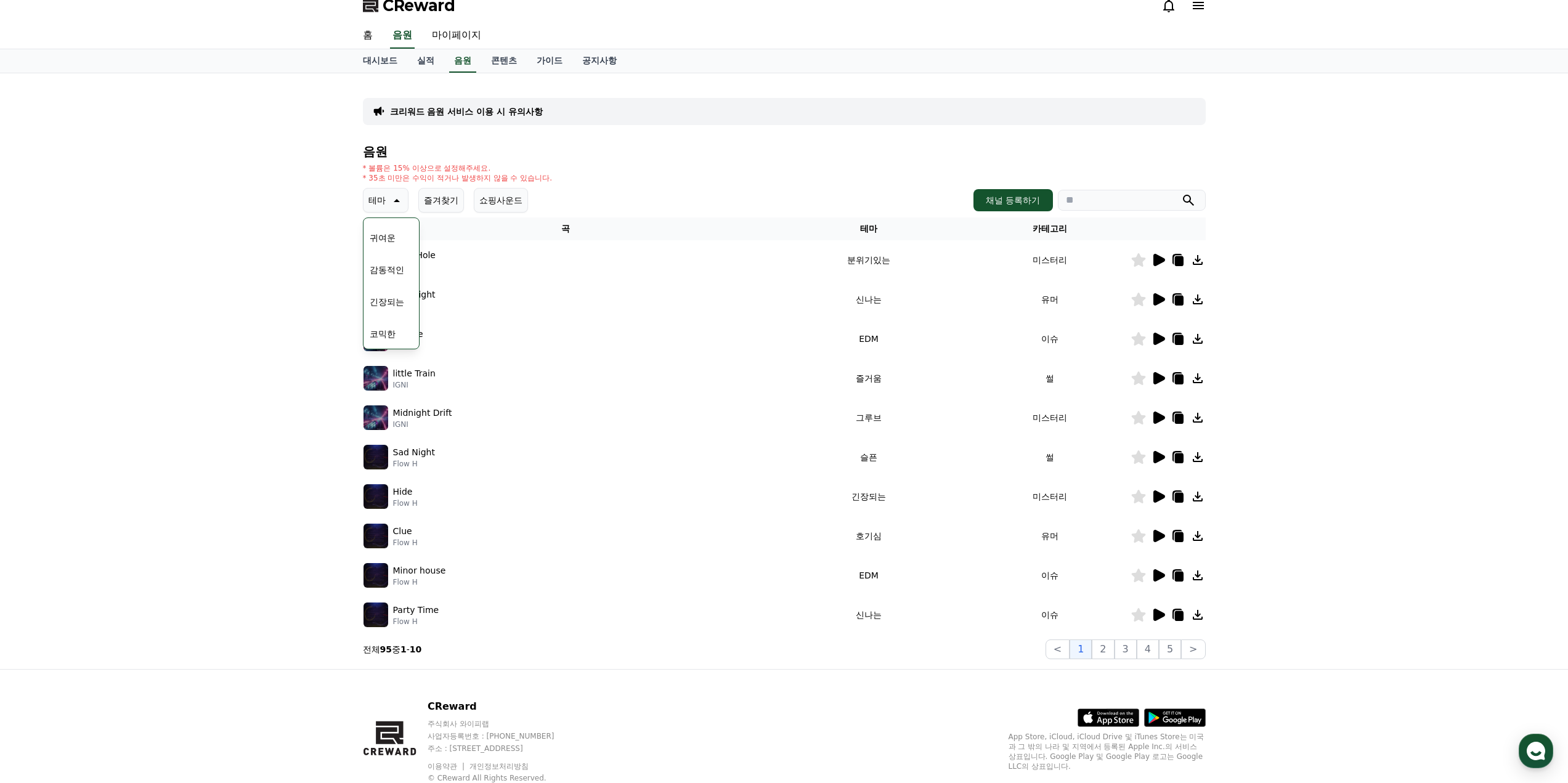
scroll to position [51, 0]
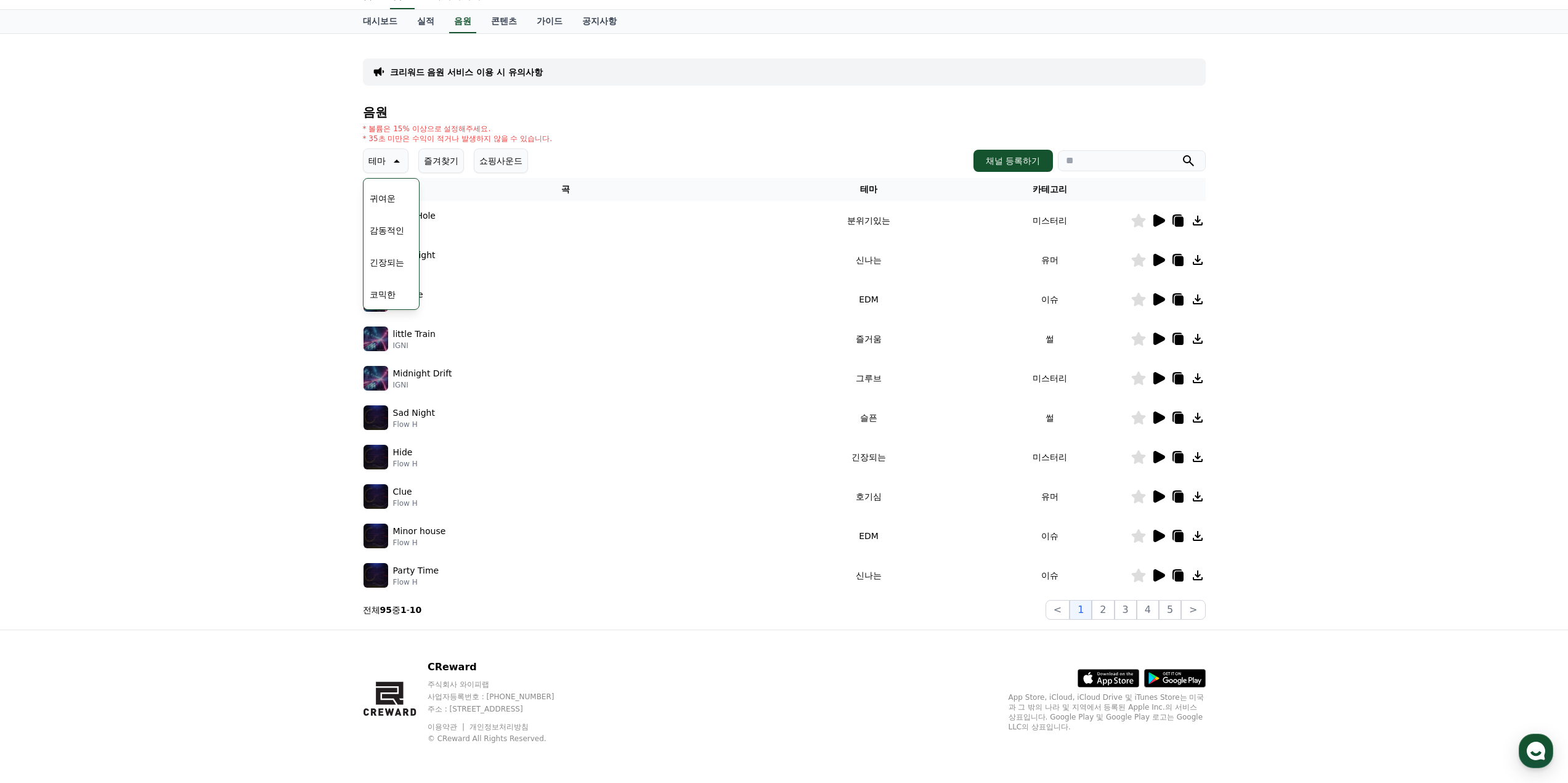
click at [385, 288] on button "코믹한" at bounding box center [383, 295] width 36 height 27
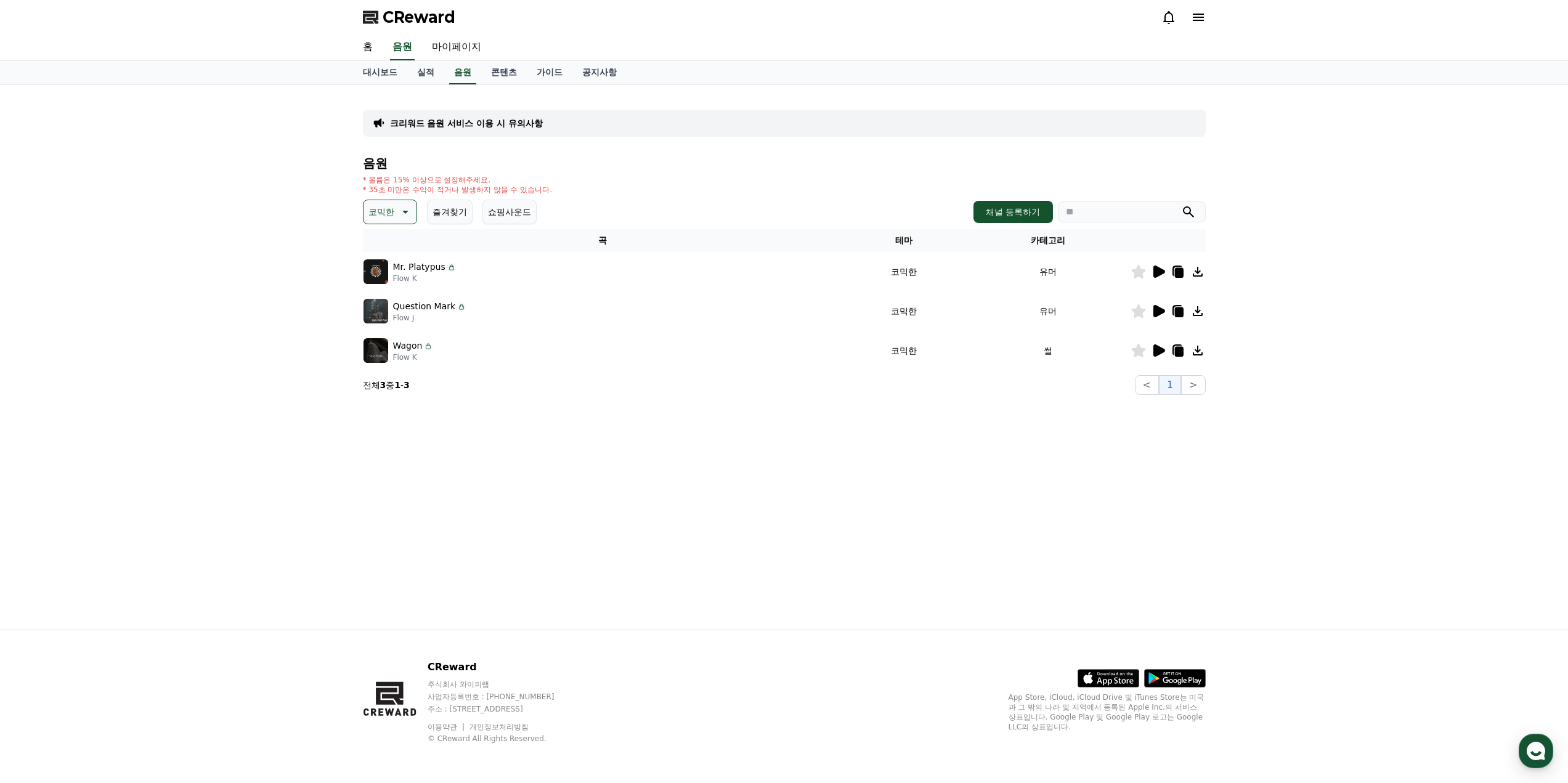
click at [1161, 276] on icon at bounding box center [1158, 272] width 15 height 15
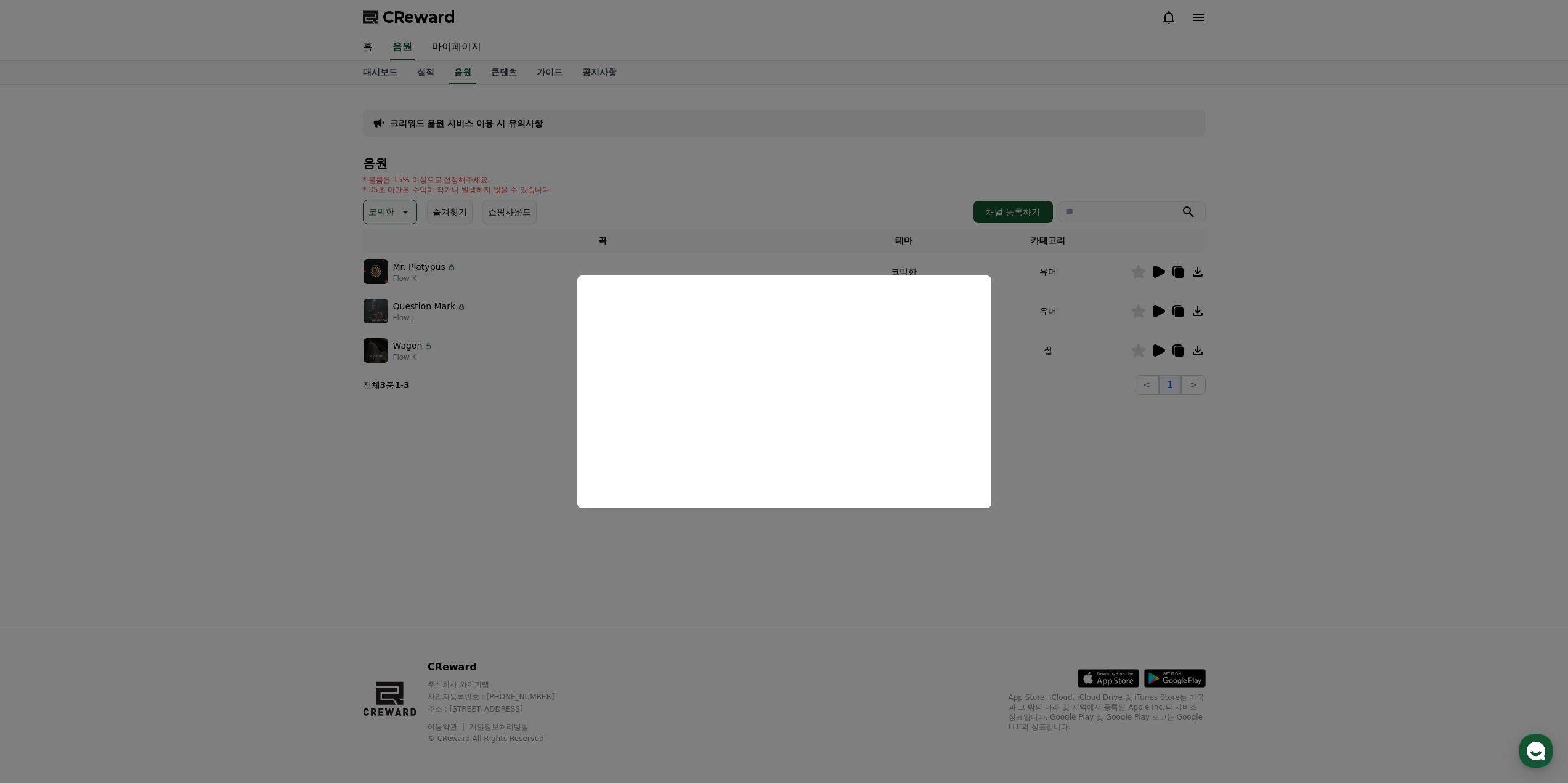
click at [1181, 335] on button "close modal" at bounding box center [784, 391] width 1568 height 783
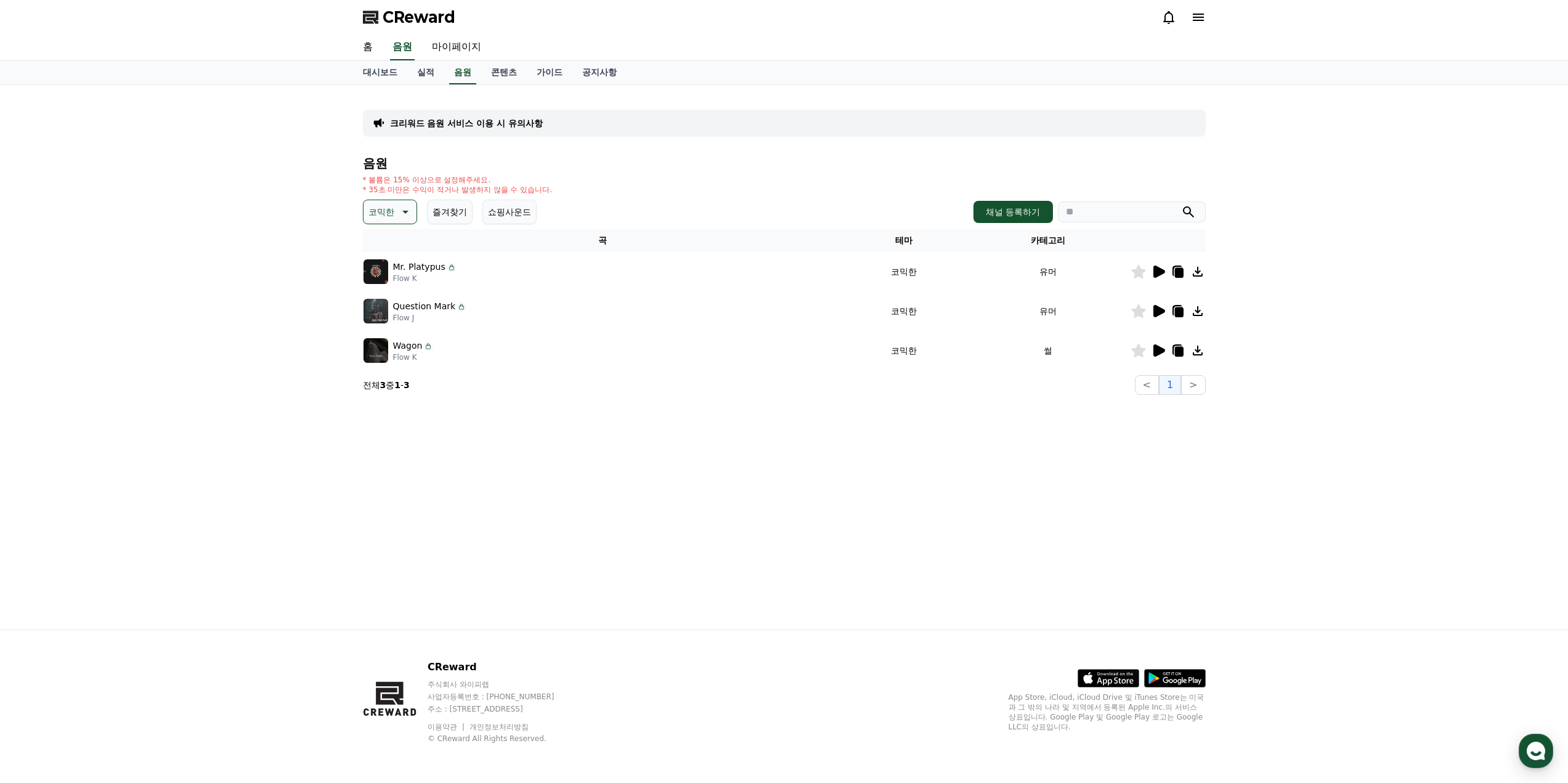
click at [1156, 307] on icon at bounding box center [1160, 311] width 12 height 13
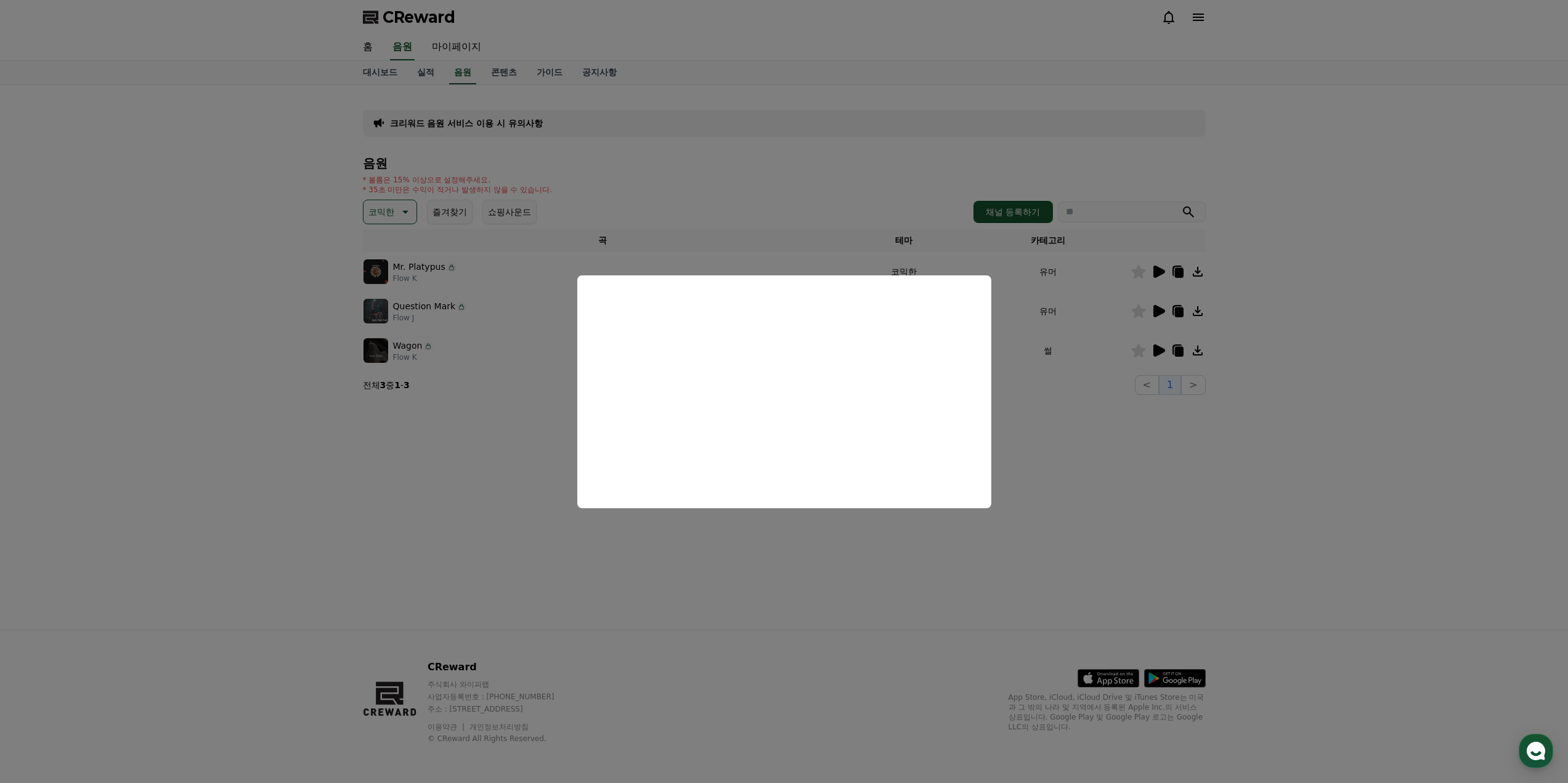
click at [1157, 423] on button "close modal" at bounding box center [784, 391] width 1568 height 783
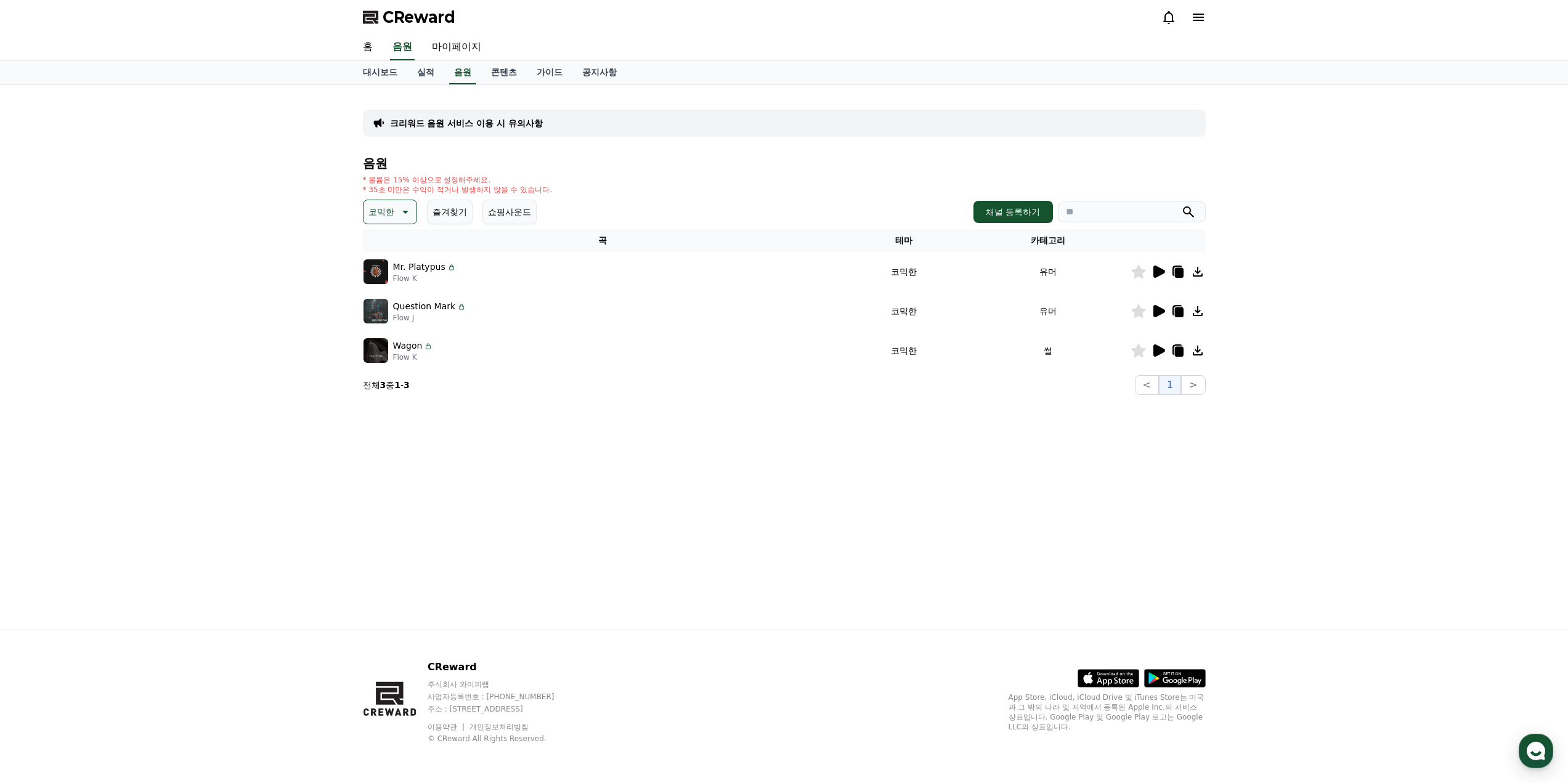
click at [1157, 347] on icon at bounding box center [1160, 350] width 12 height 13
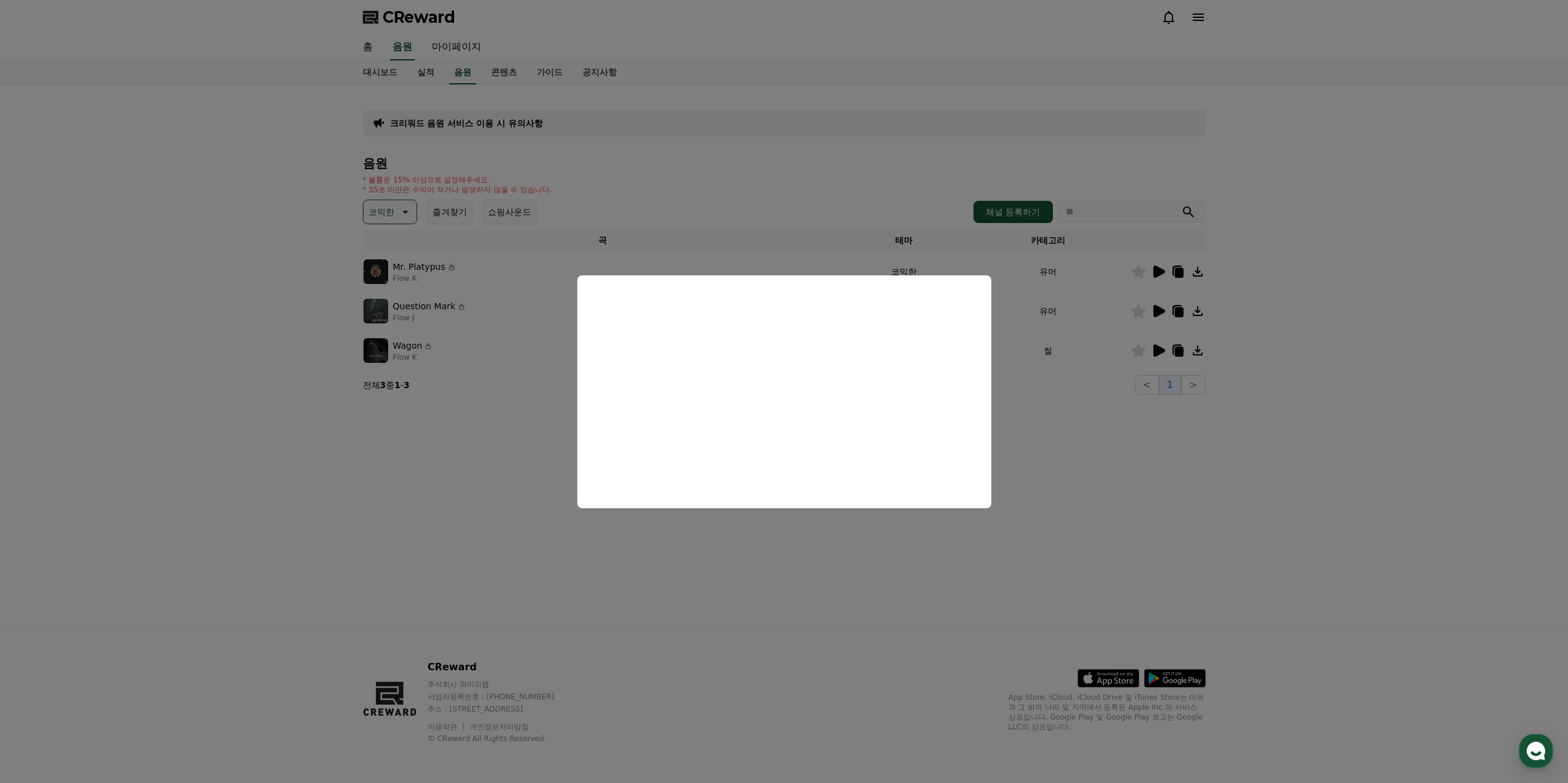
click at [857, 577] on button "close modal" at bounding box center [784, 391] width 1568 height 783
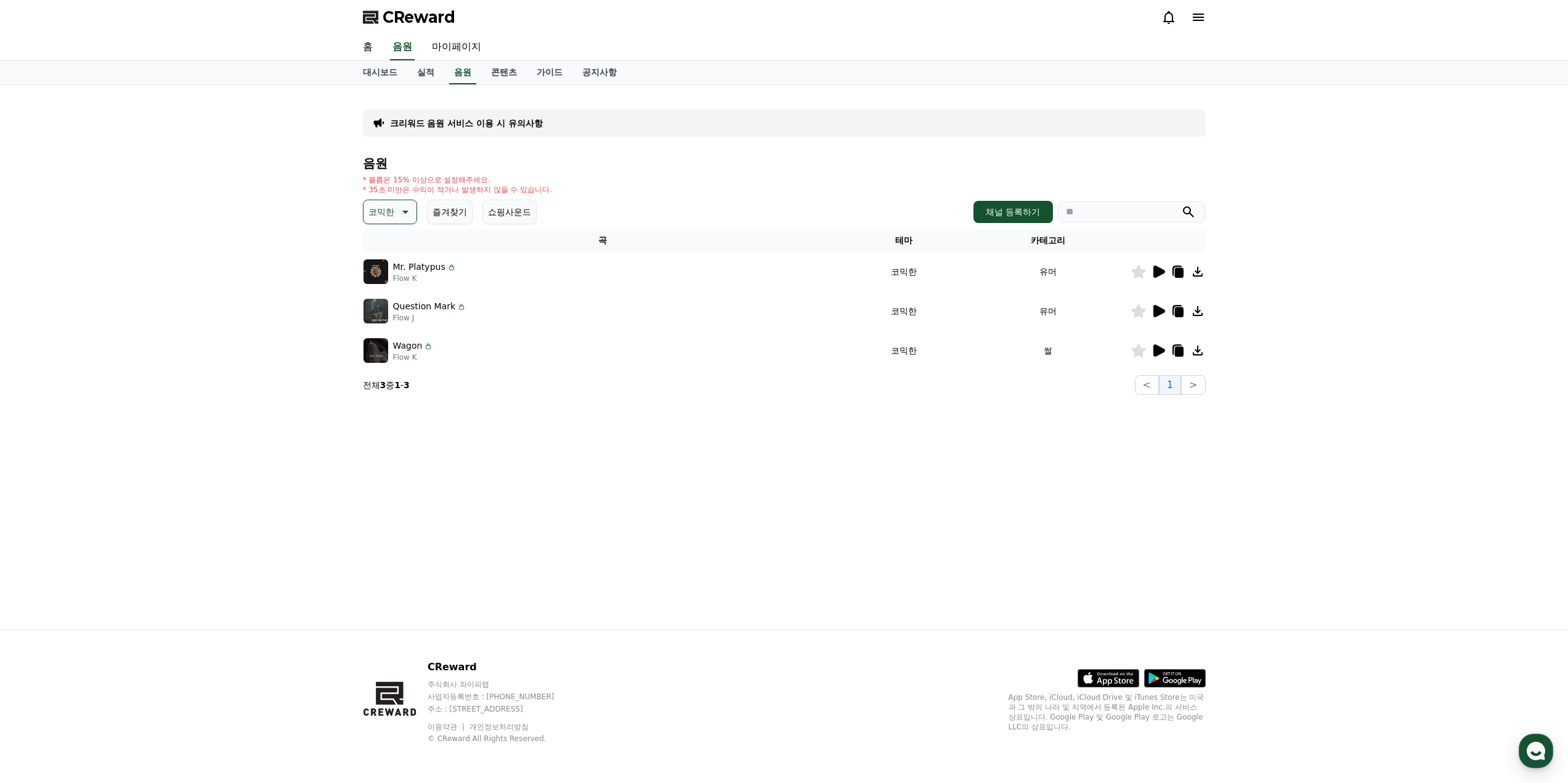
drag, startPoint x: 1181, startPoint y: 344, endPoint x: 1175, endPoint y: 351, distance: 9.2
click at [1181, 344] on icon at bounding box center [1178, 351] width 15 height 15
